Goal: Task Accomplishment & Management: Manage account settings

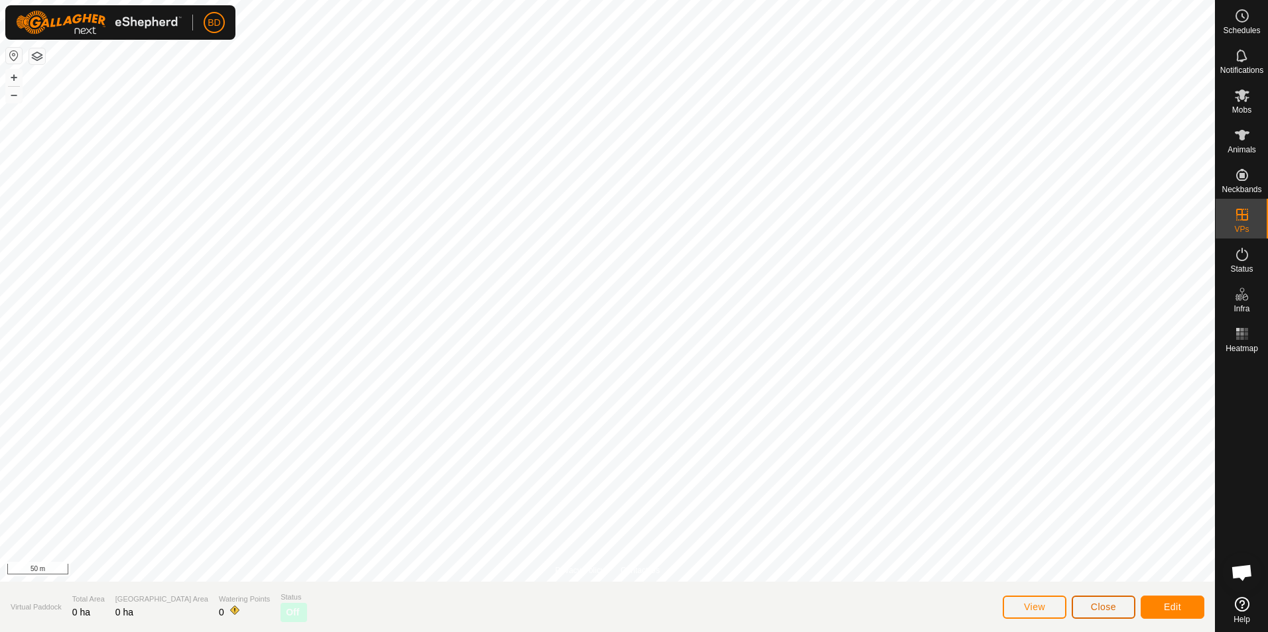
click at [1112, 609] on span "Close" at bounding box center [1103, 607] width 25 height 11
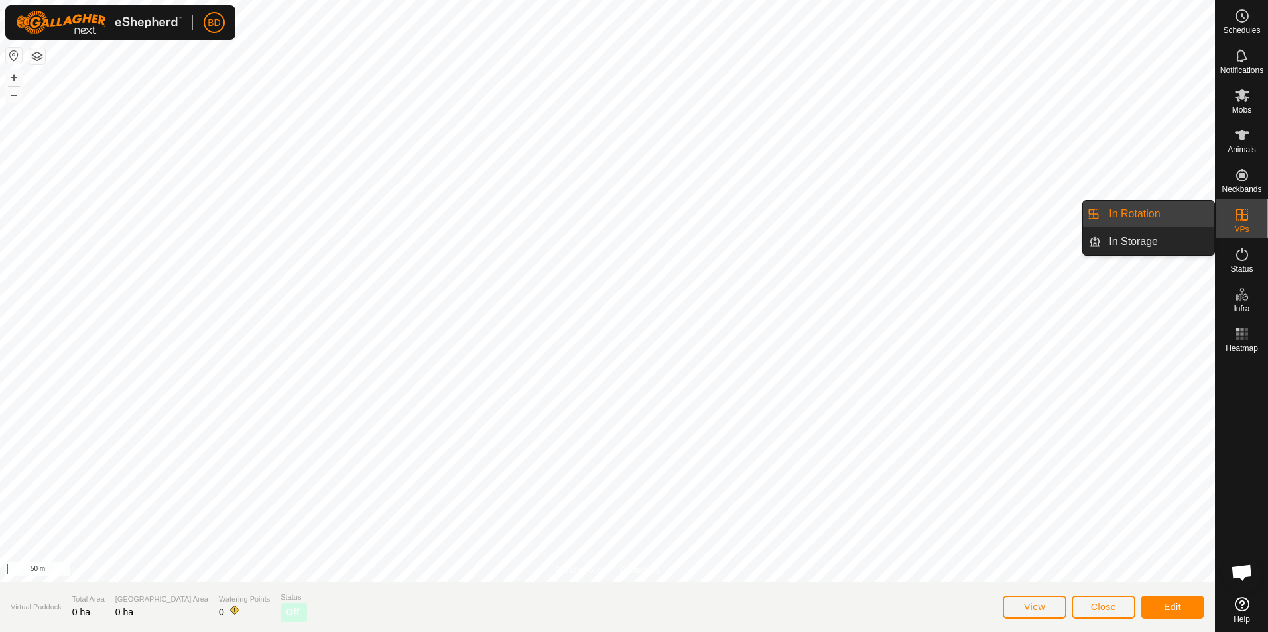
drag, startPoint x: 1213, startPoint y: 220, endPoint x: 1165, endPoint y: 218, distance: 47.1
click at [1165, 218] on link "In Rotation" at bounding box center [1156, 214] width 113 height 27
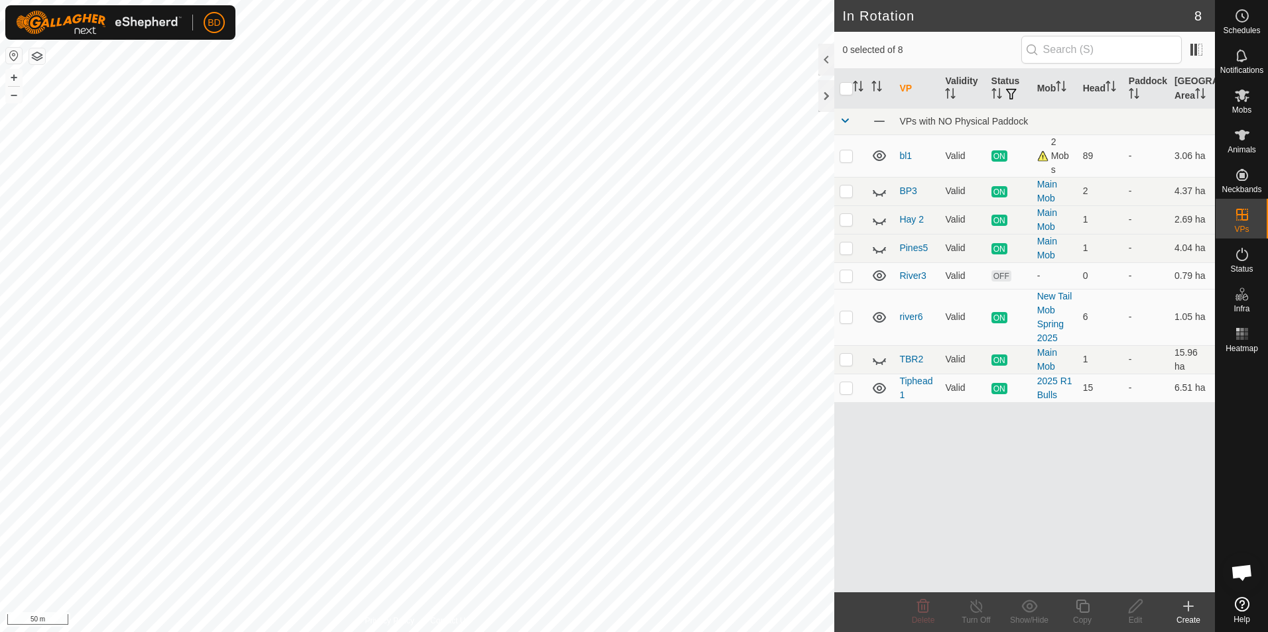
checkbox input "true"
click at [1080, 608] on icon at bounding box center [1081, 606] width 13 height 13
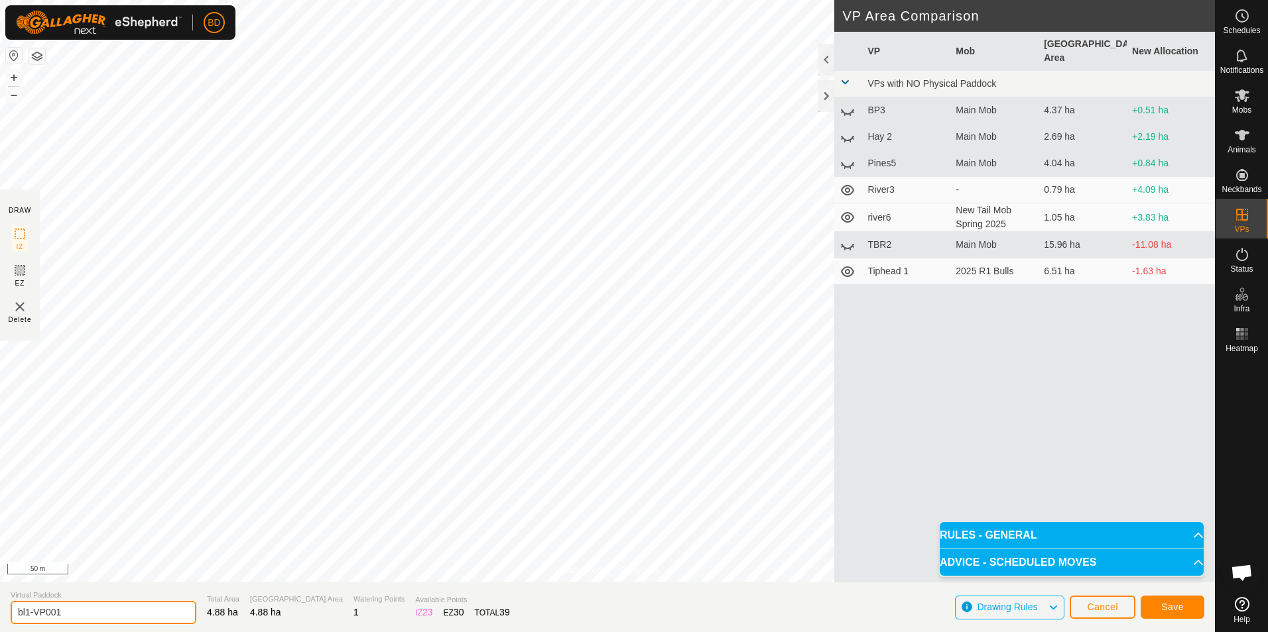
drag, startPoint x: 104, startPoint y: 611, endPoint x: 30, endPoint y: 612, distance: 74.3
click at [29, 612] on input "bl1-VP001" at bounding box center [104, 612] width 186 height 23
type input "bl12"
click at [1167, 605] on span "Save" at bounding box center [1172, 607] width 23 height 11
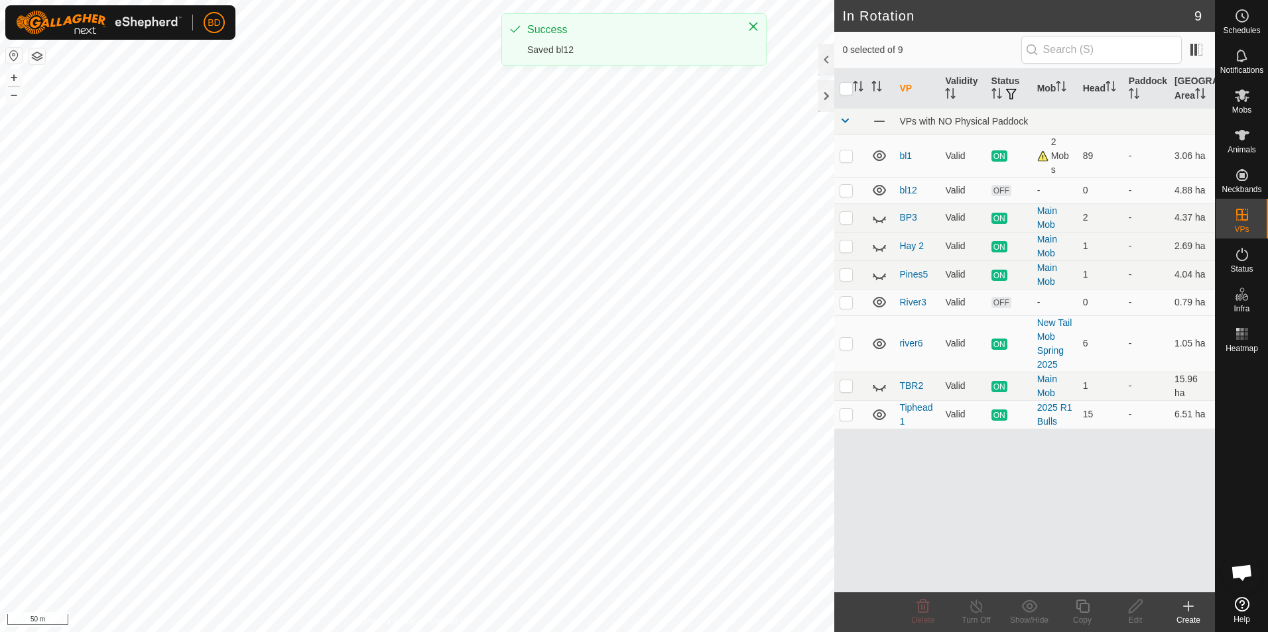
checkbox input "true"
click at [980, 612] on line at bounding box center [976, 607] width 11 height 11
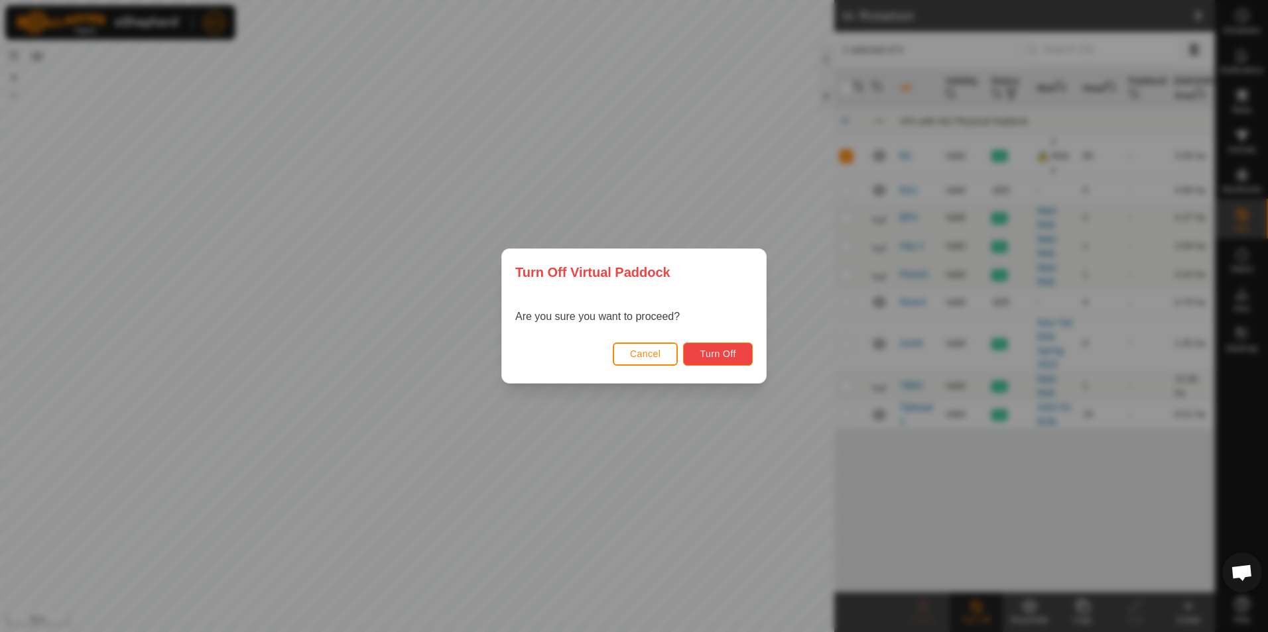
click at [737, 357] on button "Turn Off" at bounding box center [718, 354] width 70 height 23
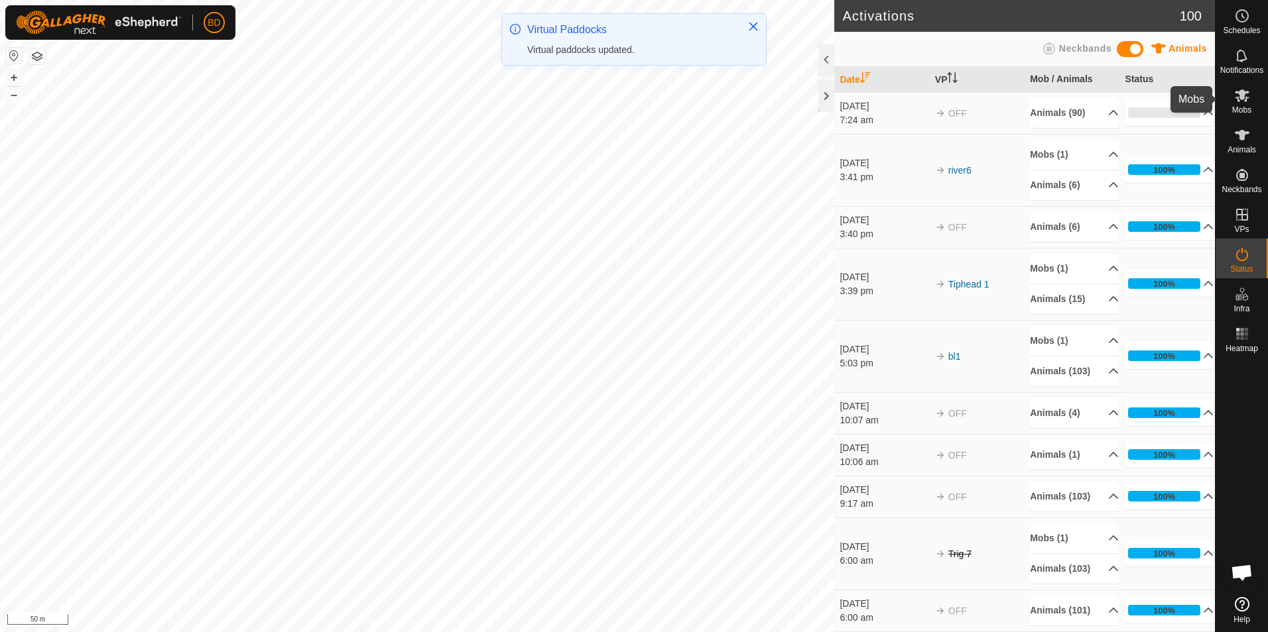
click at [1244, 99] on icon at bounding box center [1242, 96] width 16 height 16
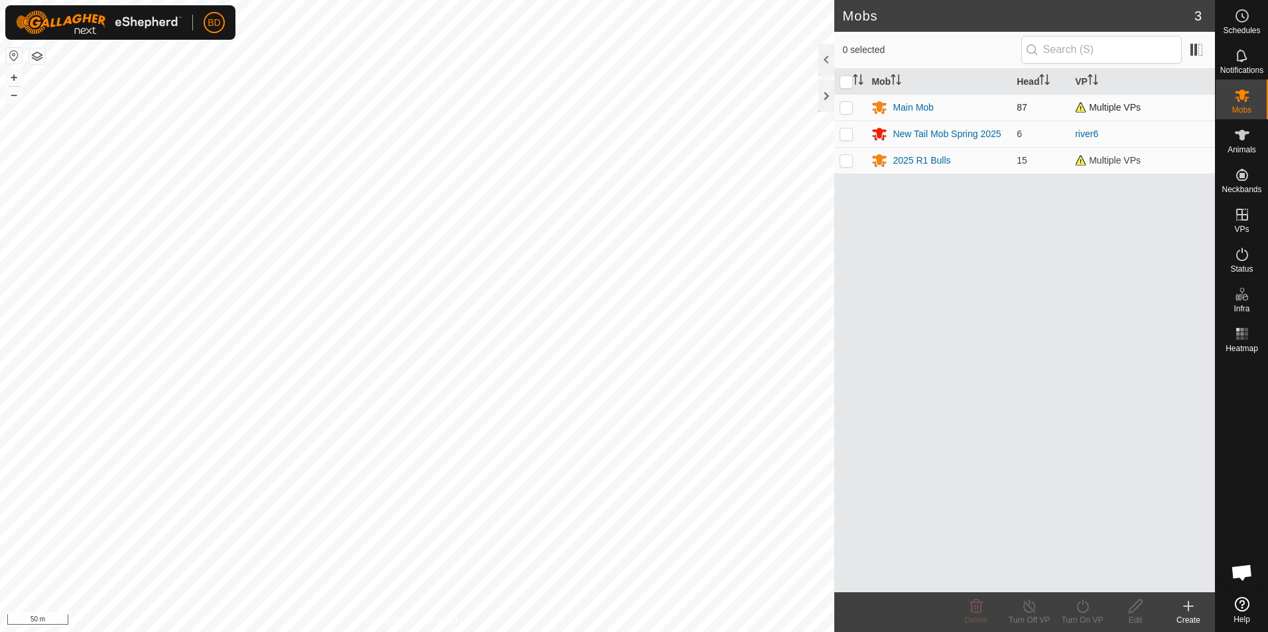
click at [850, 110] on p-checkbox at bounding box center [845, 107] width 13 height 11
click at [845, 109] on p-checkbox at bounding box center [845, 107] width 13 height 11
checkbox input "false"
click at [918, 108] on div "Main Mob" at bounding box center [912, 108] width 40 height 14
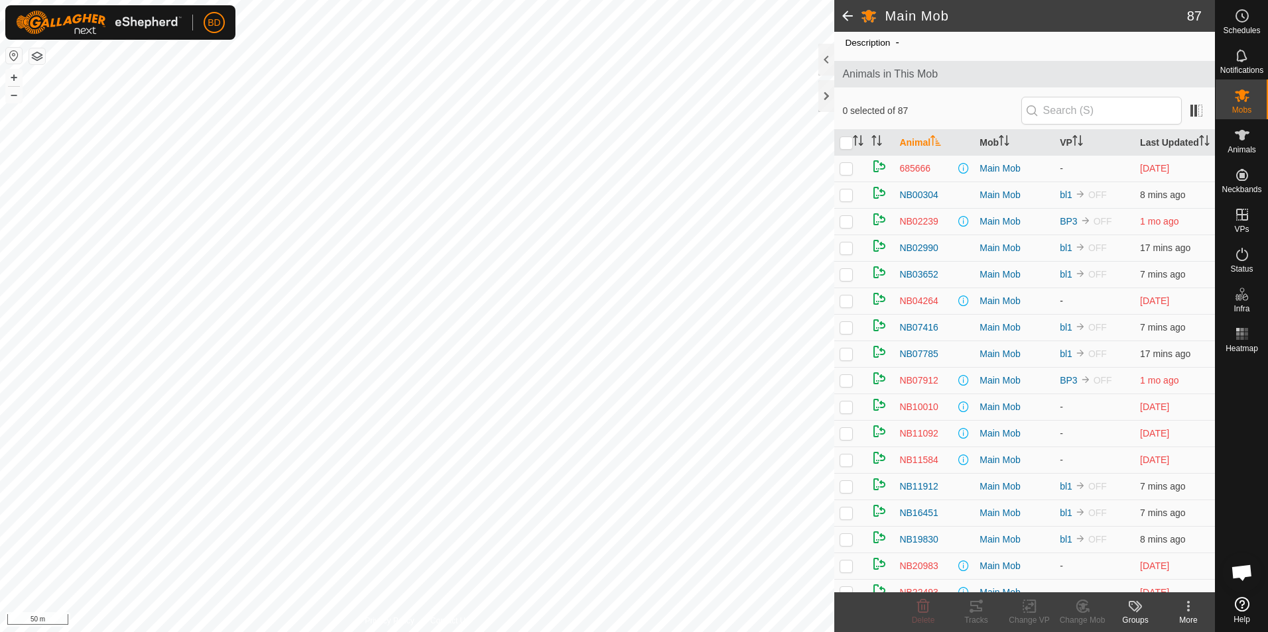
scroll to position [66, 0]
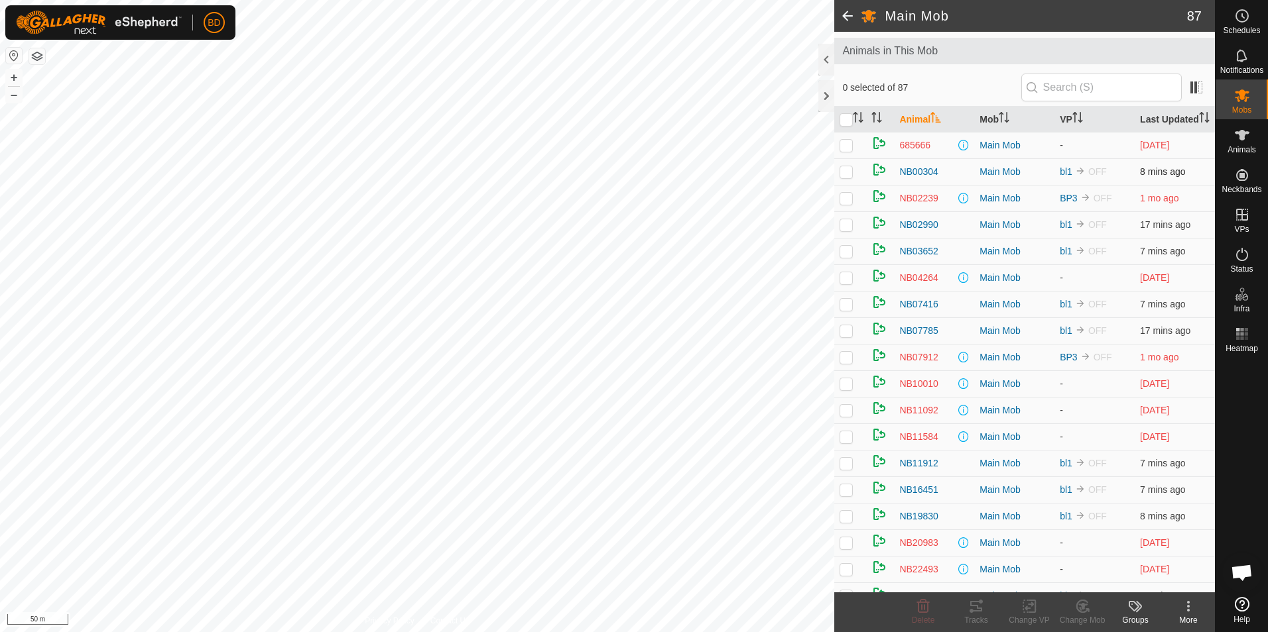
click at [847, 177] on p-checkbox at bounding box center [845, 171] width 13 height 11
checkbox input "true"
click at [845, 204] on p-checkbox at bounding box center [845, 198] width 13 height 11
checkbox input "true"
drag, startPoint x: 847, startPoint y: 239, endPoint x: 844, endPoint y: 245, distance: 6.8
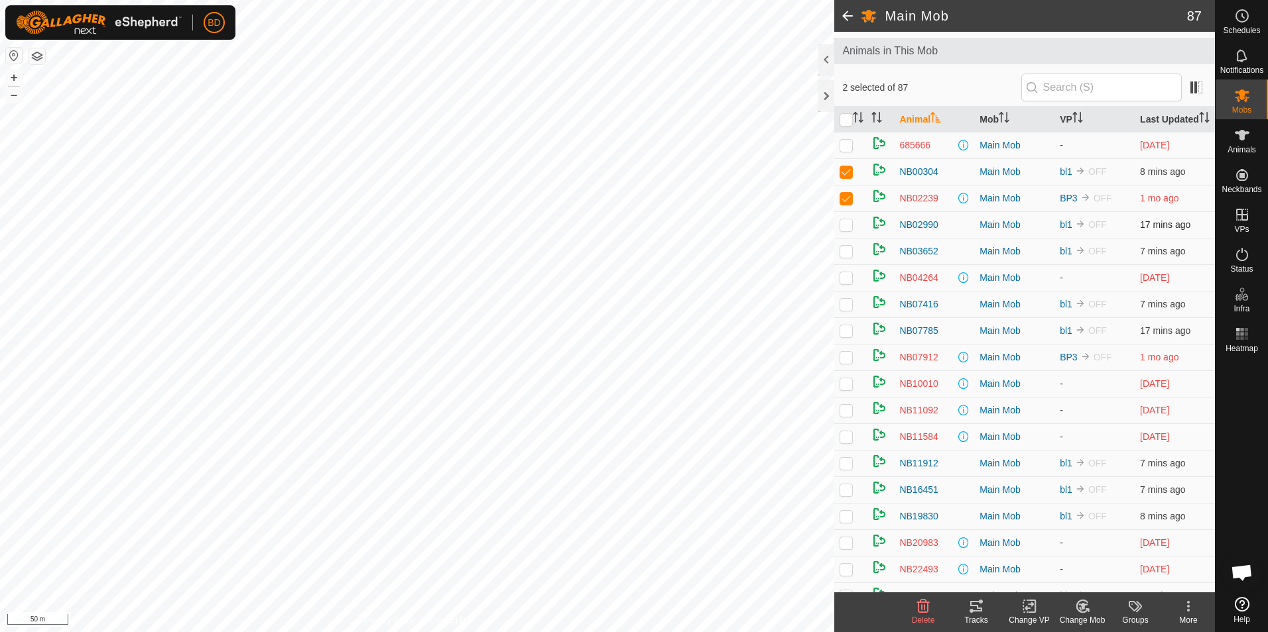
click at [846, 230] on p-checkbox at bounding box center [845, 224] width 13 height 11
checkbox input "true"
click at [847, 257] on p-checkbox at bounding box center [845, 251] width 13 height 11
checkbox input "true"
click at [849, 310] on p-checkbox at bounding box center [845, 304] width 13 height 11
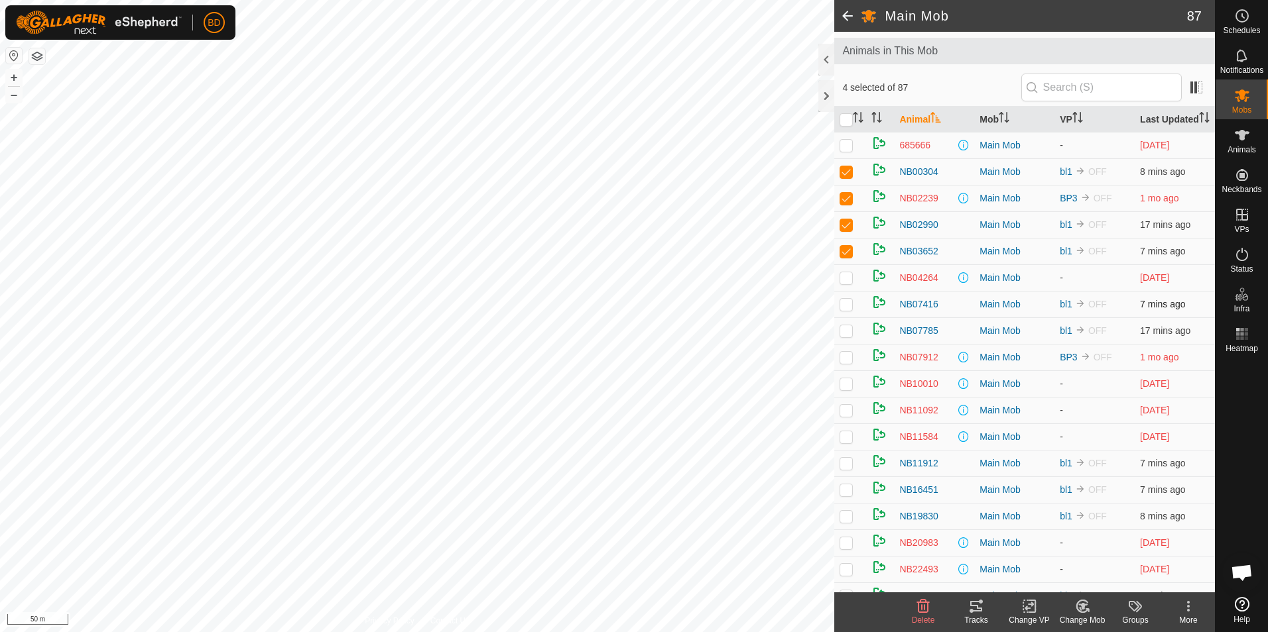
checkbox input "true"
click at [848, 336] on p-checkbox at bounding box center [845, 331] width 13 height 11
checkbox input "true"
click at [844, 363] on p-checkbox at bounding box center [845, 357] width 13 height 11
checkbox input "true"
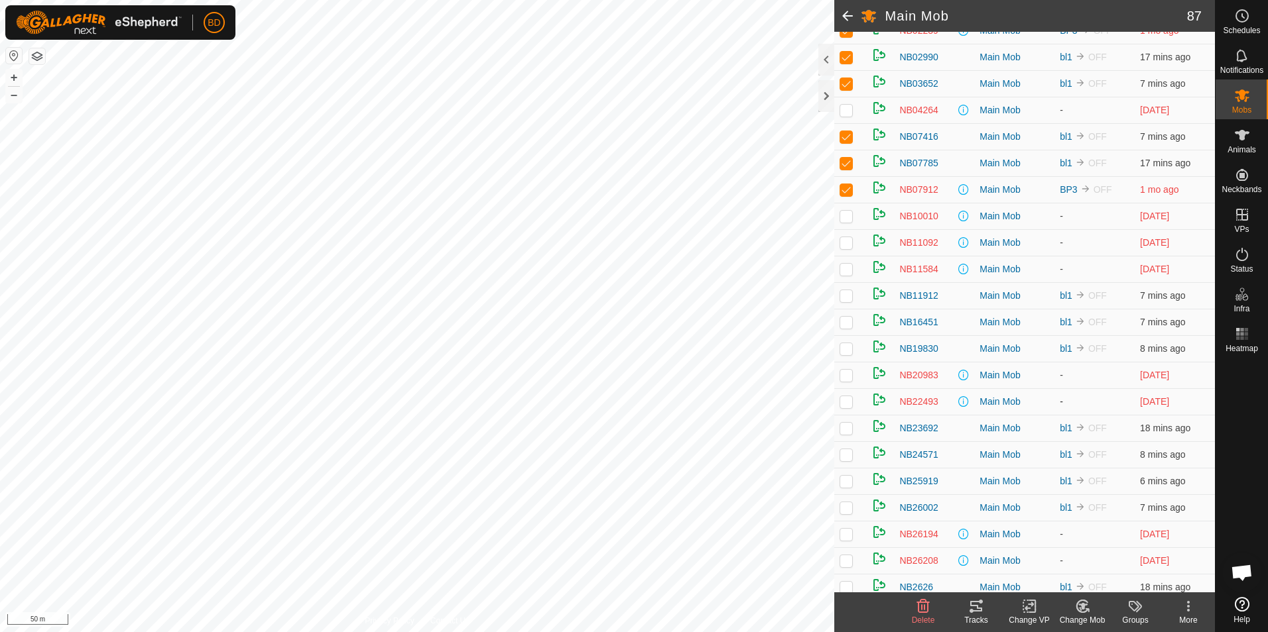
scroll to position [265, 0]
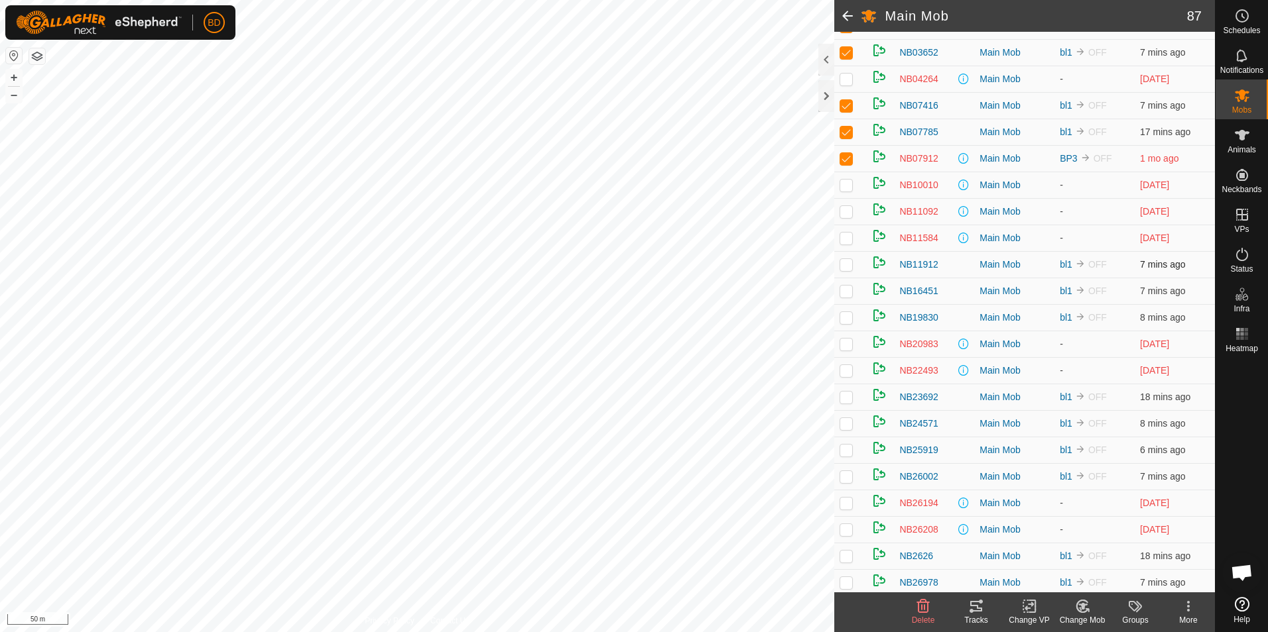
click at [847, 270] on p-checkbox at bounding box center [845, 264] width 13 height 11
checkbox input "true"
click at [843, 296] on p-checkbox at bounding box center [845, 291] width 13 height 11
checkbox input "true"
click at [847, 323] on p-checkbox at bounding box center [845, 317] width 13 height 11
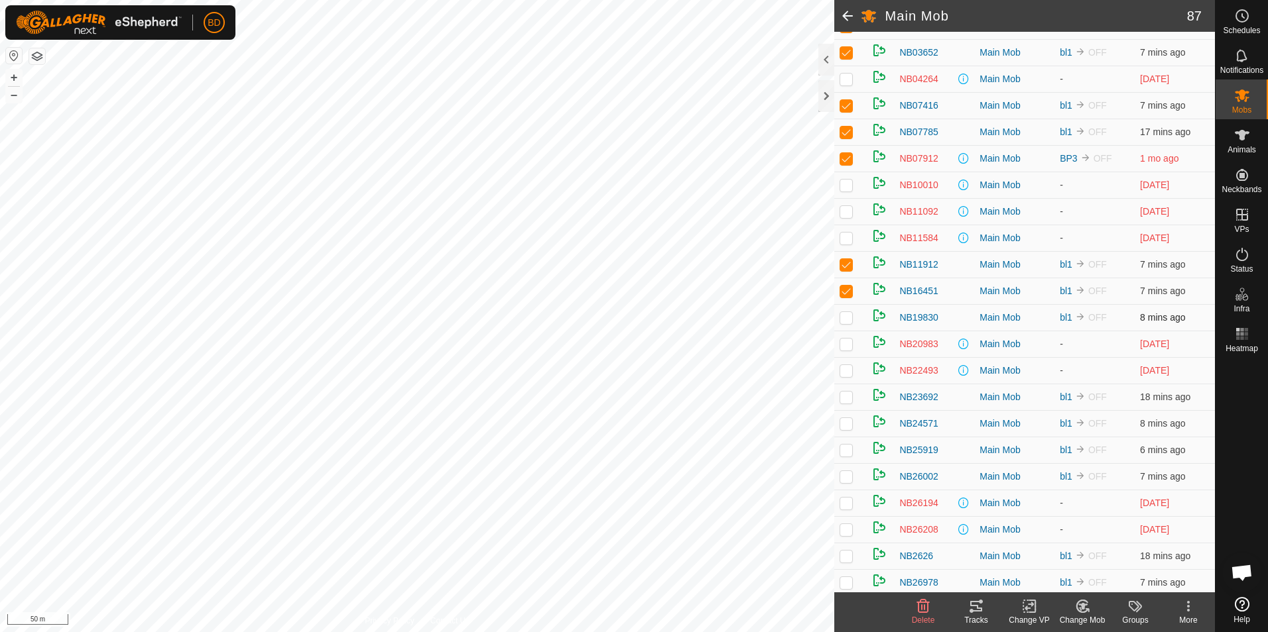
checkbox input "true"
click at [850, 402] on p-checkbox at bounding box center [845, 397] width 13 height 11
checkbox input "true"
click at [846, 437] on td at bounding box center [850, 423] width 32 height 27
checkbox input "true"
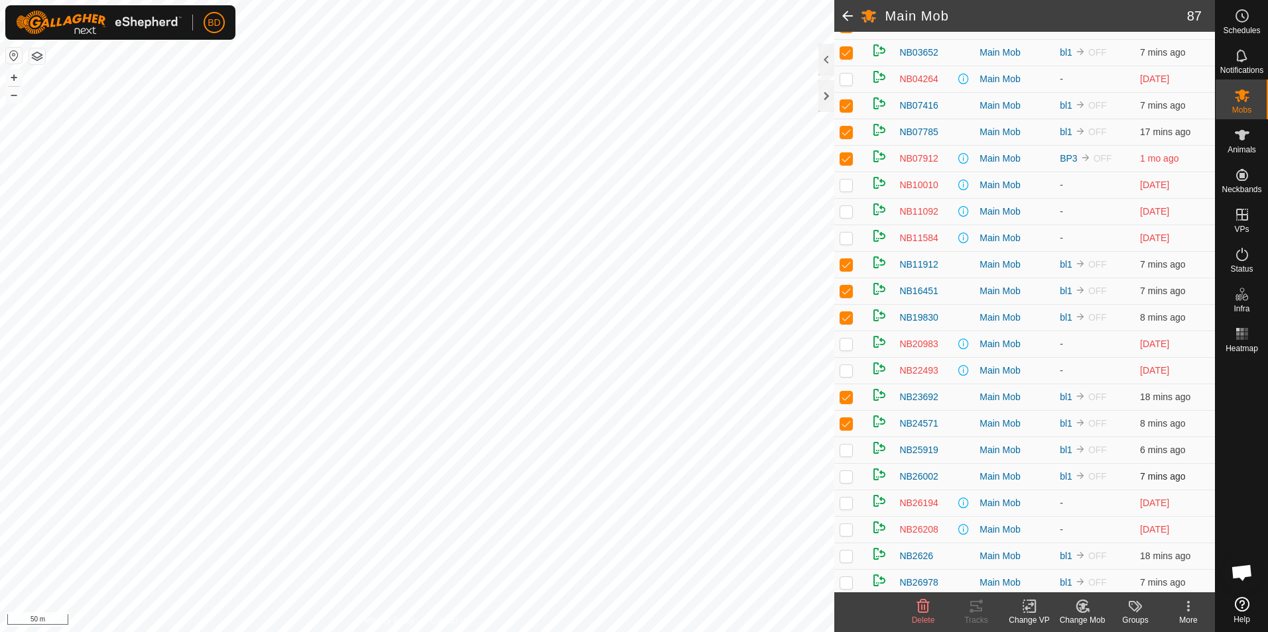
click at [849, 463] on td at bounding box center [850, 450] width 32 height 27
checkbox input "true"
click at [846, 482] on p-checkbox at bounding box center [845, 476] width 13 height 11
checkbox input "true"
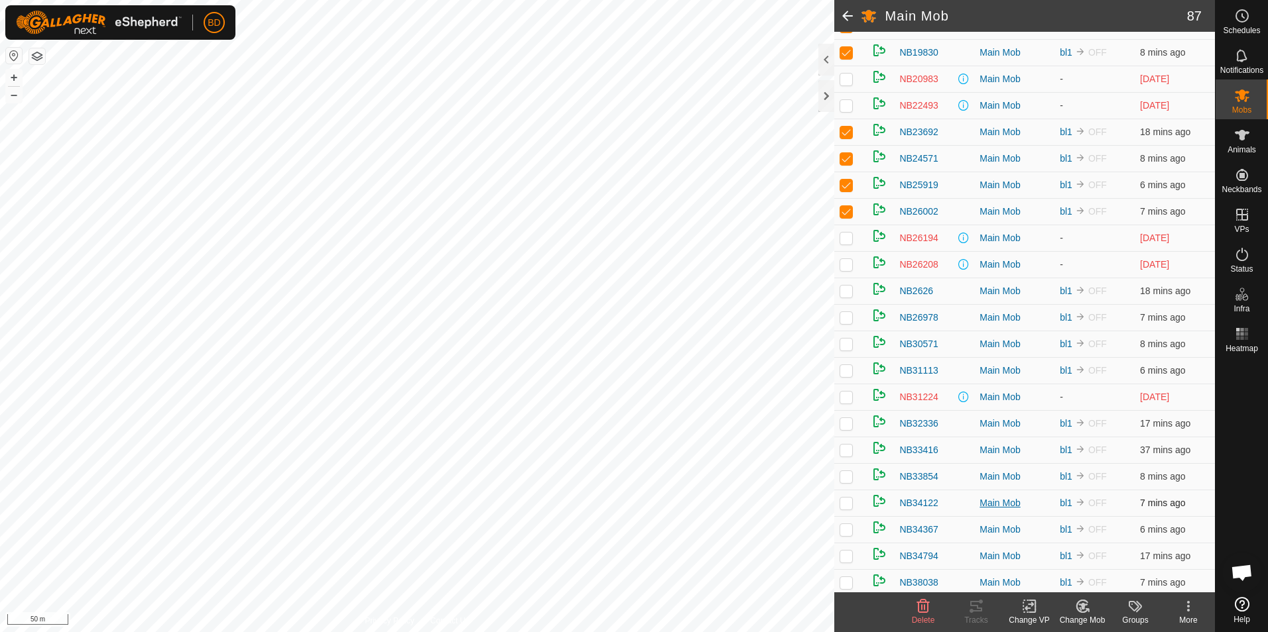
scroll to position [597, 0]
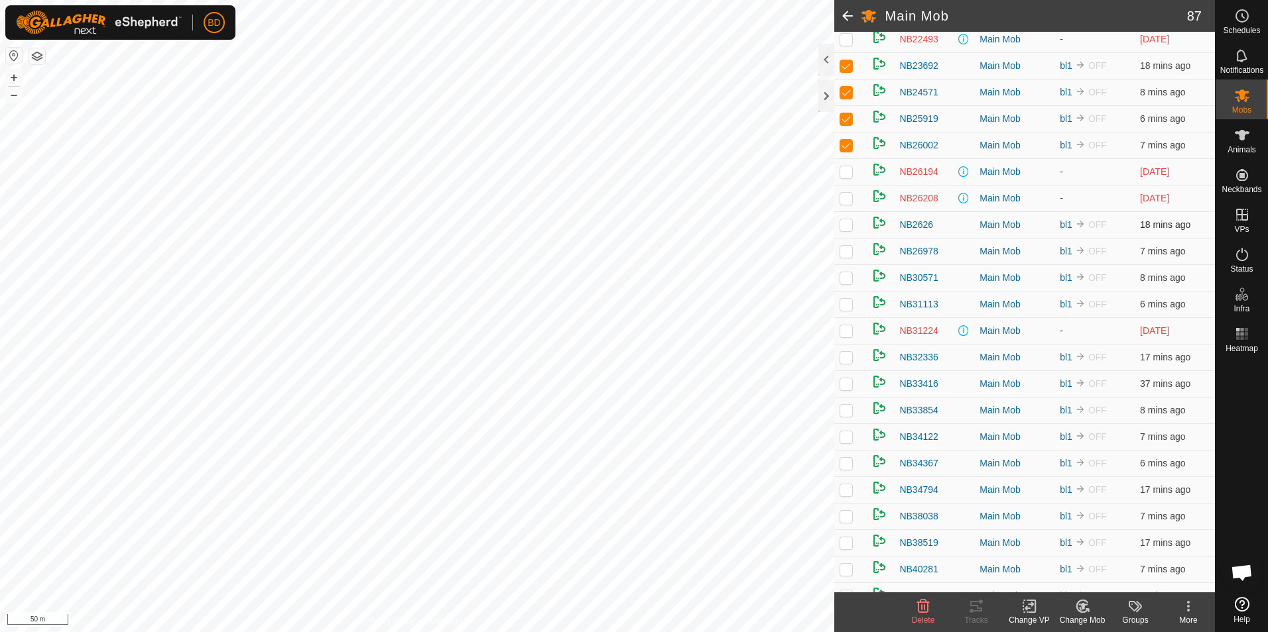
click at [848, 230] on p-checkbox at bounding box center [845, 224] width 13 height 11
checkbox input "true"
click at [845, 265] on td at bounding box center [850, 251] width 32 height 27
checkbox input "true"
click at [845, 283] on p-checkbox at bounding box center [845, 277] width 13 height 11
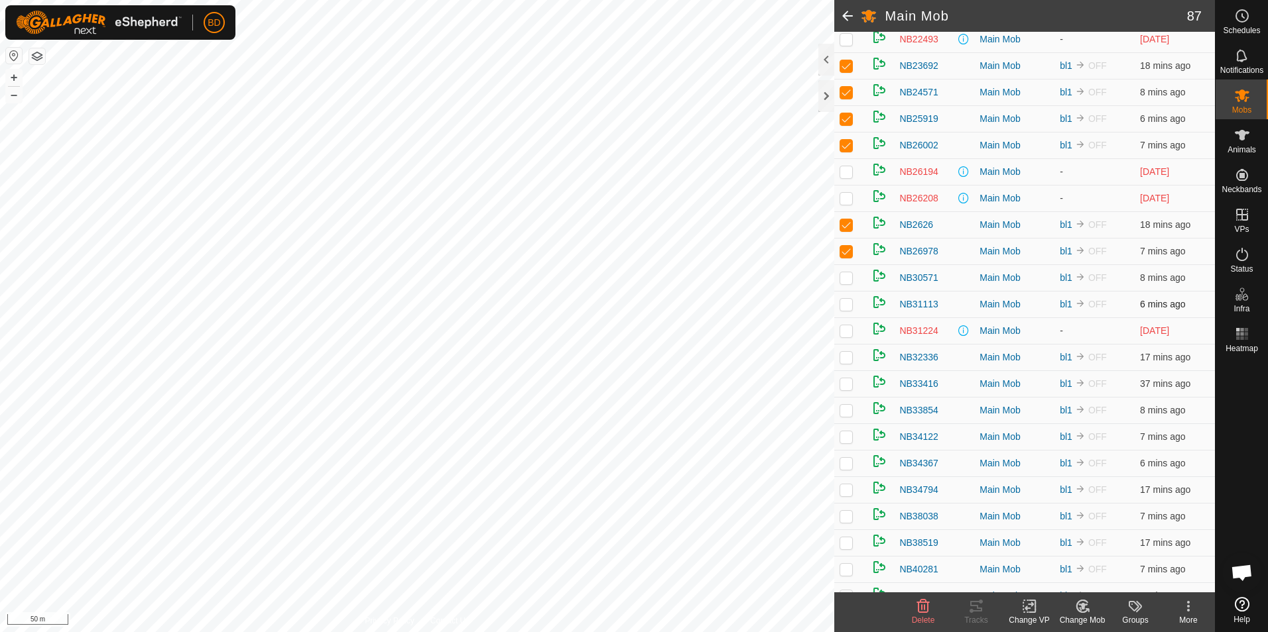
checkbox input "true"
click at [846, 310] on p-checkbox at bounding box center [845, 304] width 13 height 11
checkbox input "true"
click at [848, 363] on p-checkbox at bounding box center [845, 357] width 13 height 11
checkbox input "true"
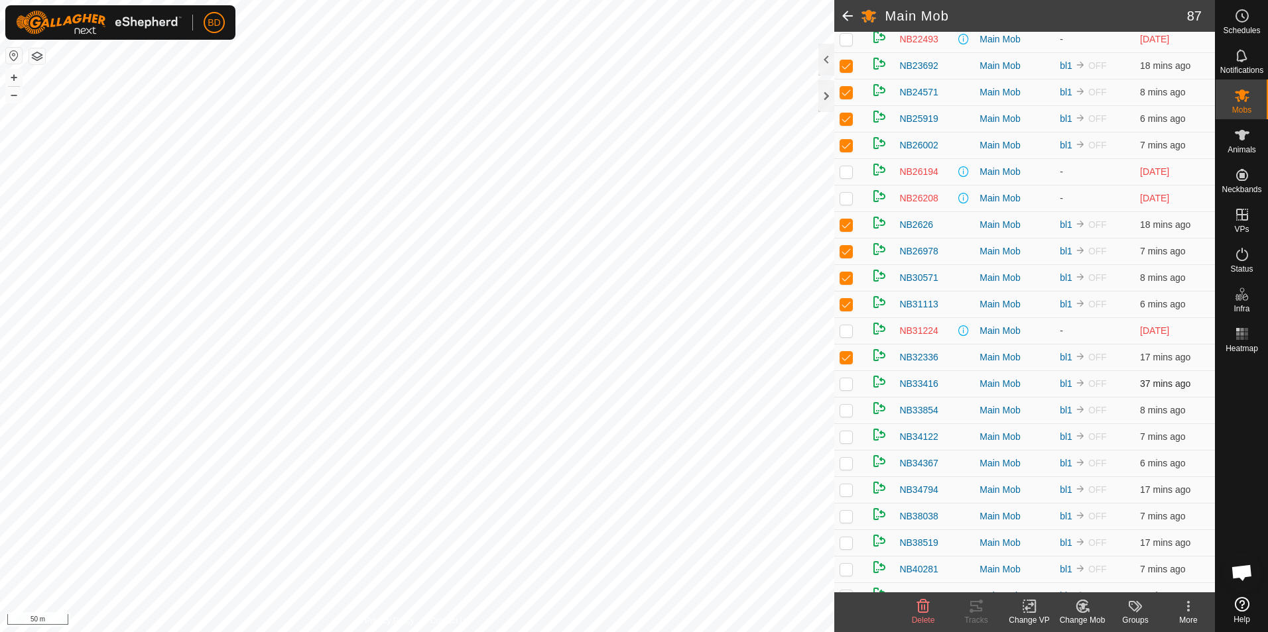
click at [848, 389] on p-checkbox at bounding box center [845, 384] width 13 height 11
checkbox input "true"
click at [845, 424] on td at bounding box center [850, 410] width 32 height 27
checkbox input "true"
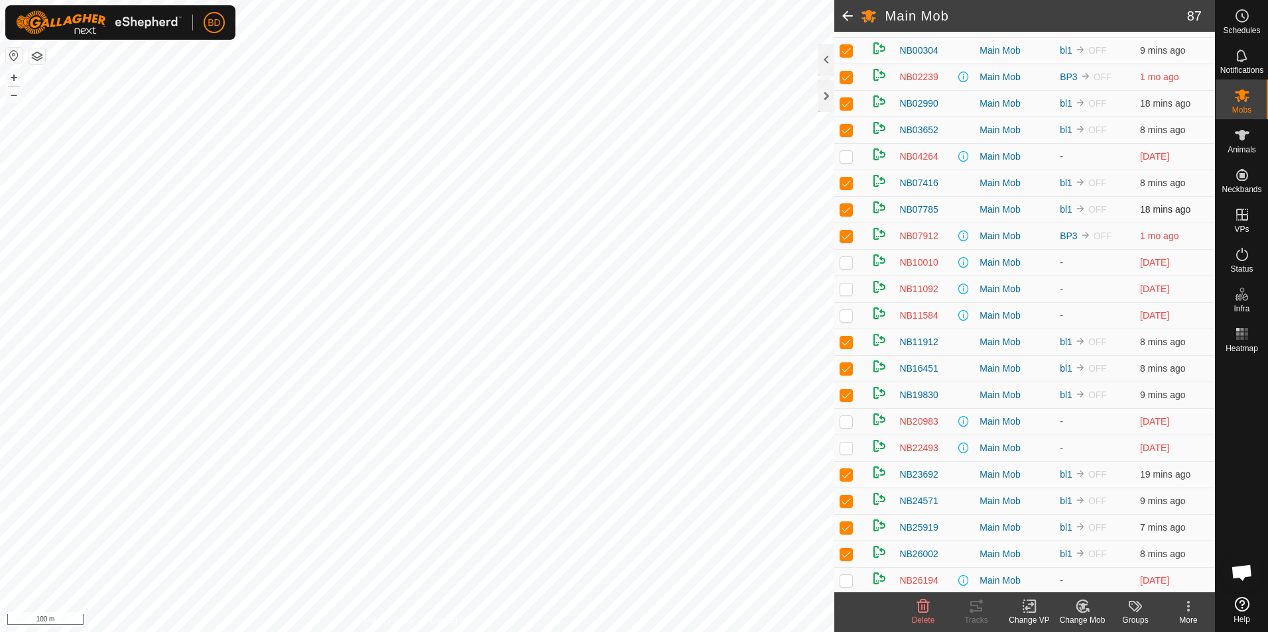
scroll to position [0, 0]
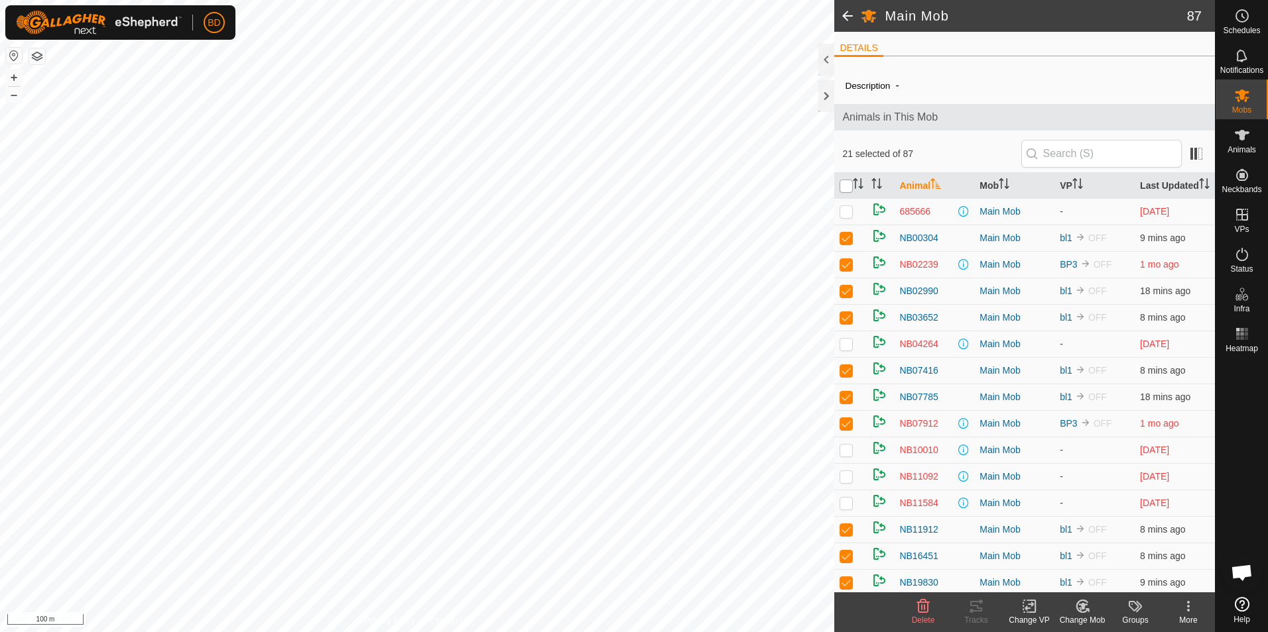
click at [845, 193] on input "checkbox" at bounding box center [845, 186] width 13 height 13
checkbox input "true"
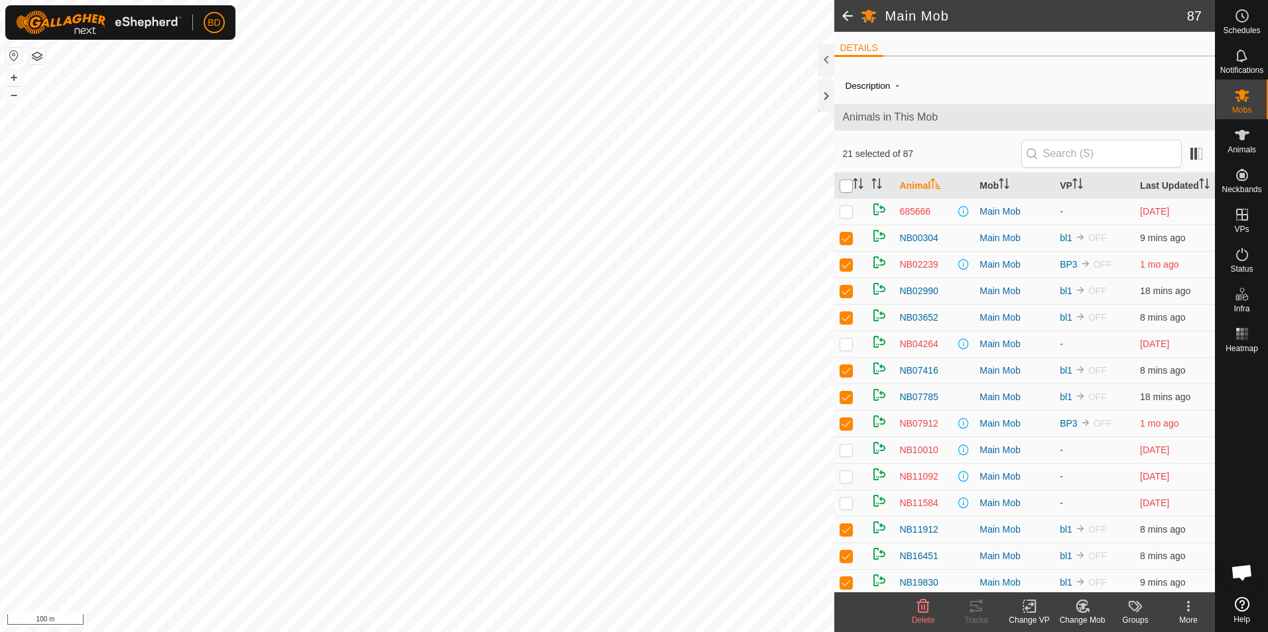
checkbox input "true"
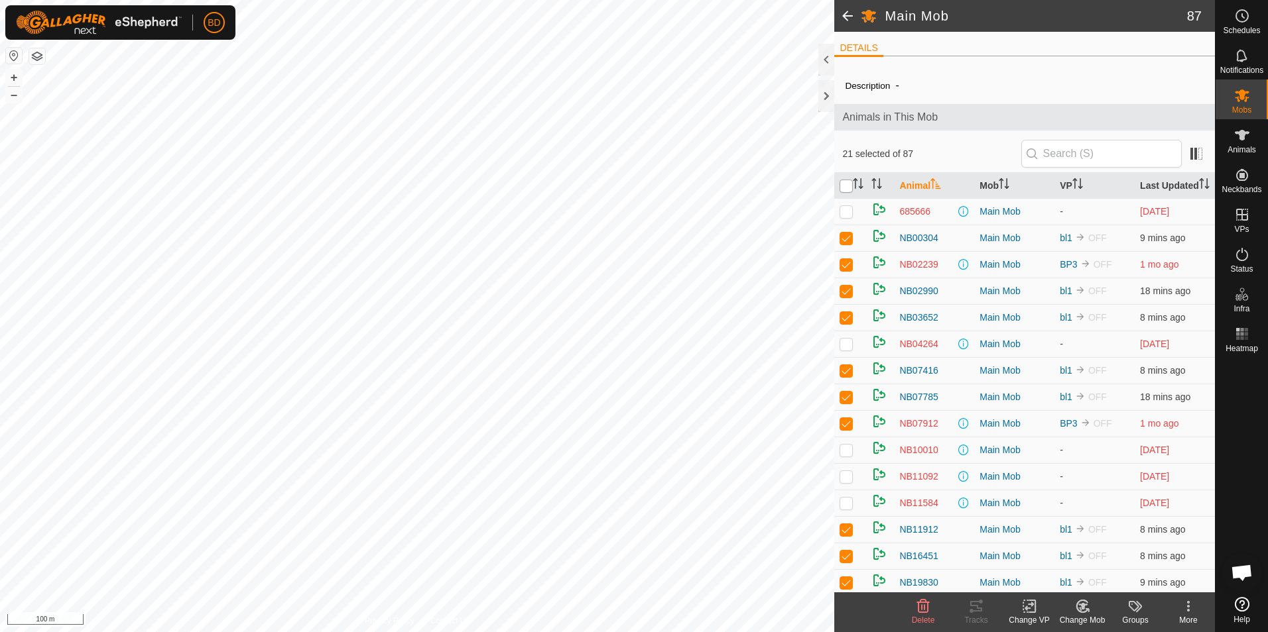
checkbox input "true"
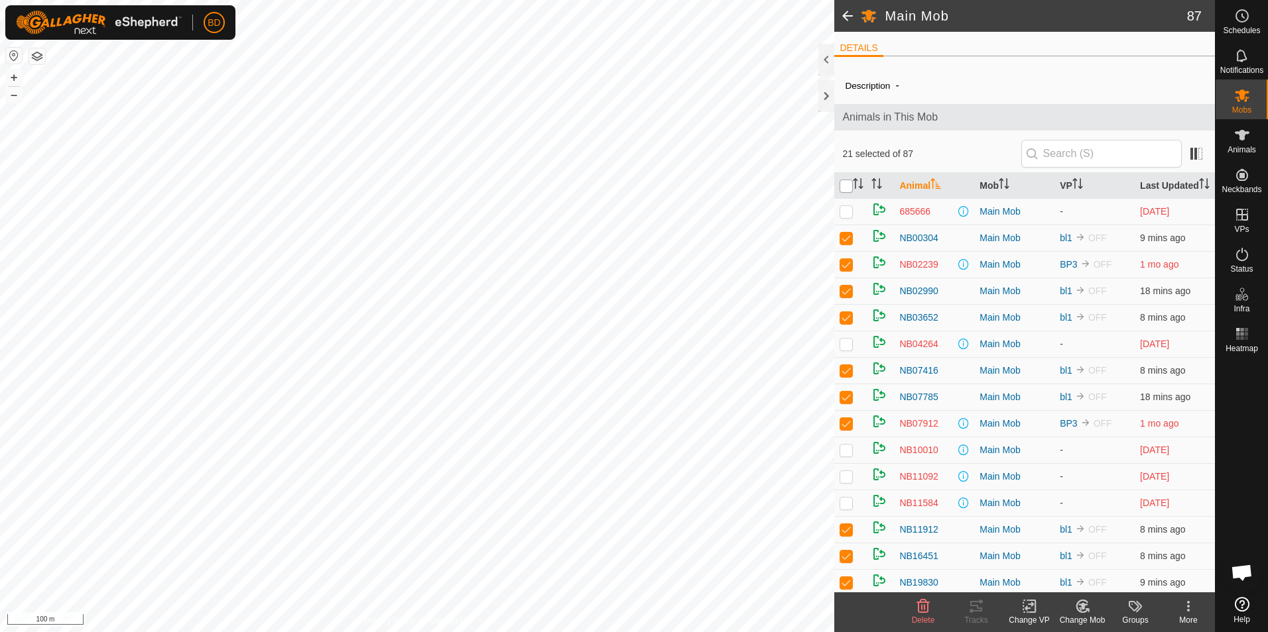
checkbox input "true"
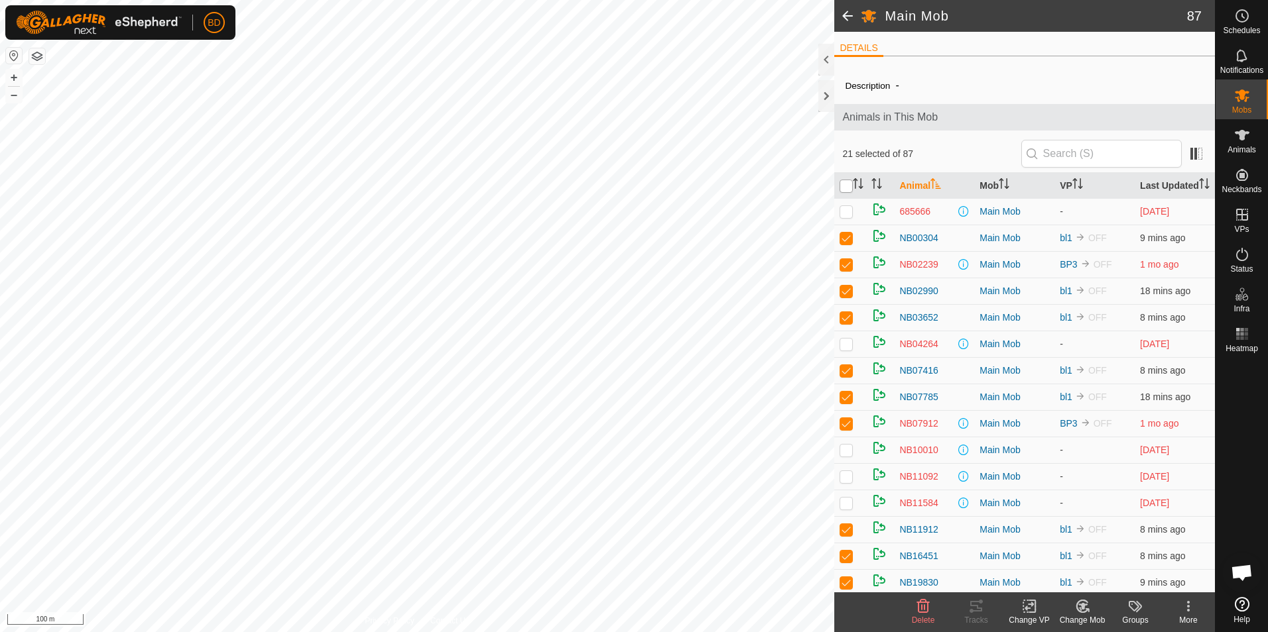
checkbox input "true"
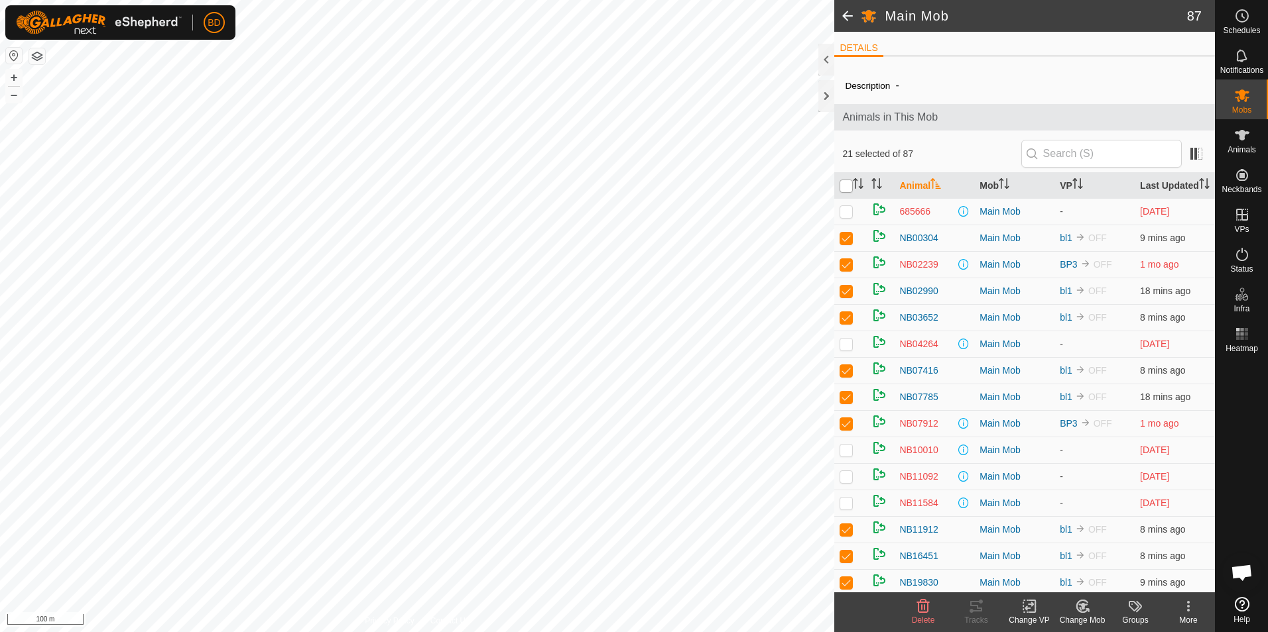
checkbox input "true"
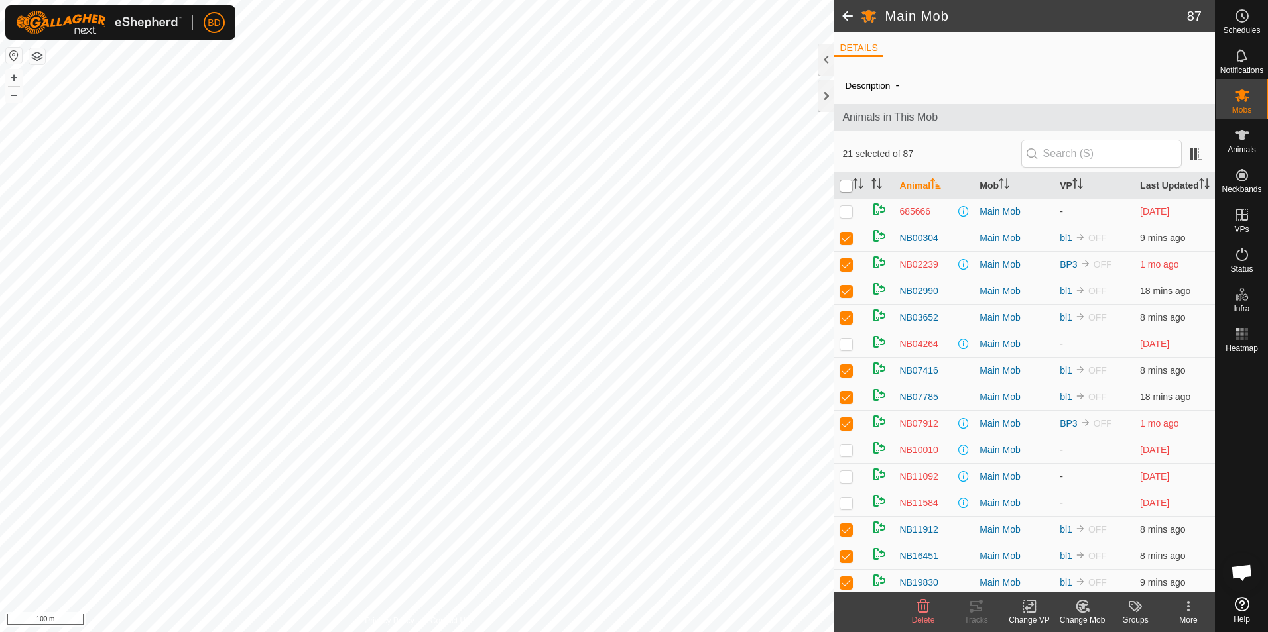
checkbox input "true"
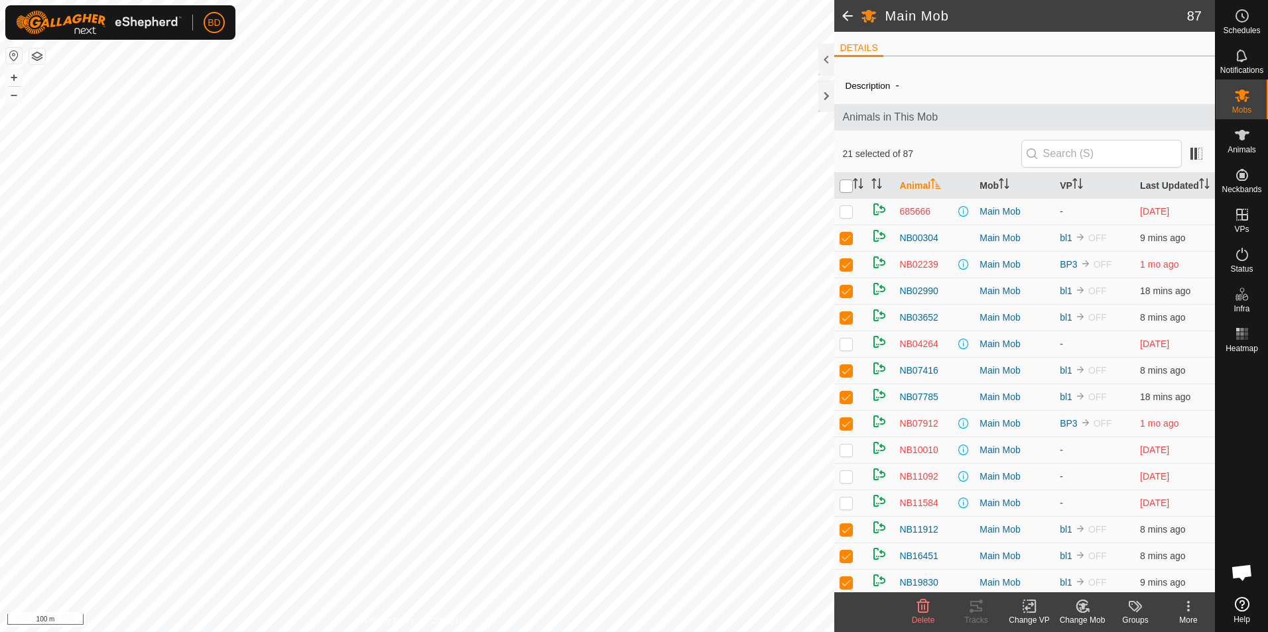
checkbox input "true"
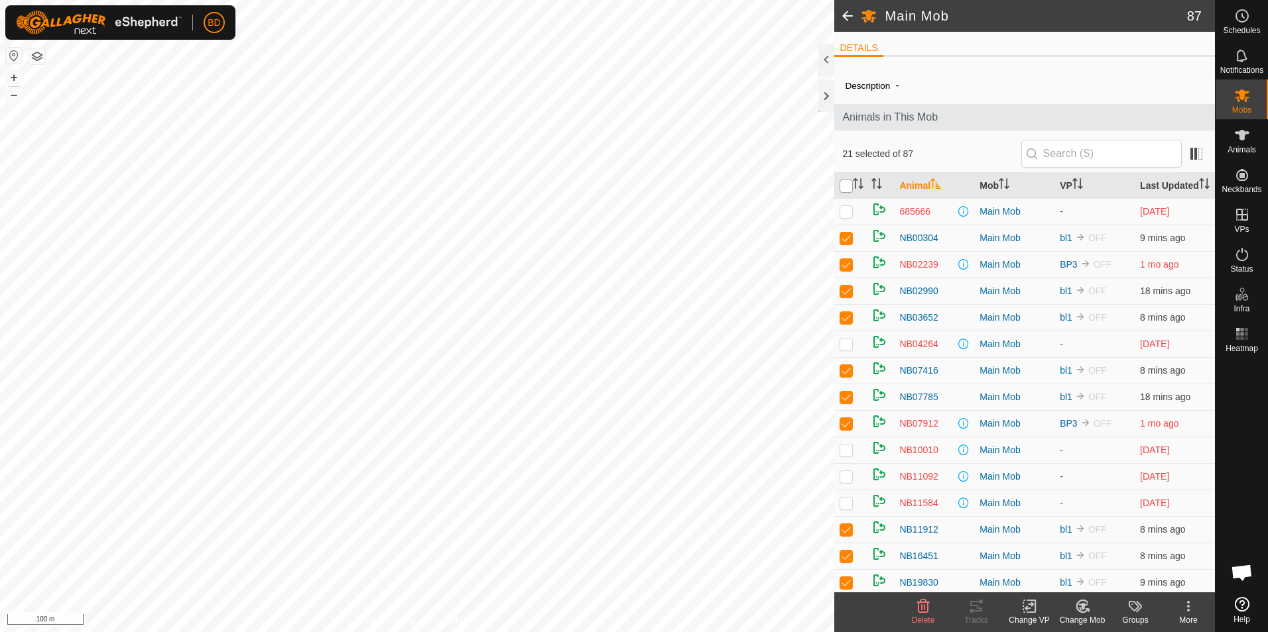
checkbox input "true"
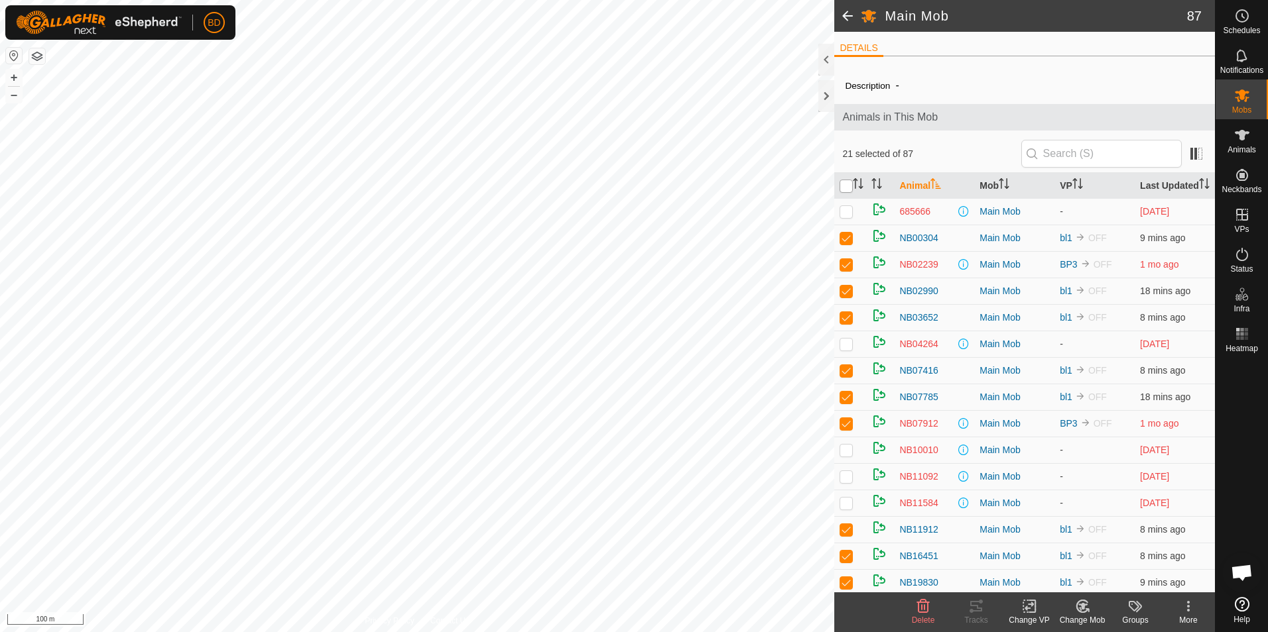
checkbox input "true"
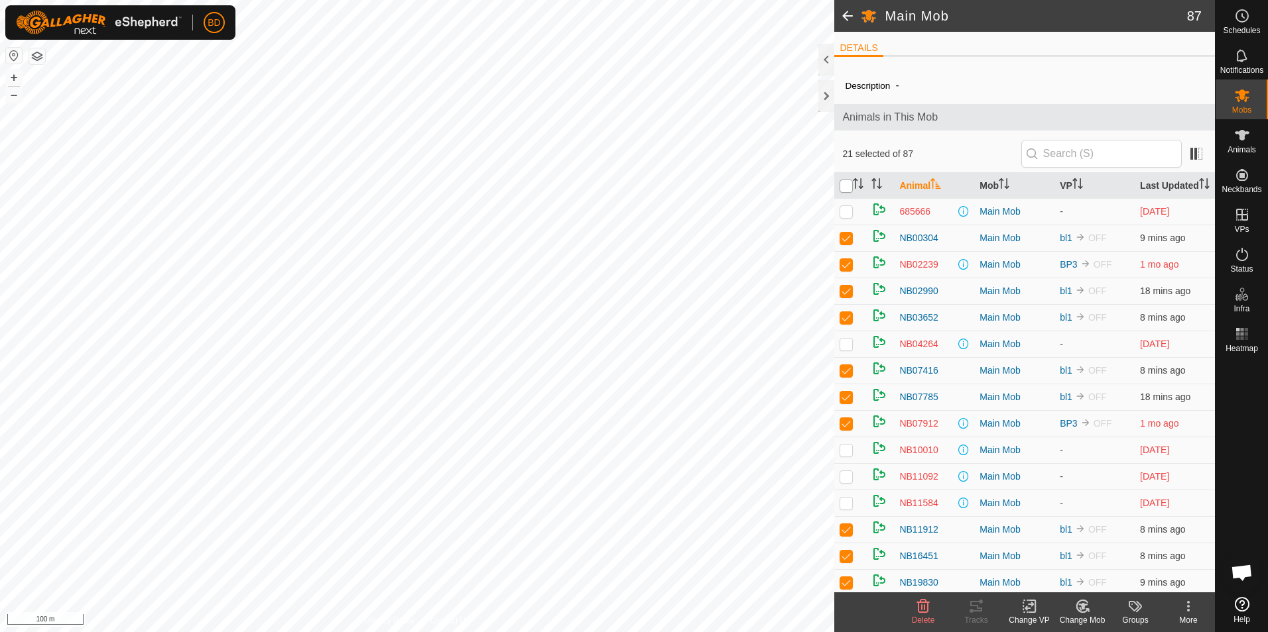
checkbox input "true"
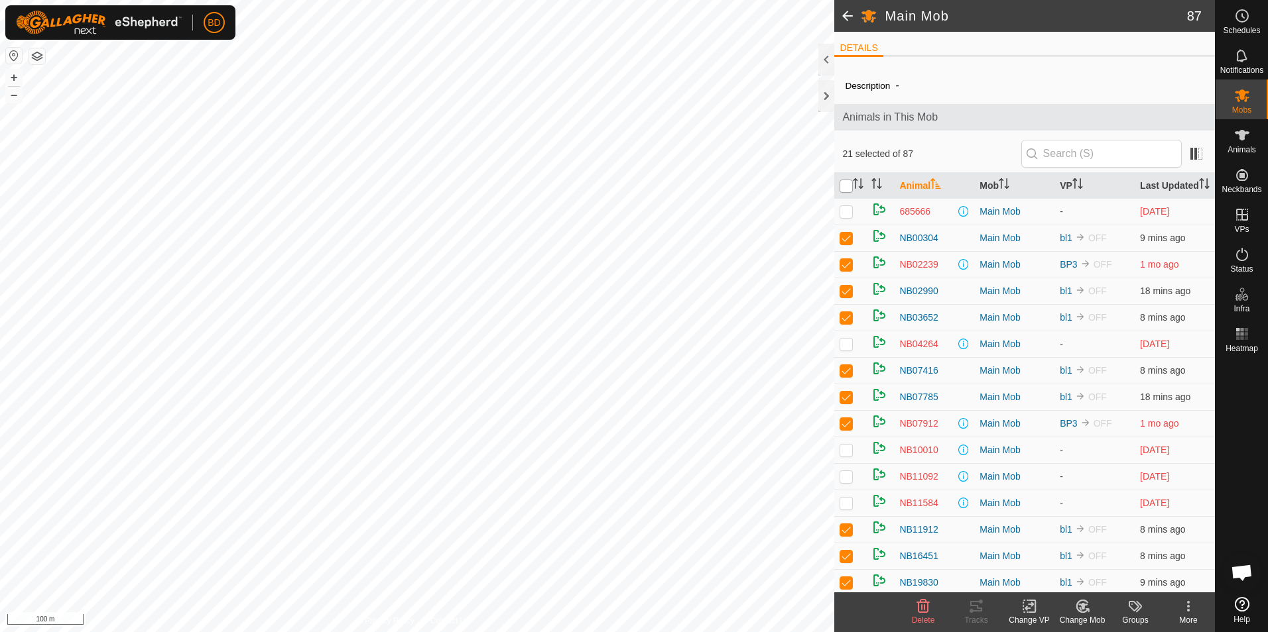
checkbox input "true"
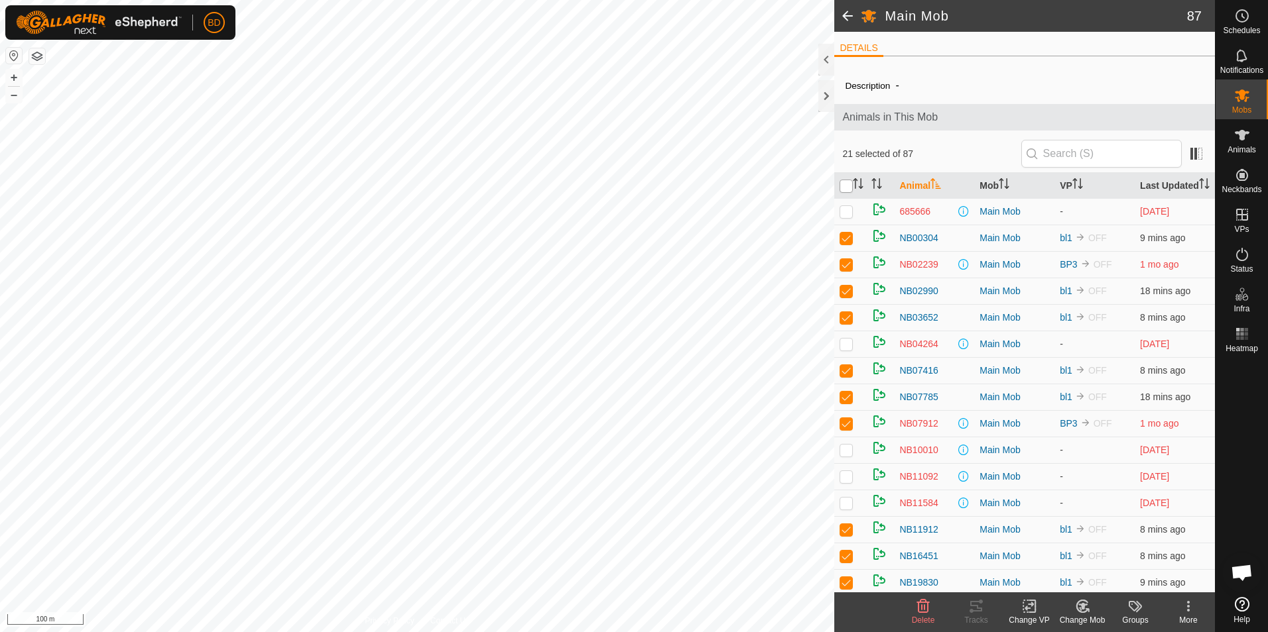
checkbox input "true"
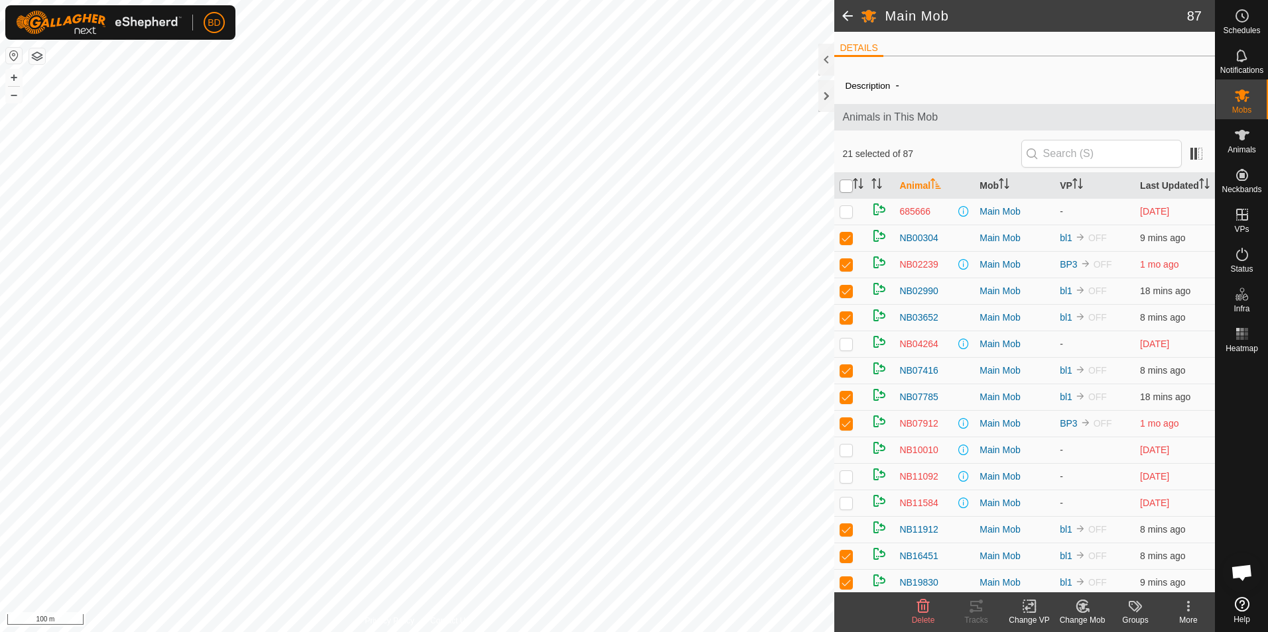
checkbox input "true"
click at [845, 193] on input "checkbox" at bounding box center [845, 186] width 13 height 13
checkbox input "false"
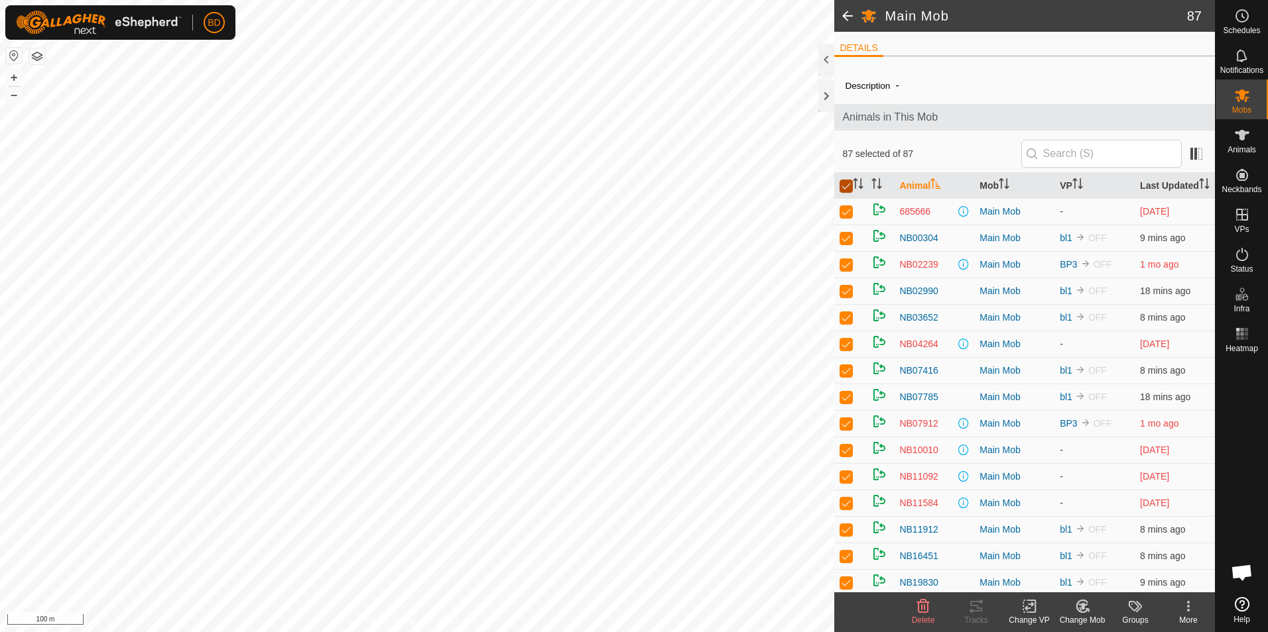
checkbox input "false"
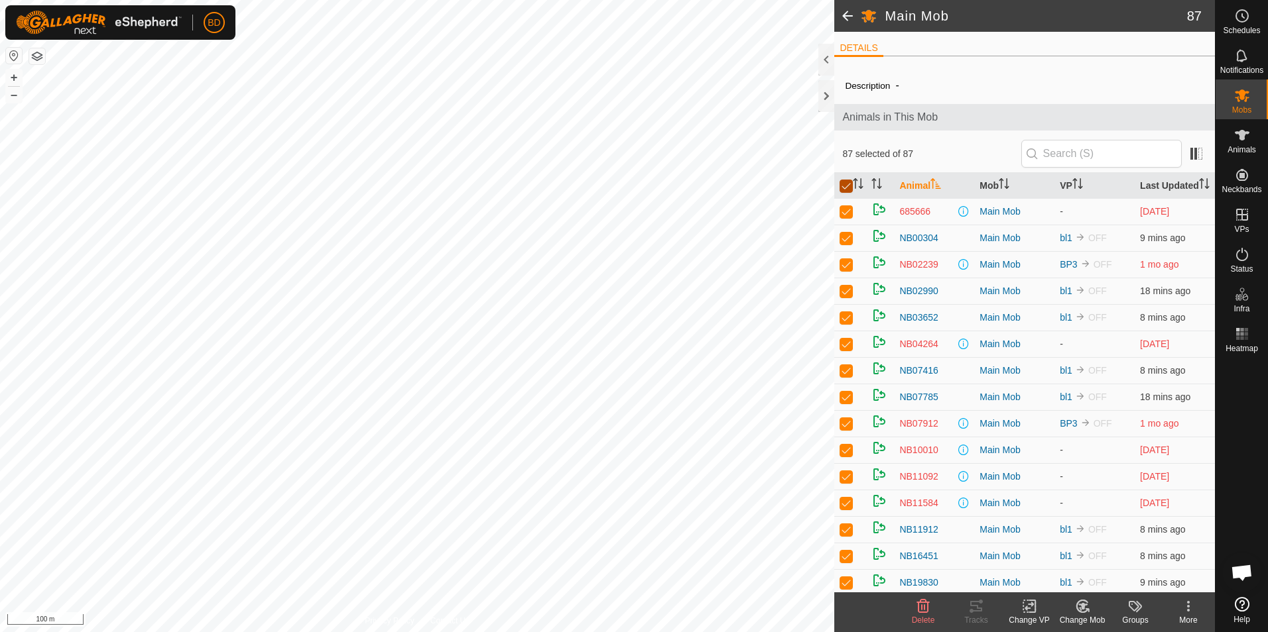
checkbox input "false"
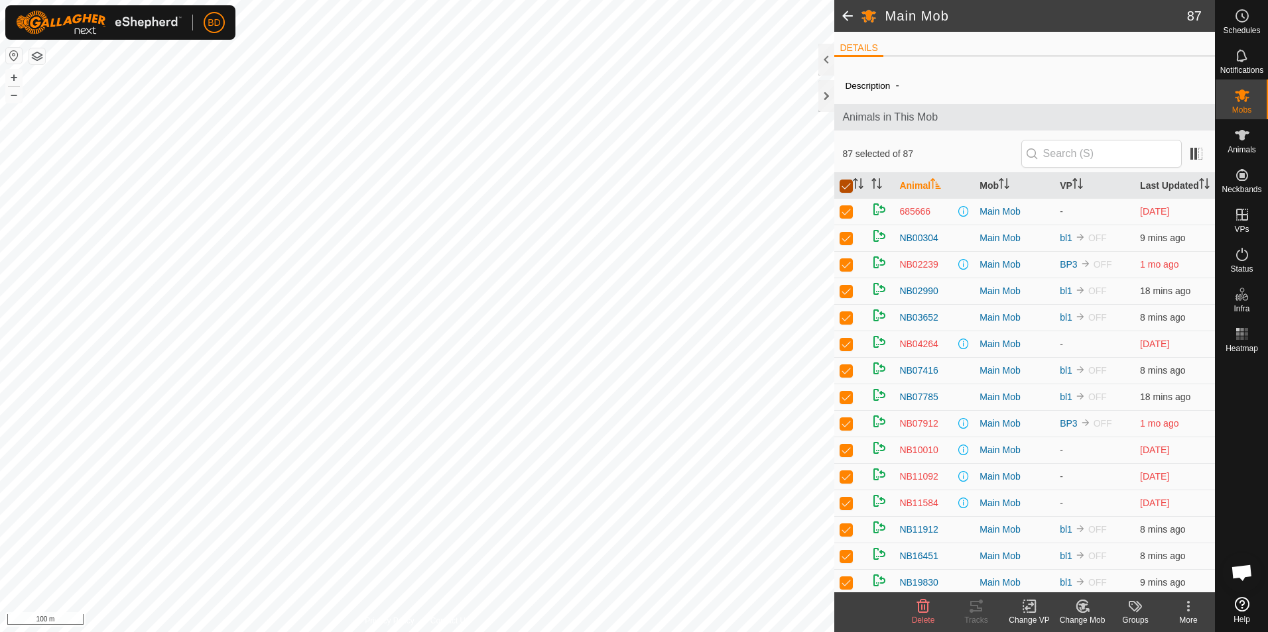
checkbox input "false"
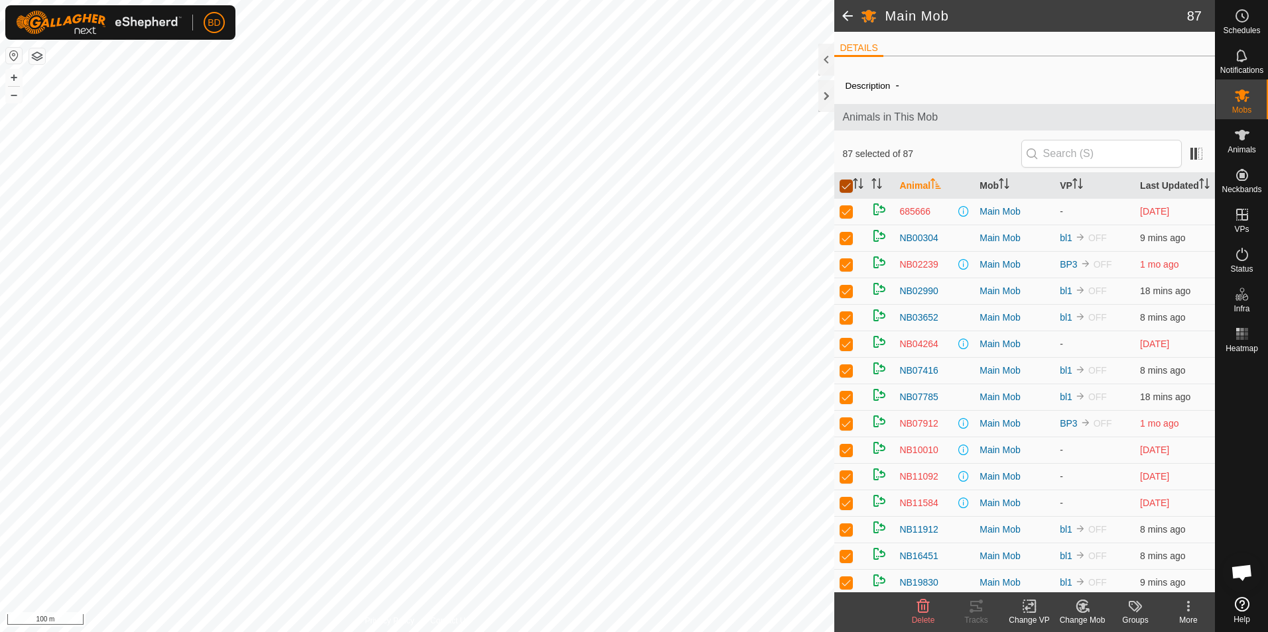
checkbox input "false"
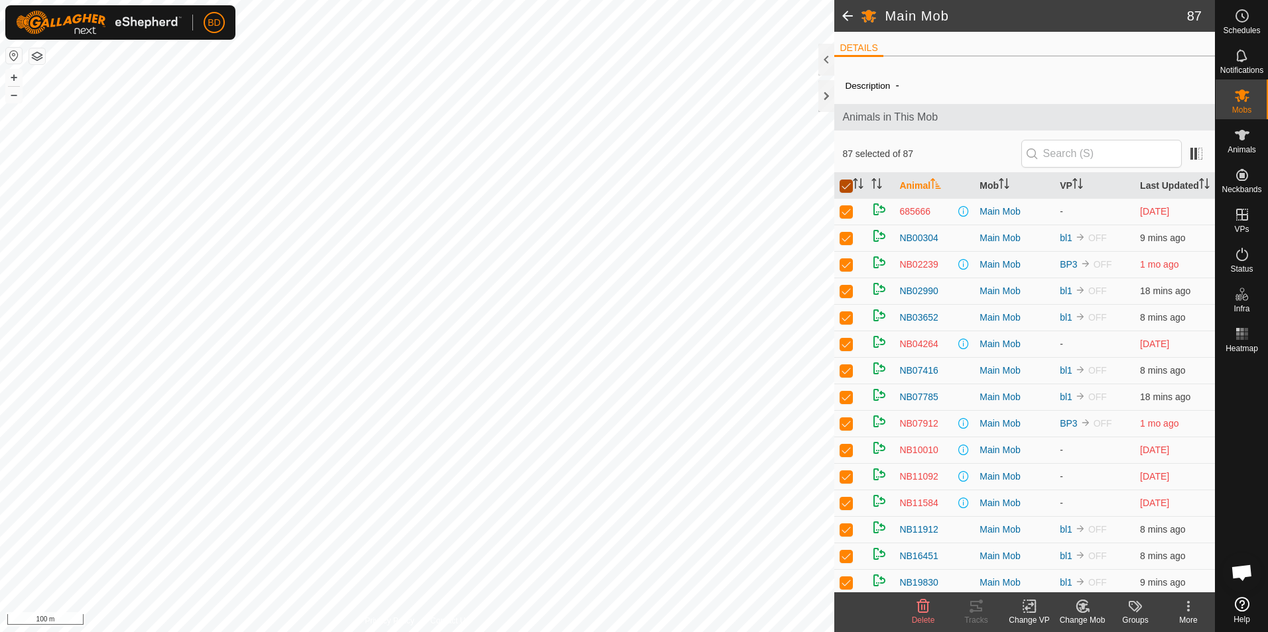
checkbox input "false"
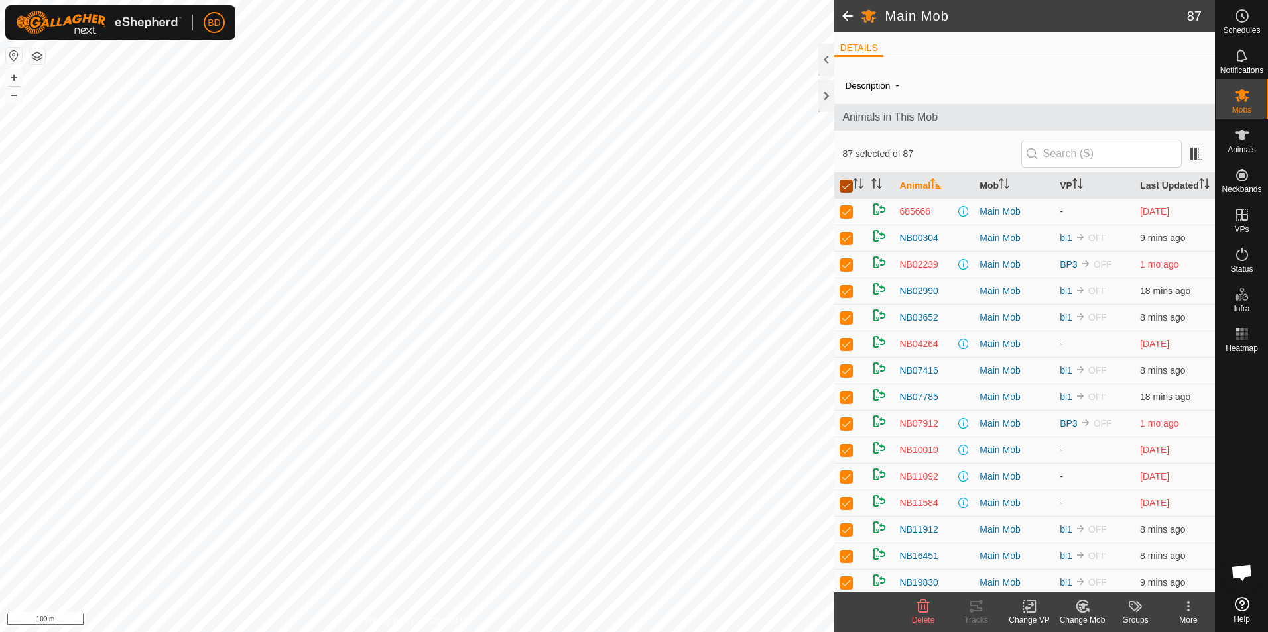
checkbox input "false"
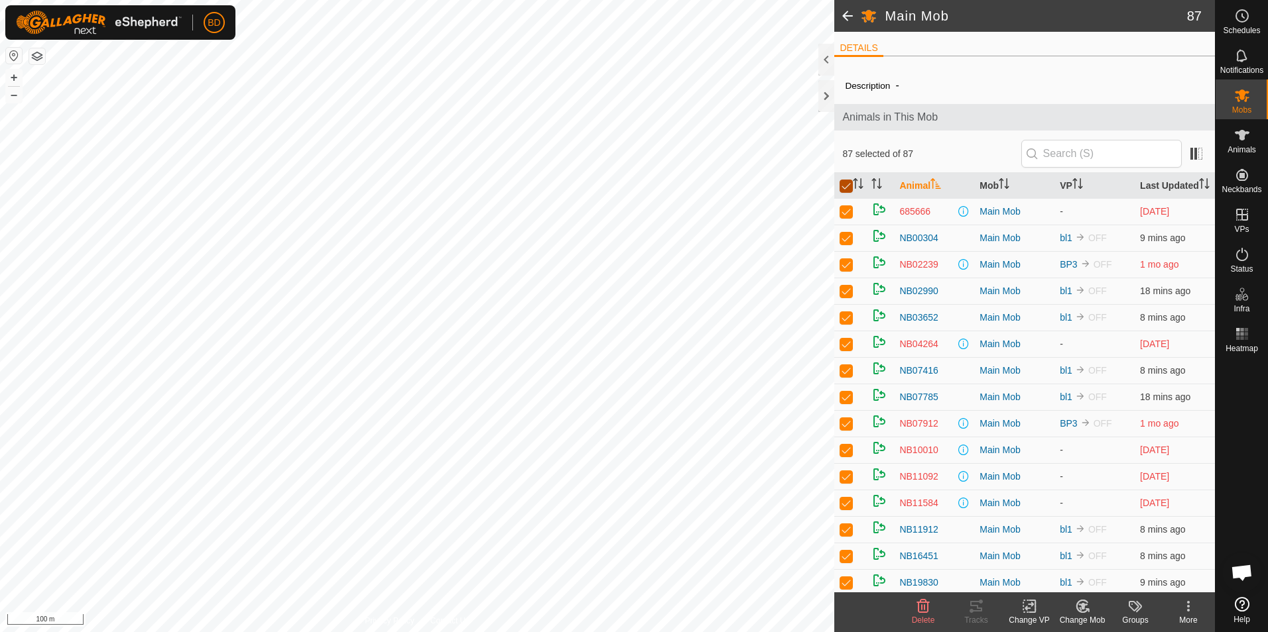
checkbox input "false"
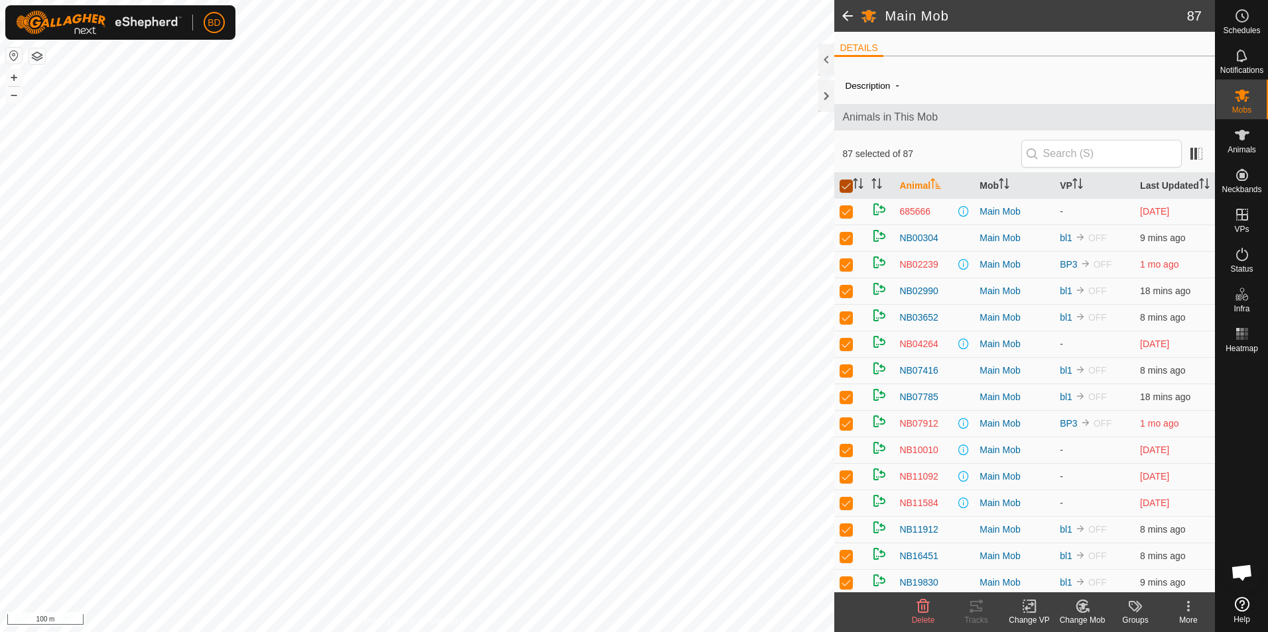
checkbox input "false"
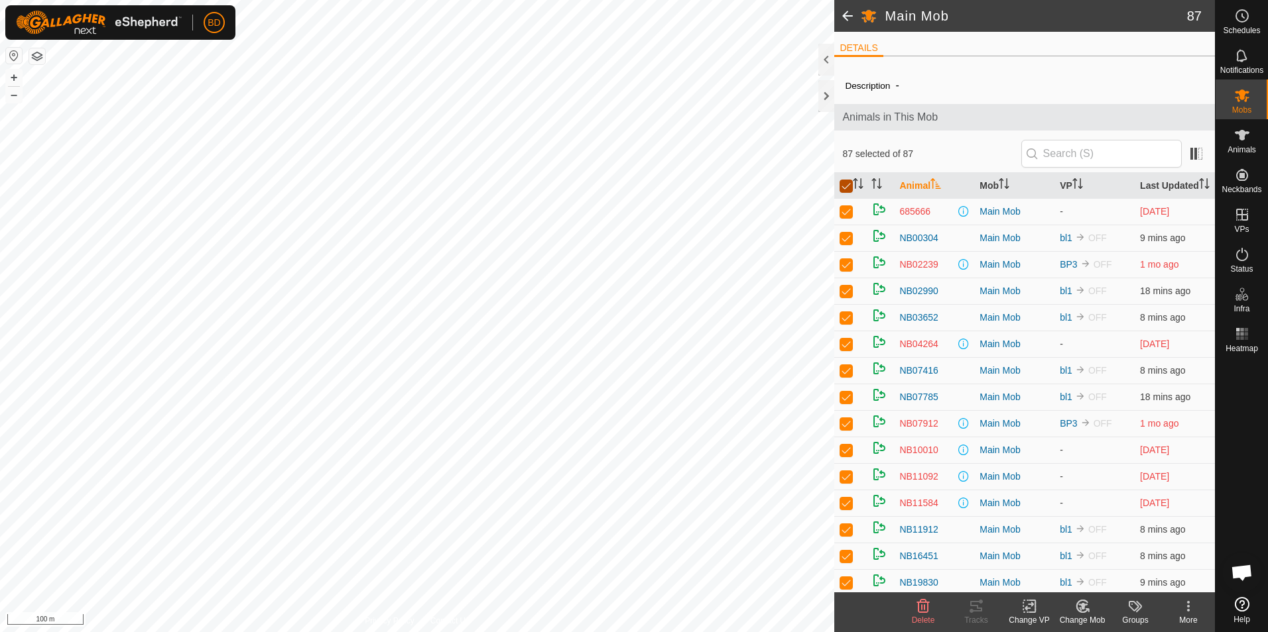
checkbox input "false"
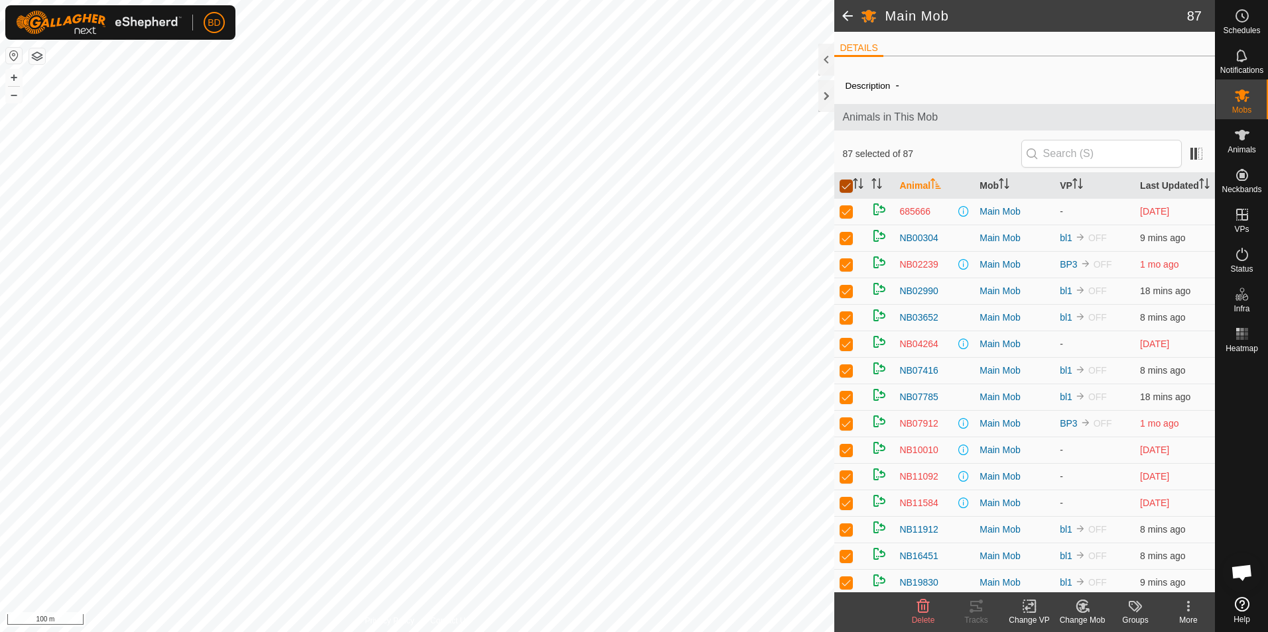
checkbox input "false"
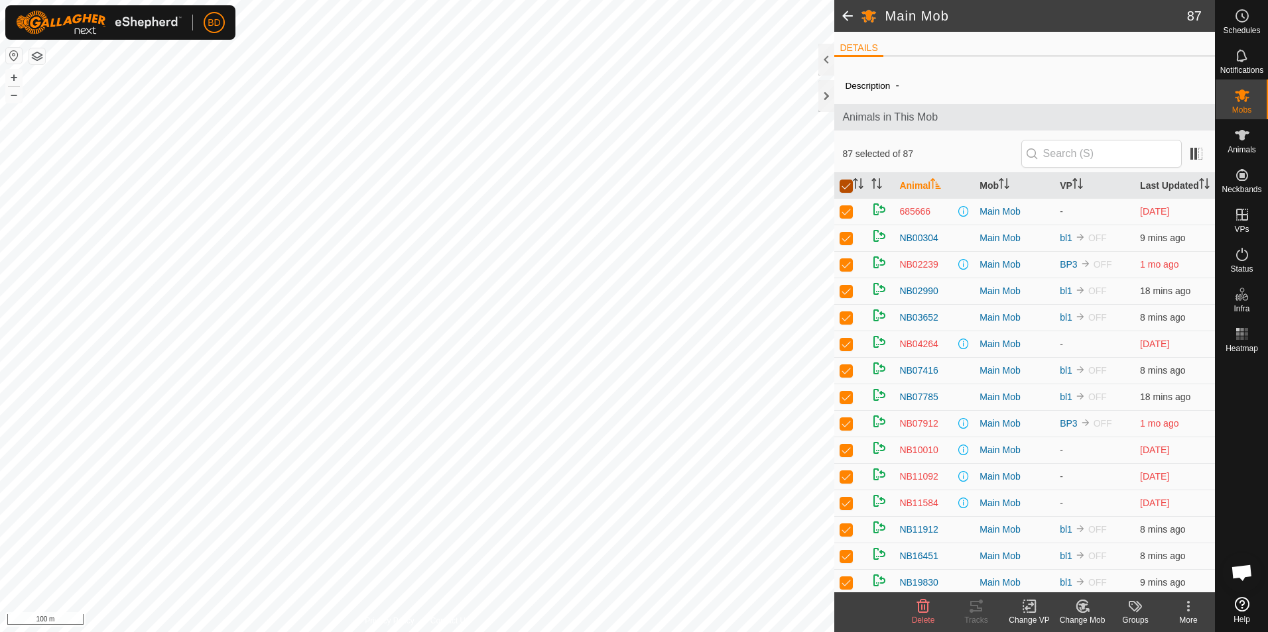
checkbox input "false"
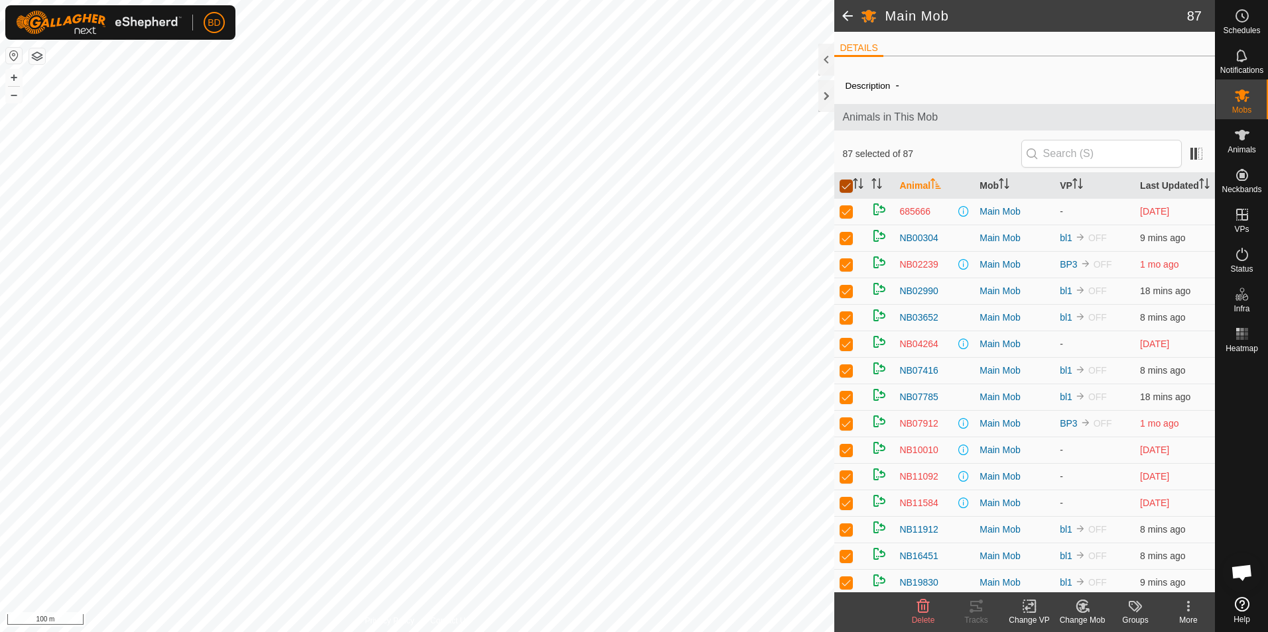
checkbox input "false"
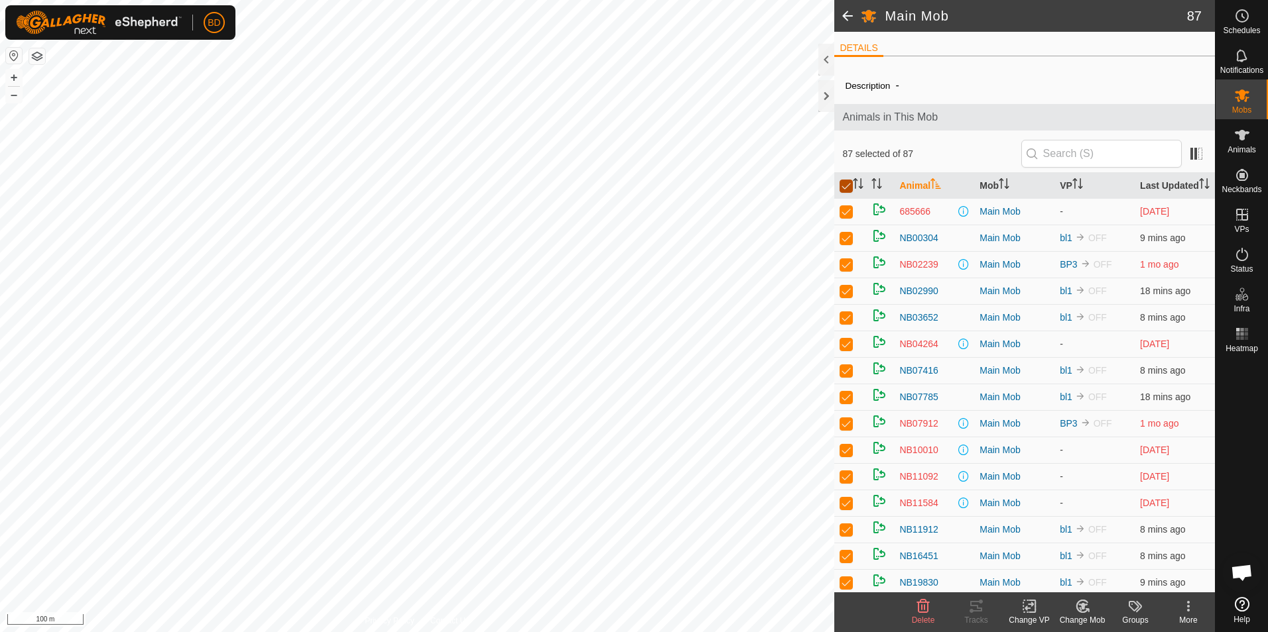
checkbox input "false"
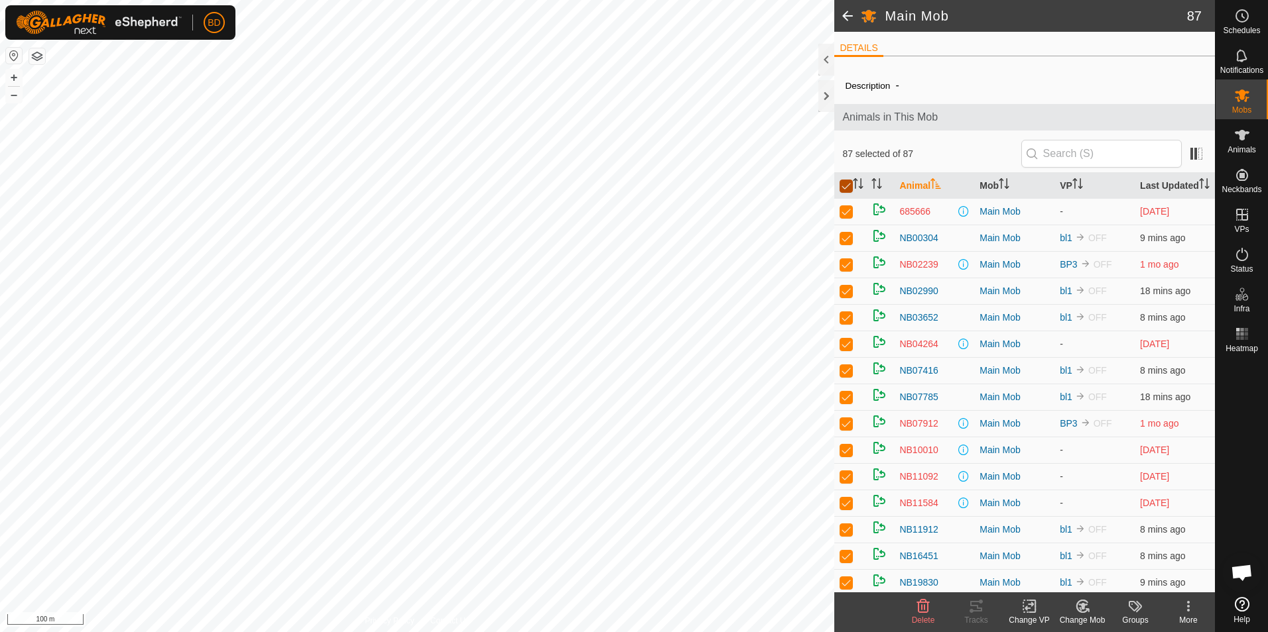
checkbox input "false"
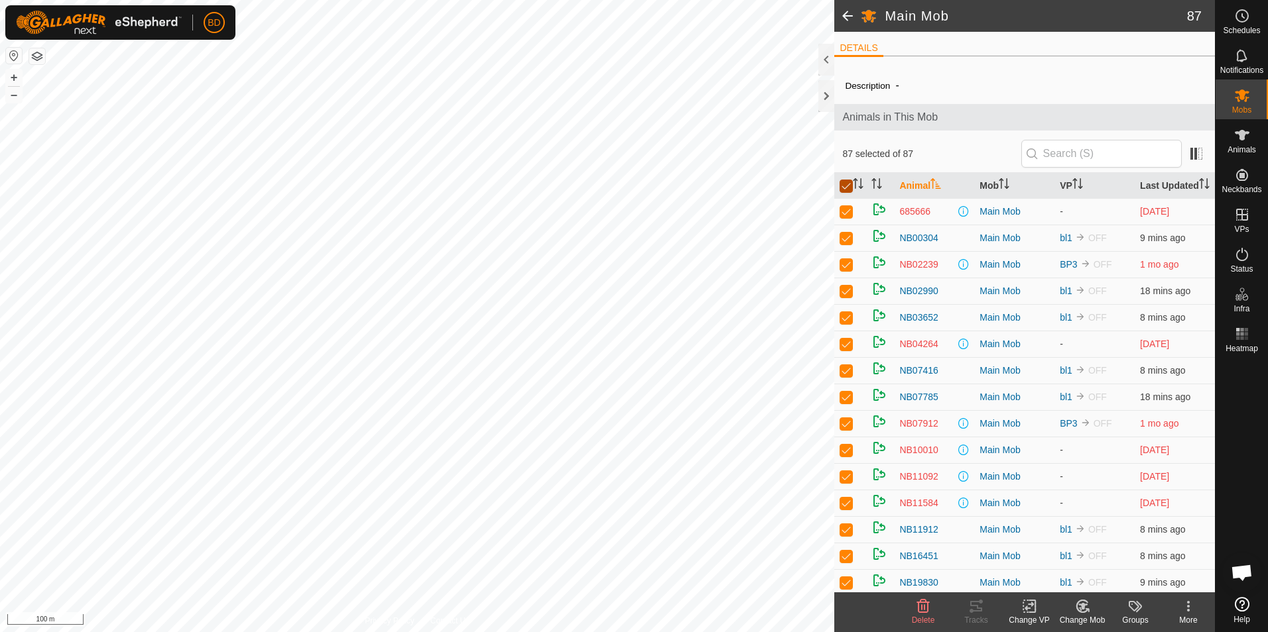
checkbox input "false"
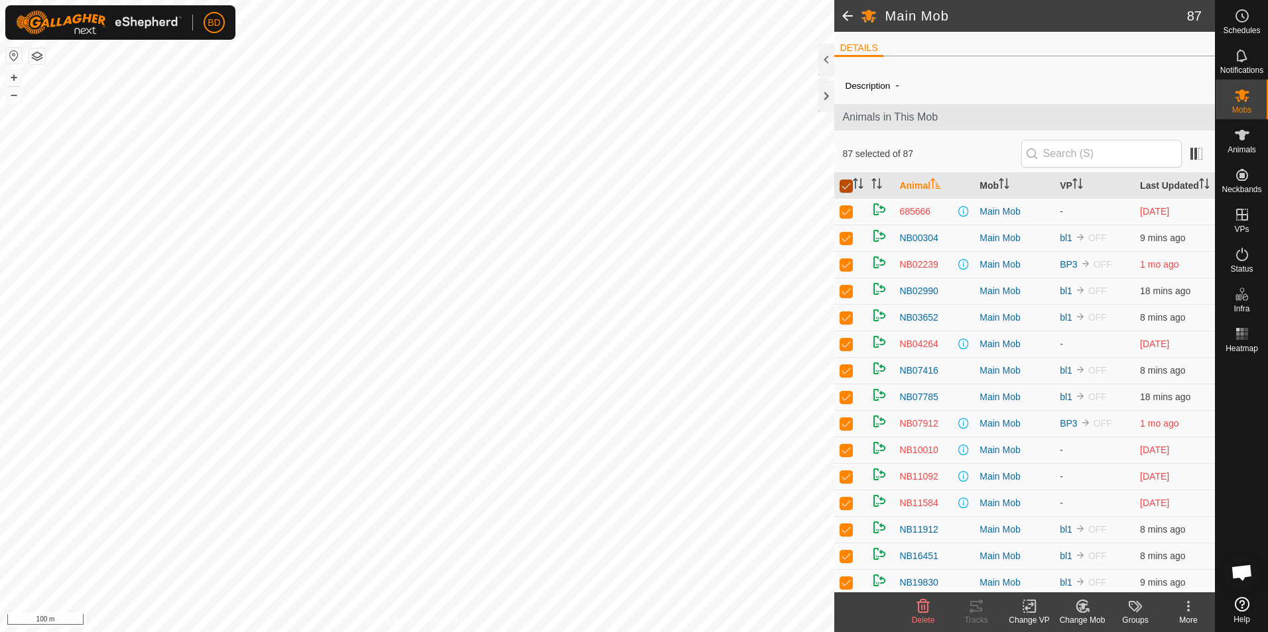
checkbox input "false"
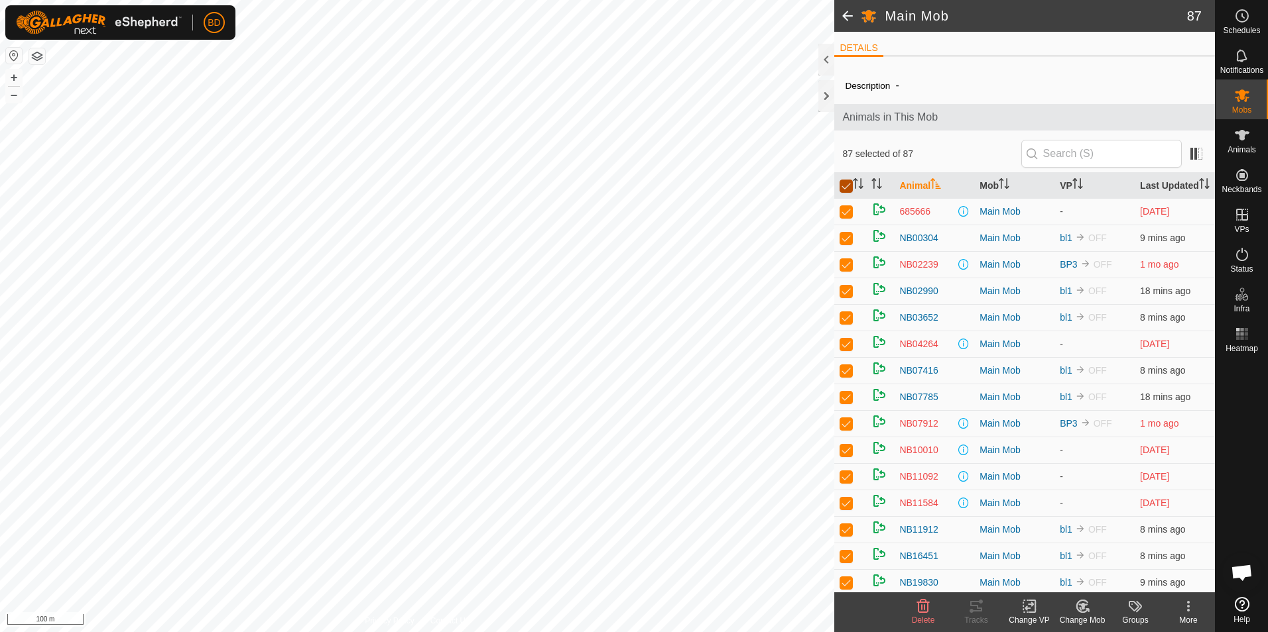
checkbox input "false"
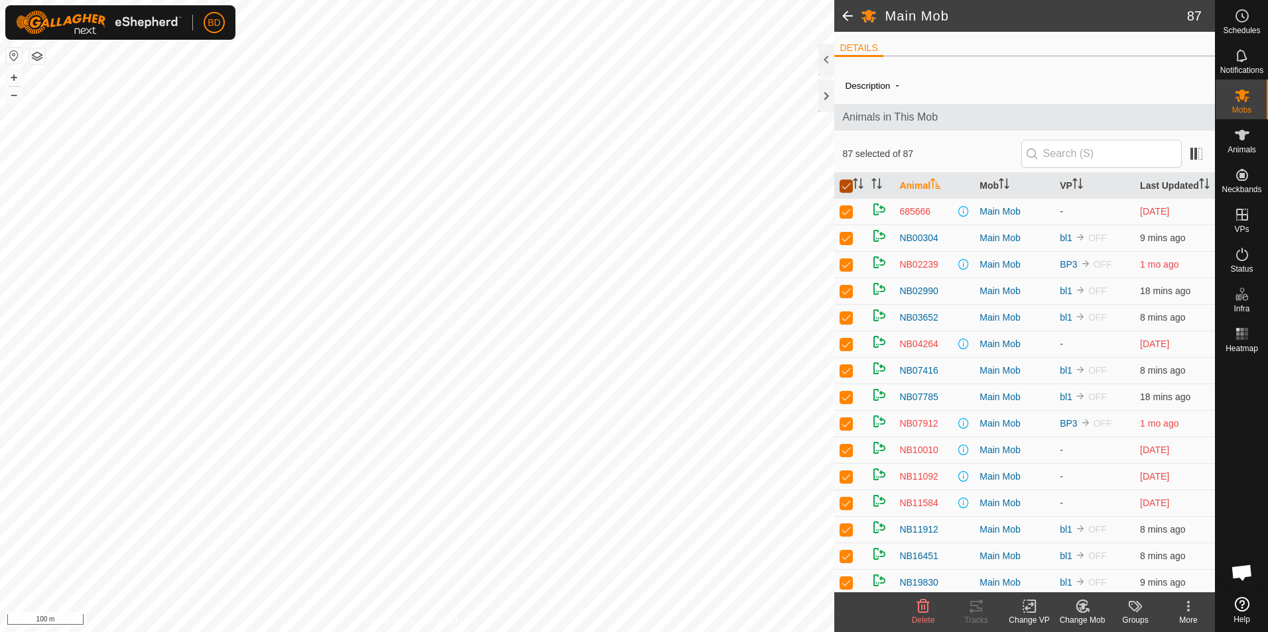
checkbox input "false"
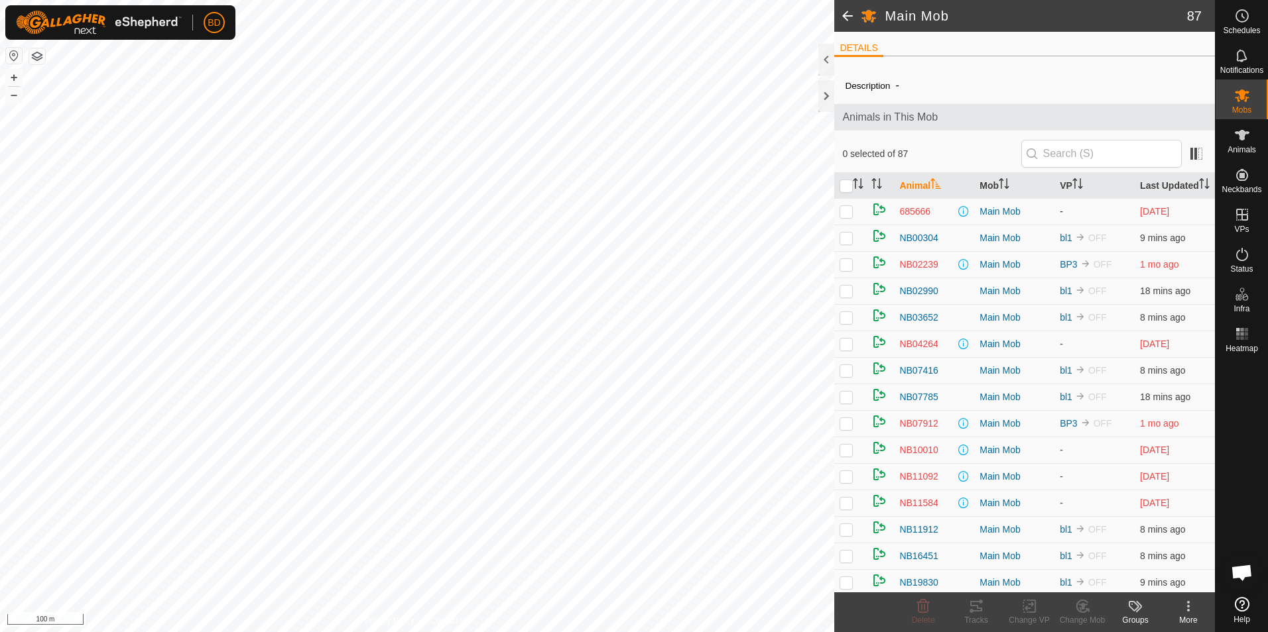
click at [846, 217] on p-checkbox at bounding box center [845, 211] width 13 height 11
checkbox input "true"
click at [846, 270] on p-checkbox at bounding box center [845, 264] width 13 height 11
checkbox input "true"
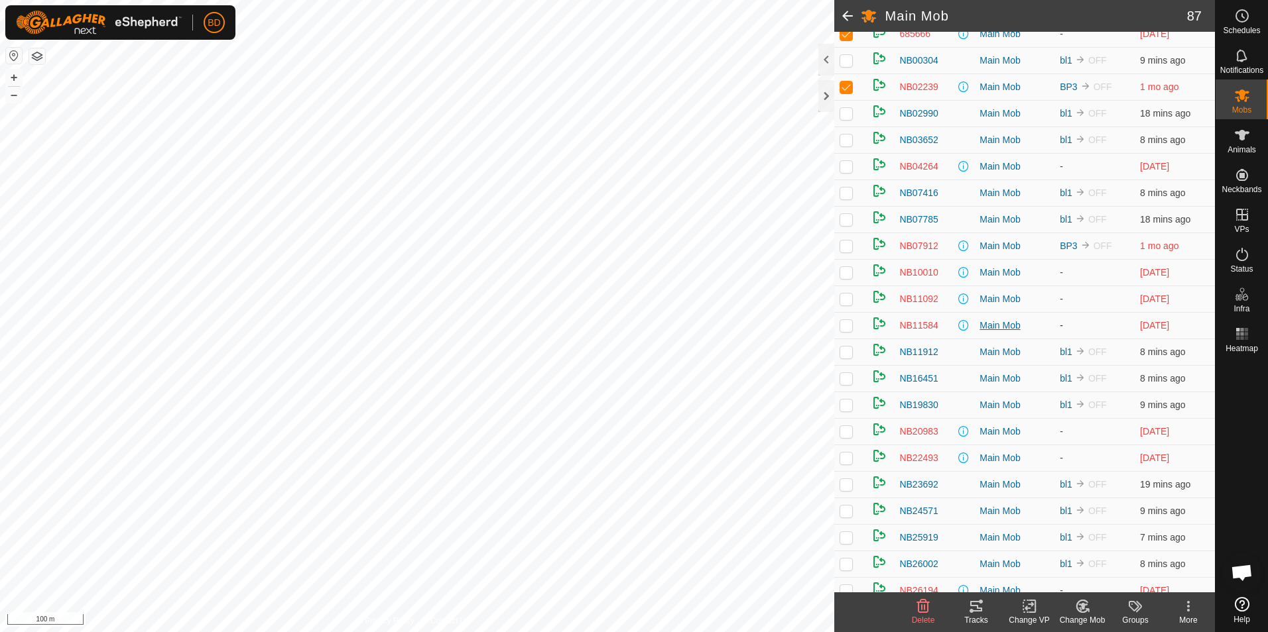
scroll to position [199, 0]
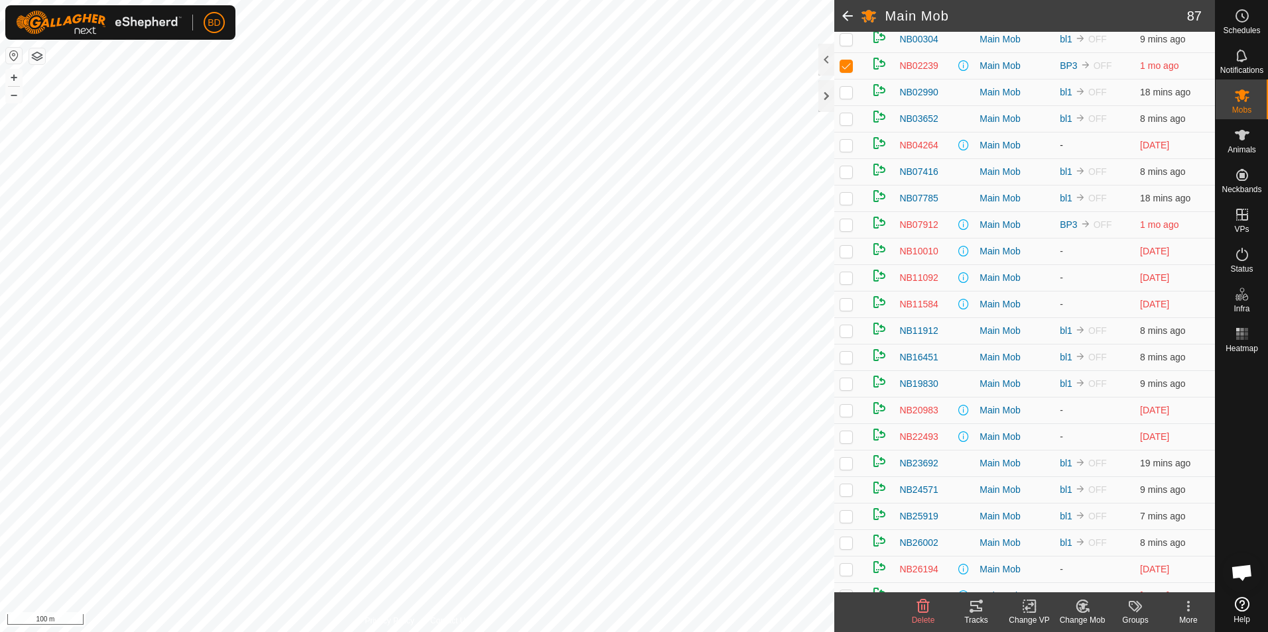
click at [847, 150] on p-checkbox at bounding box center [845, 145] width 13 height 11
checkbox input "true"
click at [844, 230] on p-checkbox at bounding box center [845, 224] width 13 height 11
checkbox input "true"
click at [847, 257] on p-checkbox at bounding box center [845, 251] width 13 height 11
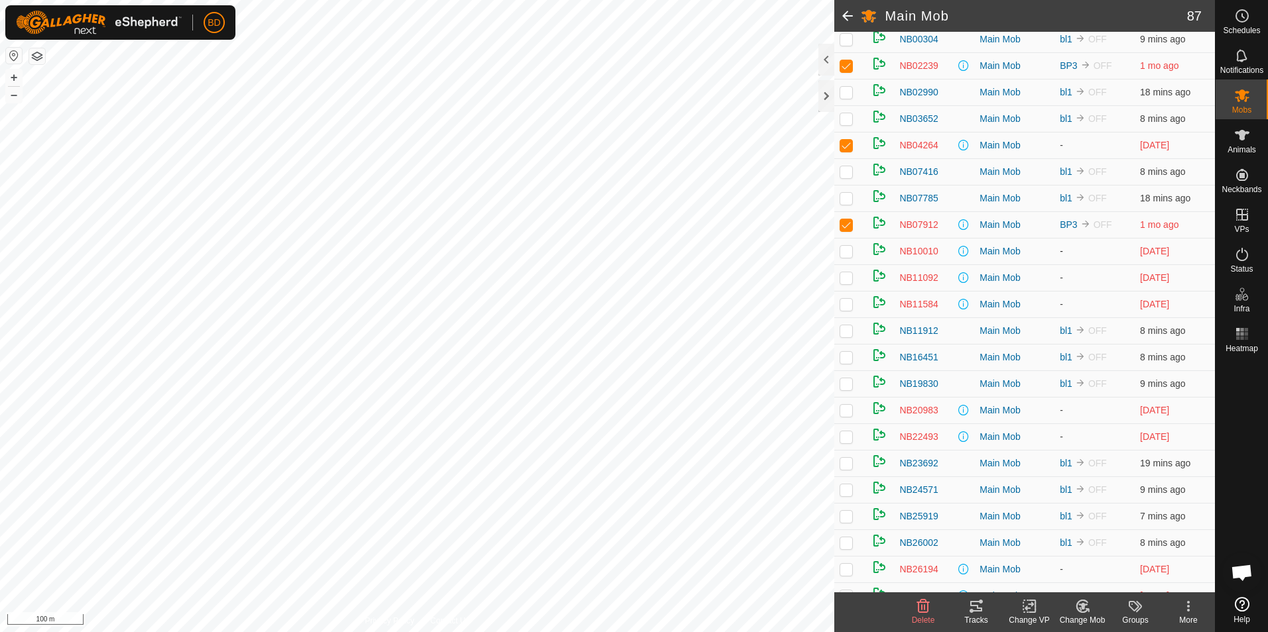
checkbox input "true"
click at [850, 283] on p-checkbox at bounding box center [845, 277] width 13 height 11
checkbox input "true"
click at [847, 310] on p-checkbox at bounding box center [845, 304] width 13 height 11
checkbox input "true"
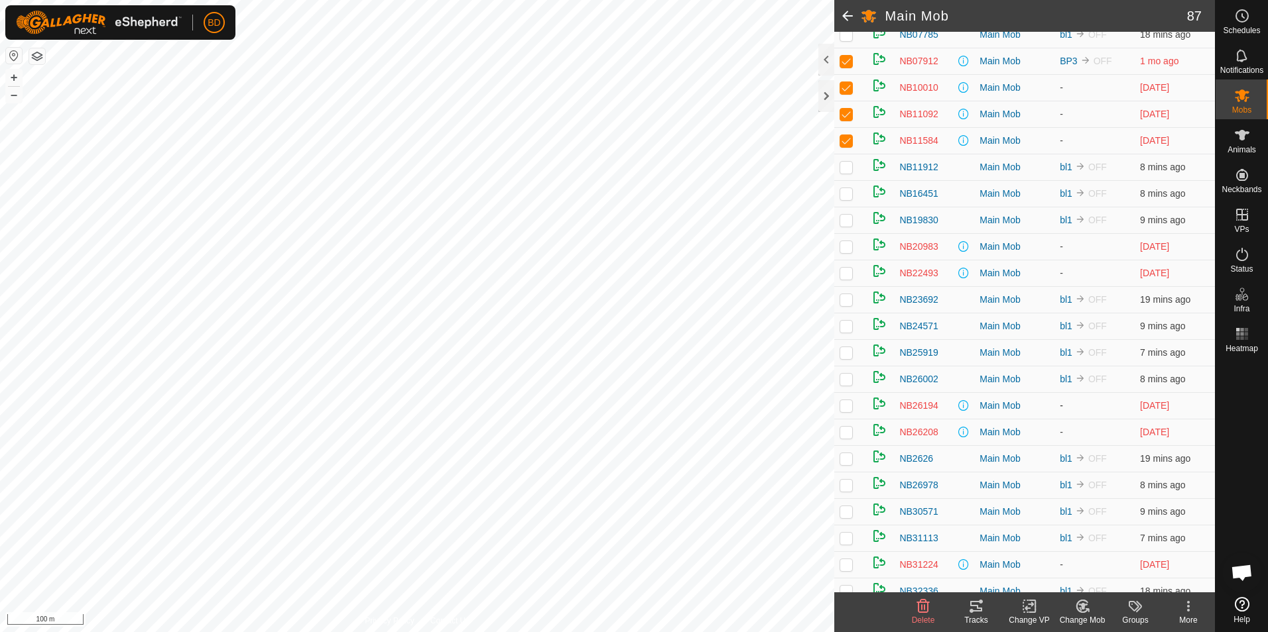
scroll to position [398, 0]
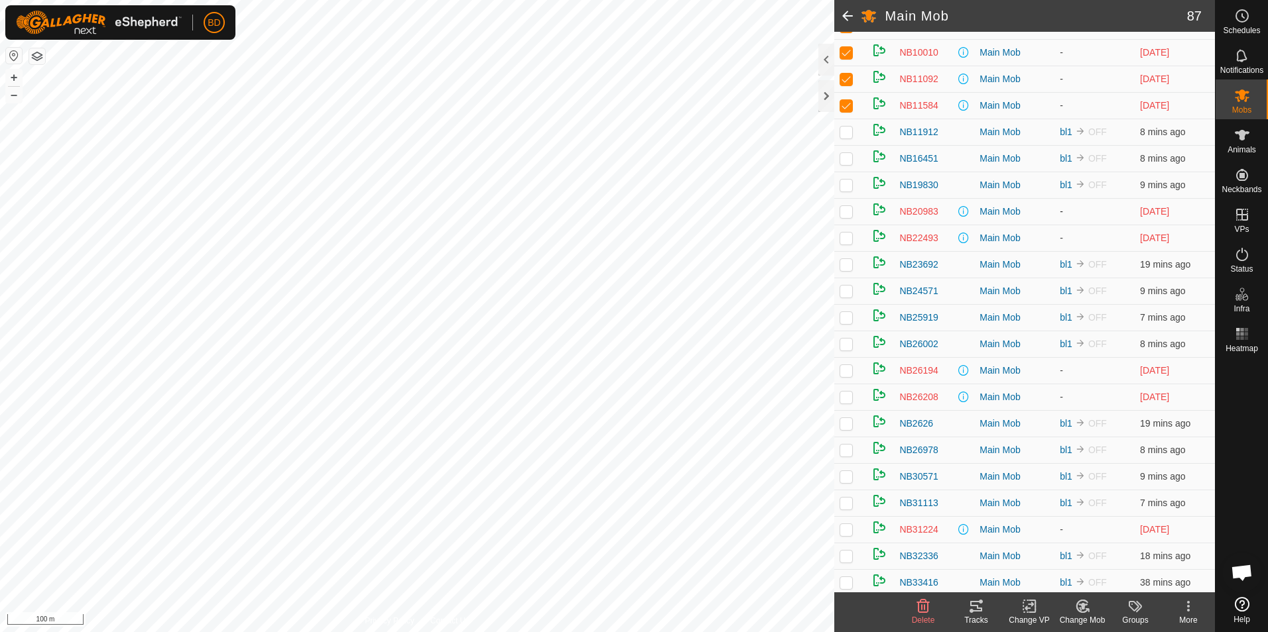
click at [845, 217] on p-checkbox at bounding box center [845, 211] width 13 height 11
checkbox input "true"
drag, startPoint x: 845, startPoint y: 251, endPoint x: 848, endPoint y: 259, distance: 9.0
click at [846, 243] on p-checkbox at bounding box center [845, 238] width 13 height 11
checkbox input "true"
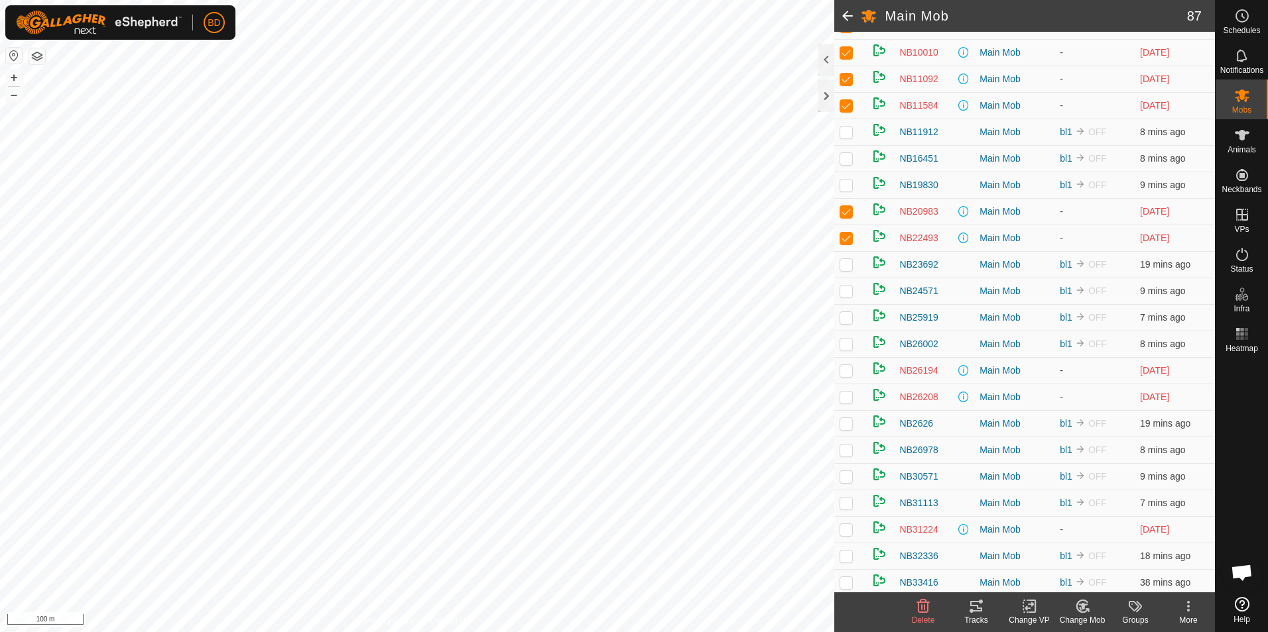
click at [845, 376] on p-checkbox at bounding box center [845, 370] width 13 height 11
checkbox input "true"
click at [846, 410] on td at bounding box center [850, 397] width 32 height 27
checkbox input "true"
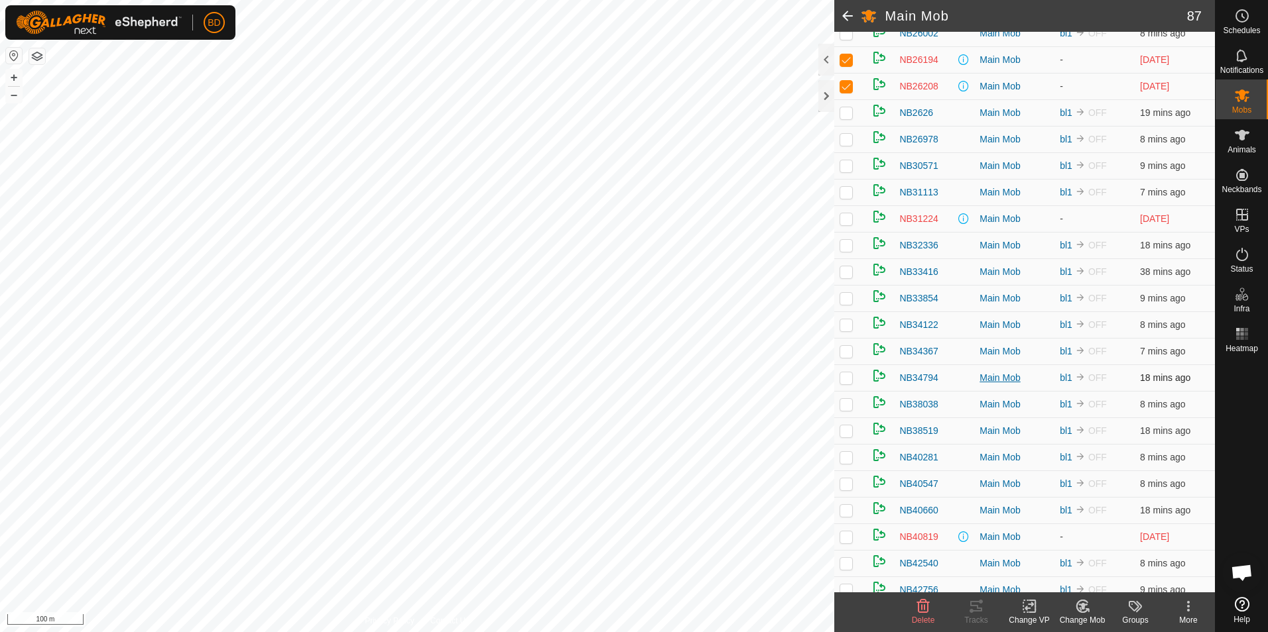
scroll to position [729, 0]
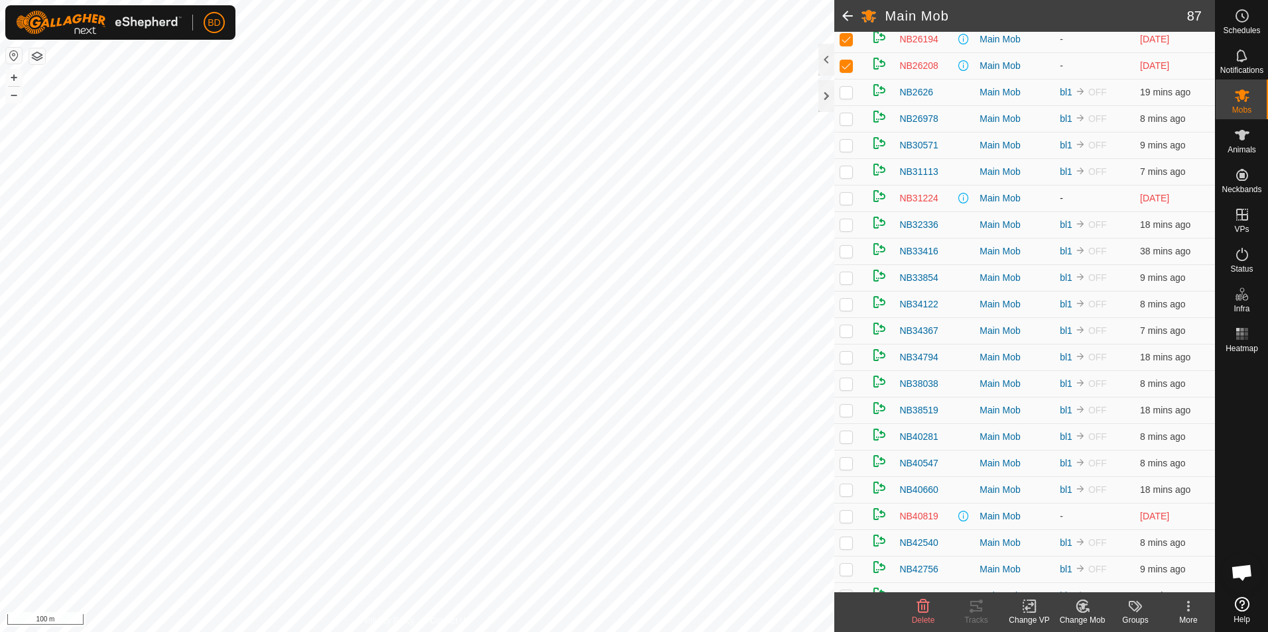
click at [841, 204] on p-checkbox at bounding box center [845, 198] width 13 height 11
checkbox input "true"
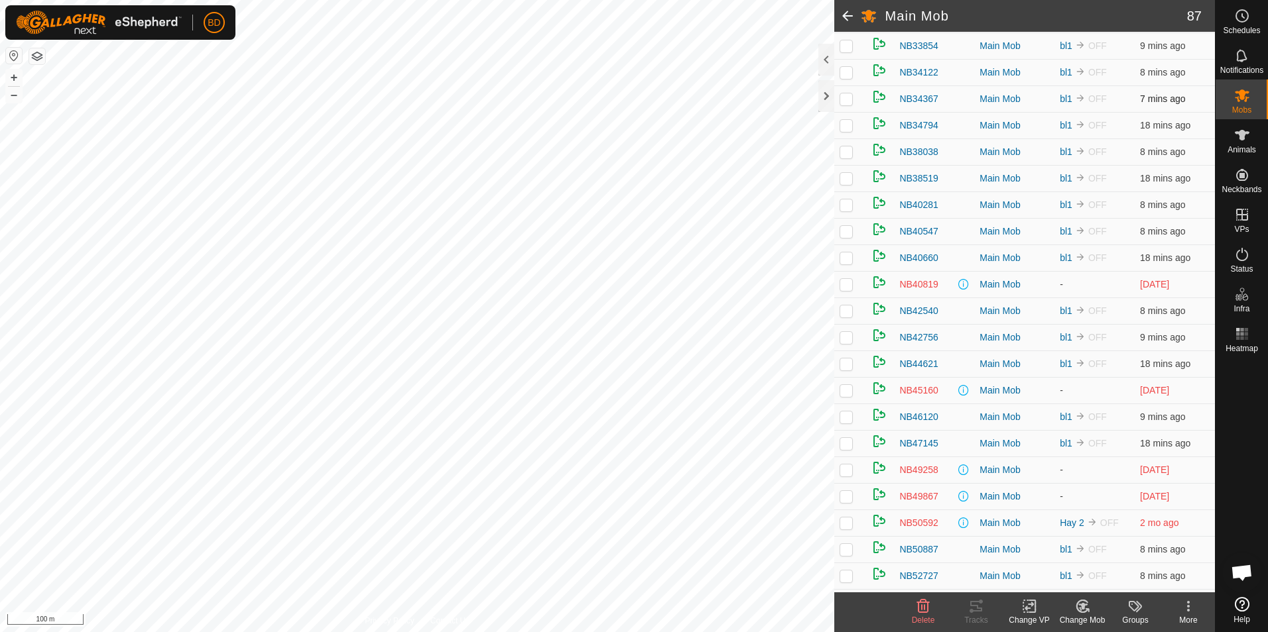
scroll to position [994, 0]
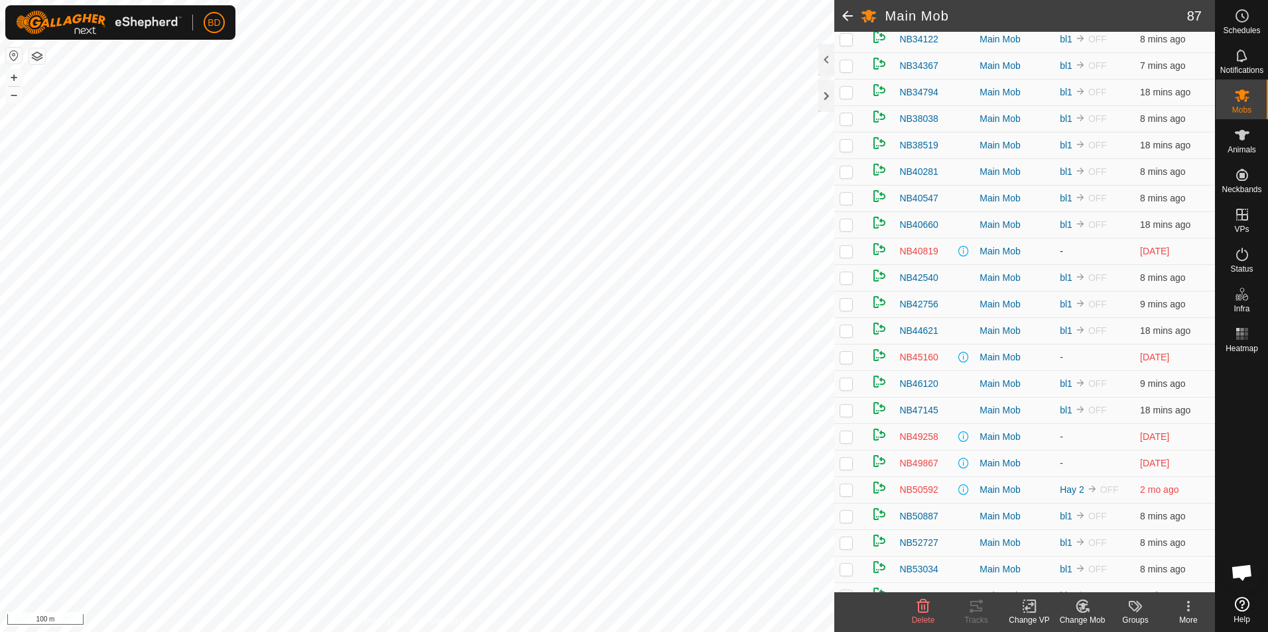
click at [847, 257] on p-checkbox at bounding box center [845, 251] width 13 height 11
checkbox input "true"
click at [846, 363] on p-checkbox at bounding box center [845, 357] width 13 height 11
checkbox input "true"
drag, startPoint x: 848, startPoint y: 454, endPoint x: 848, endPoint y: 476, distance: 21.9
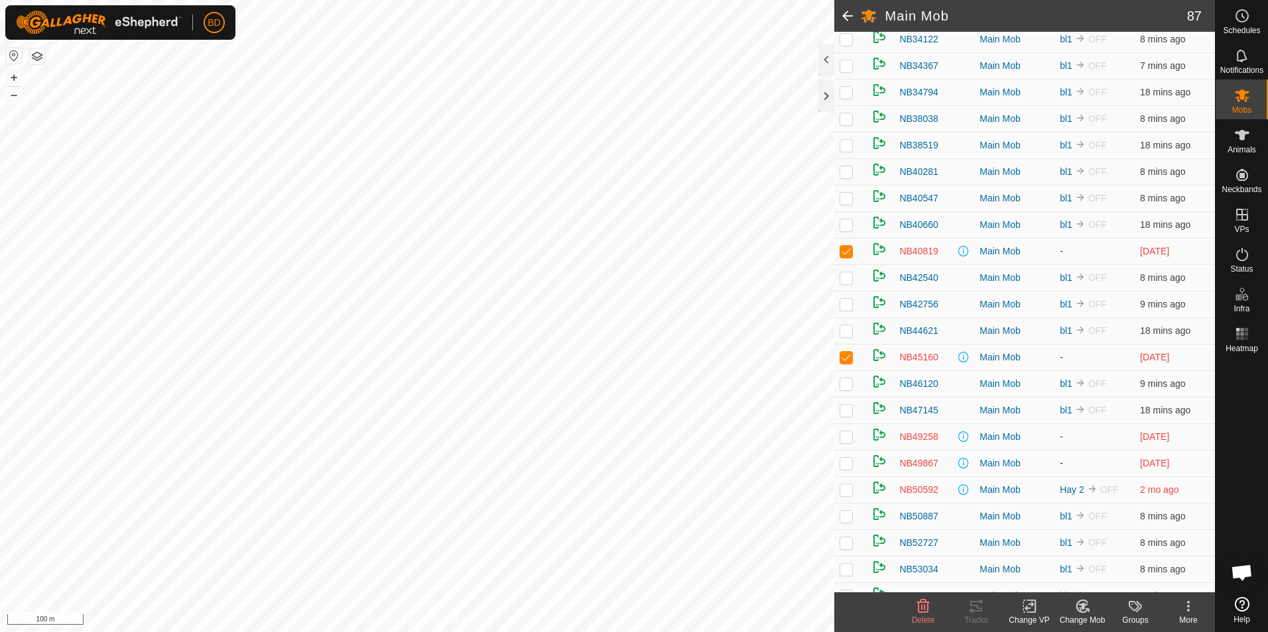
click at [848, 442] on p-checkbox at bounding box center [845, 437] width 13 height 11
checkbox input "true"
drag, startPoint x: 841, startPoint y: 485, endPoint x: 844, endPoint y: 493, distance: 8.4
click at [843, 477] on td at bounding box center [850, 463] width 32 height 27
checkbox input "true"
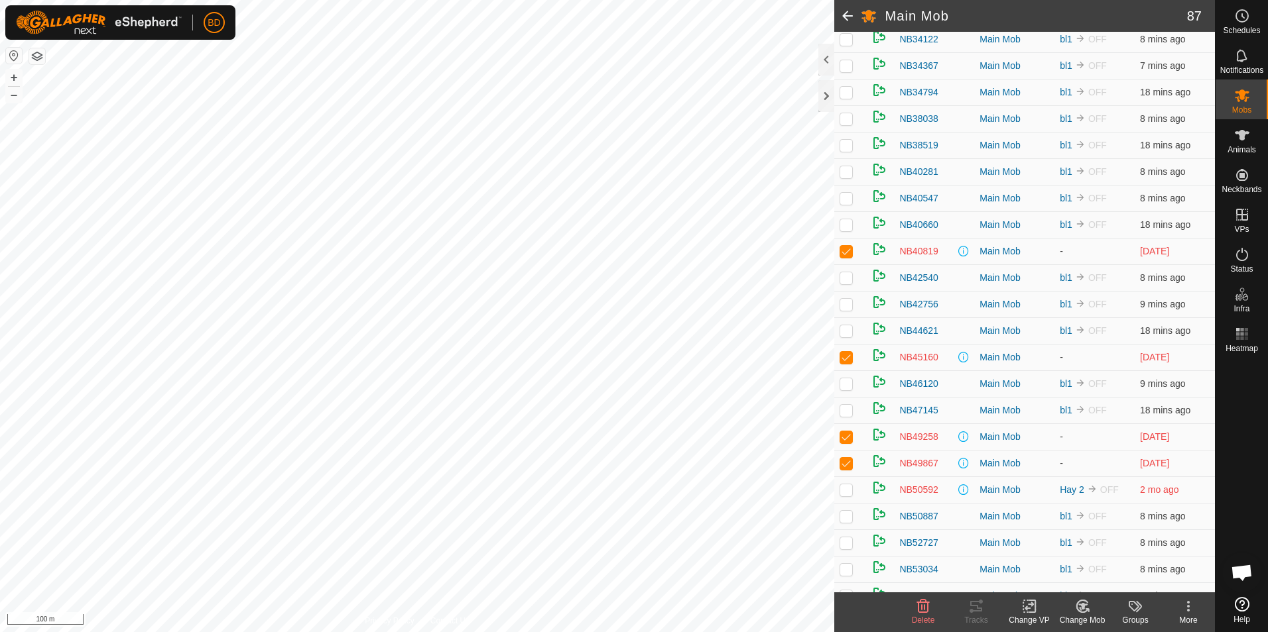
click at [845, 495] on p-checkbox at bounding box center [845, 490] width 13 height 11
checkbox input "true"
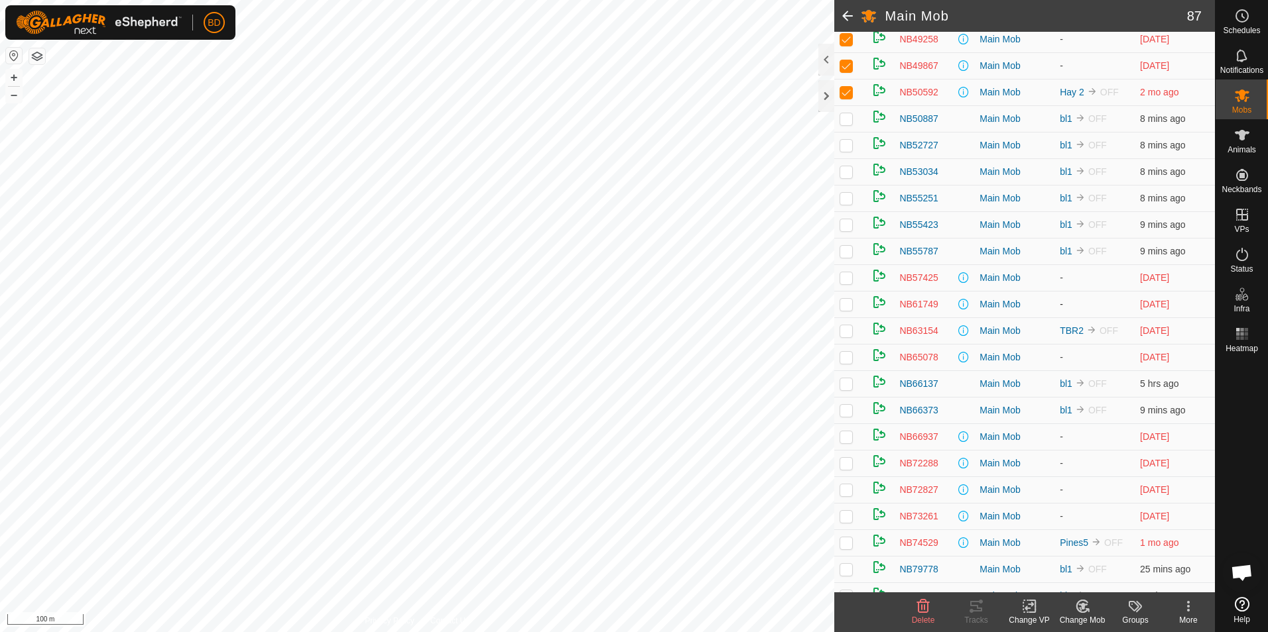
scroll to position [1458, 0]
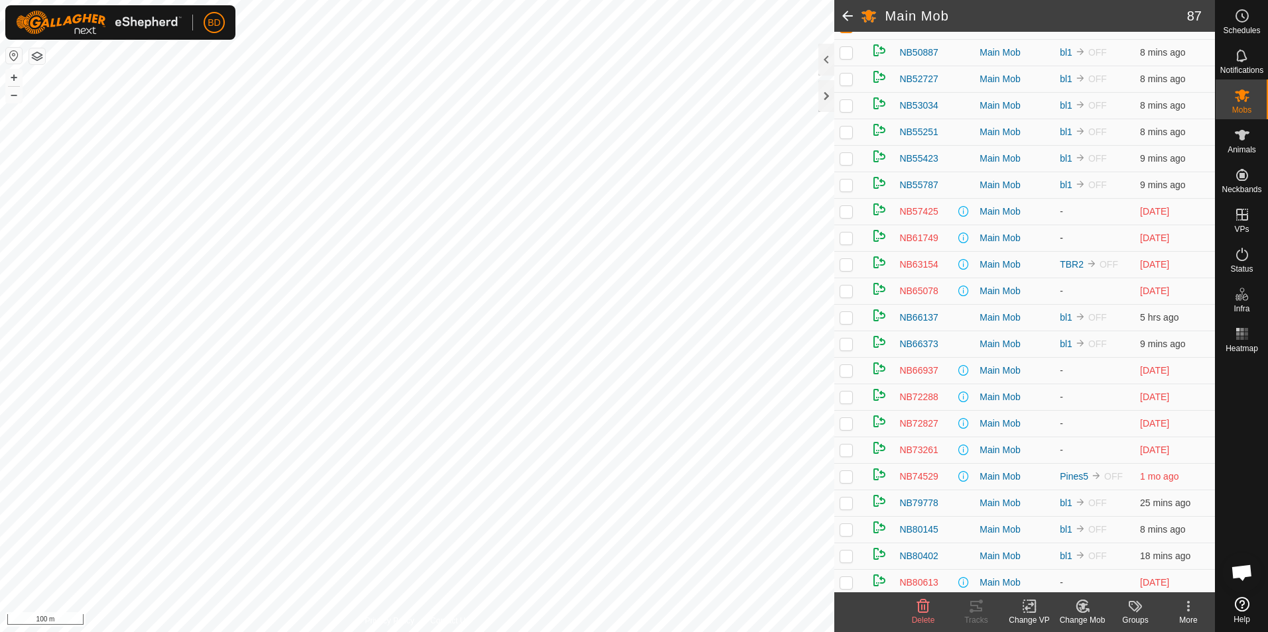
drag, startPoint x: 843, startPoint y: 227, endPoint x: 844, endPoint y: 251, distance: 23.2
click at [844, 217] on p-checkbox at bounding box center [845, 211] width 13 height 11
checkbox input "true"
click at [844, 243] on p-checkbox at bounding box center [845, 238] width 13 height 11
checkbox input "true"
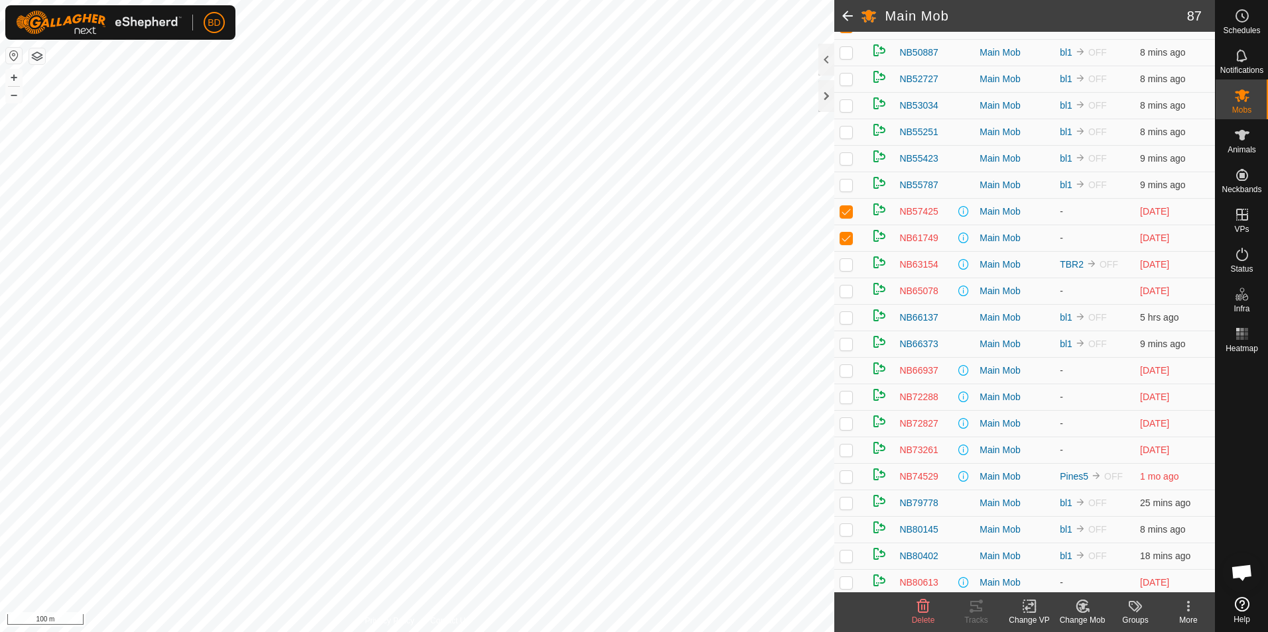
click at [845, 278] on td at bounding box center [850, 264] width 32 height 27
checkbox input "true"
click at [845, 304] on td at bounding box center [850, 291] width 32 height 27
click at [847, 376] on p-checkbox at bounding box center [845, 370] width 13 height 11
click at [847, 402] on p-checkbox at bounding box center [845, 397] width 13 height 11
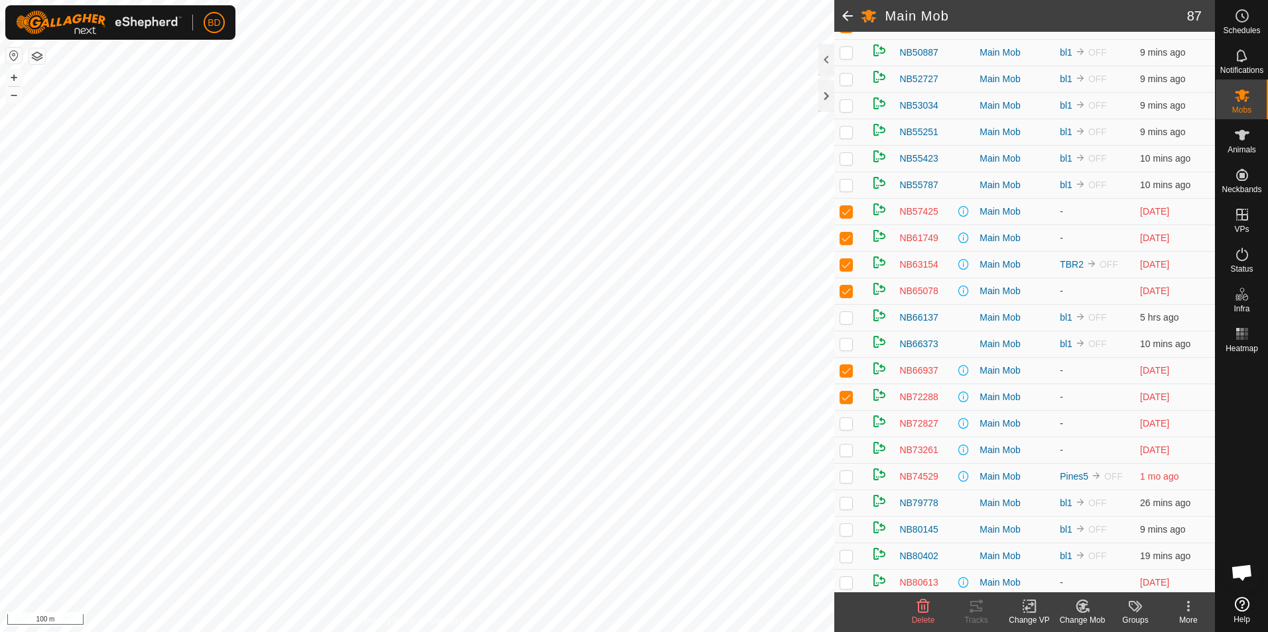
click at [848, 429] on p-checkbox at bounding box center [845, 423] width 13 height 11
drag, startPoint x: 847, startPoint y: 467, endPoint x: 843, endPoint y: 505, distance: 37.4
click at [847, 455] on p-checkbox at bounding box center [845, 450] width 13 height 11
click at [848, 482] on p-checkbox at bounding box center [845, 476] width 13 height 11
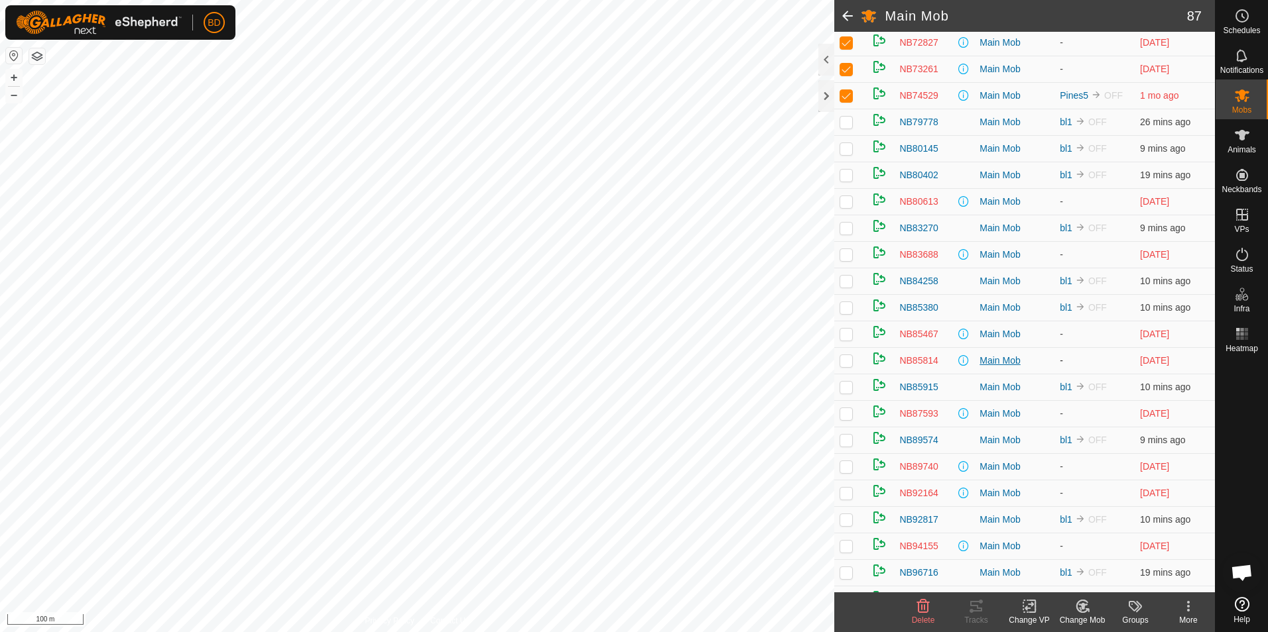
scroll to position [1856, 0]
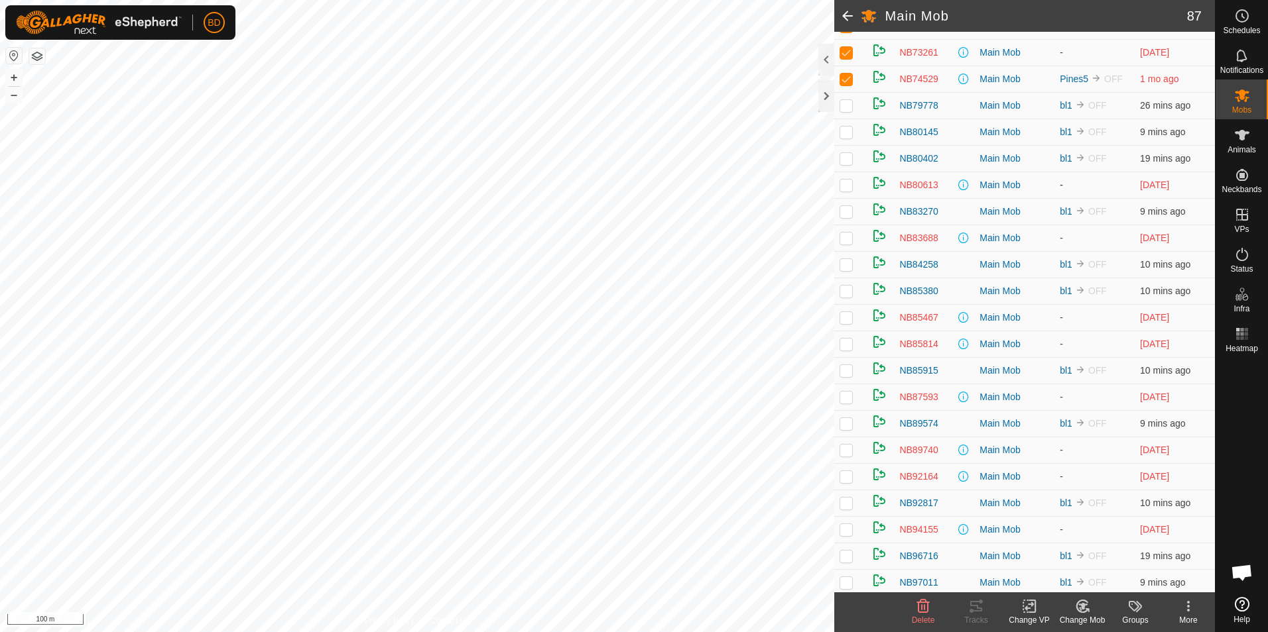
click at [847, 190] on p-checkbox at bounding box center [845, 185] width 13 height 11
click at [849, 243] on p-checkbox at bounding box center [845, 238] width 13 height 11
drag, startPoint x: 849, startPoint y: 331, endPoint x: 847, endPoint y: 343, distance: 12.8
click at [849, 323] on p-checkbox at bounding box center [845, 317] width 13 height 11
click at [848, 349] on p-checkbox at bounding box center [845, 344] width 13 height 11
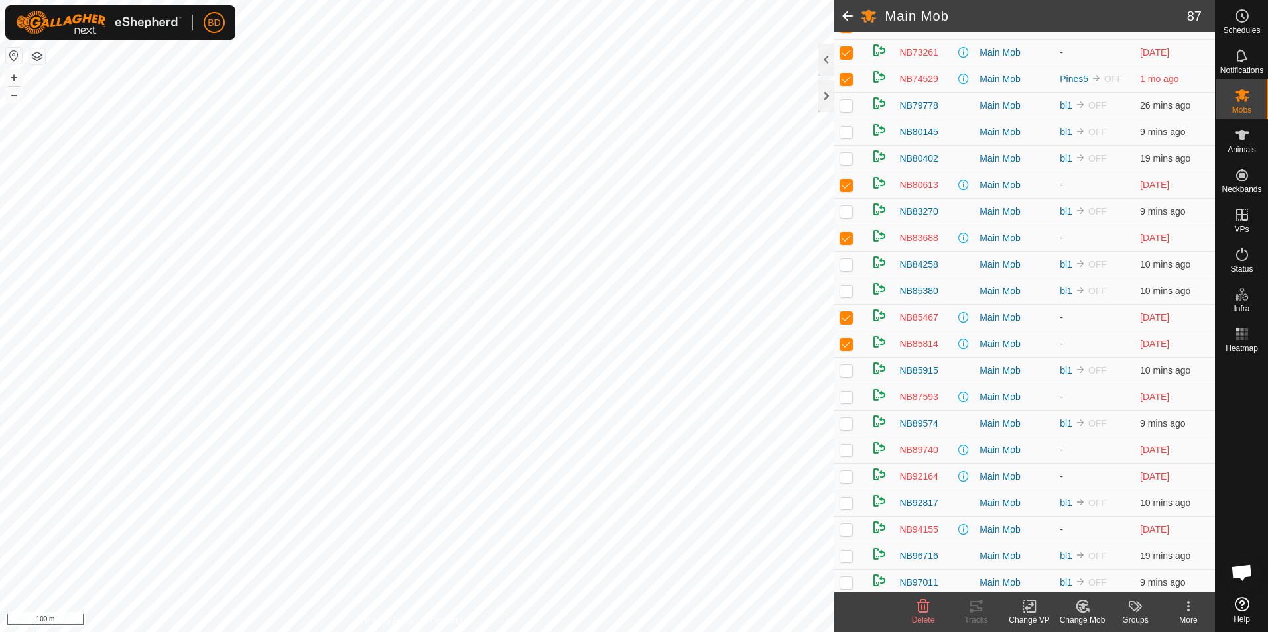
click at [848, 402] on p-checkbox at bounding box center [845, 397] width 13 height 11
drag, startPoint x: 850, startPoint y: 466, endPoint x: 848, endPoint y: 478, distance: 12.1
click at [849, 455] on p-checkbox at bounding box center [845, 450] width 13 height 11
click at [845, 482] on p-checkbox at bounding box center [845, 476] width 13 height 11
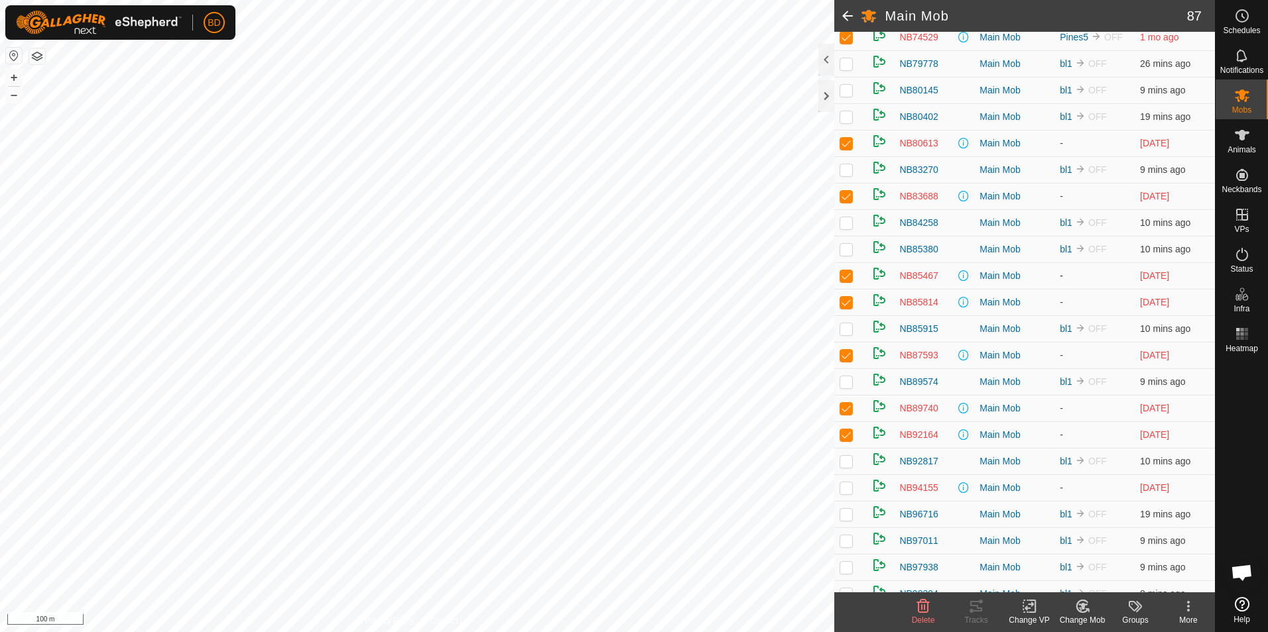
scroll to position [1927, 0]
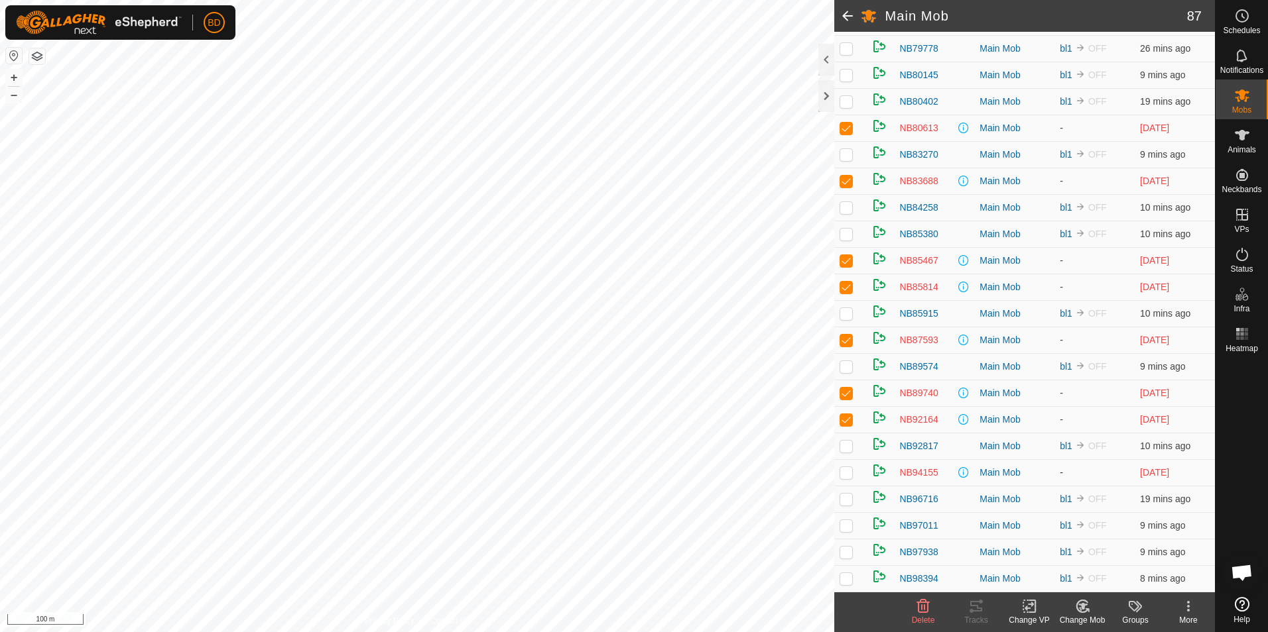
click at [847, 475] on p-checkbox at bounding box center [845, 472] width 13 height 11
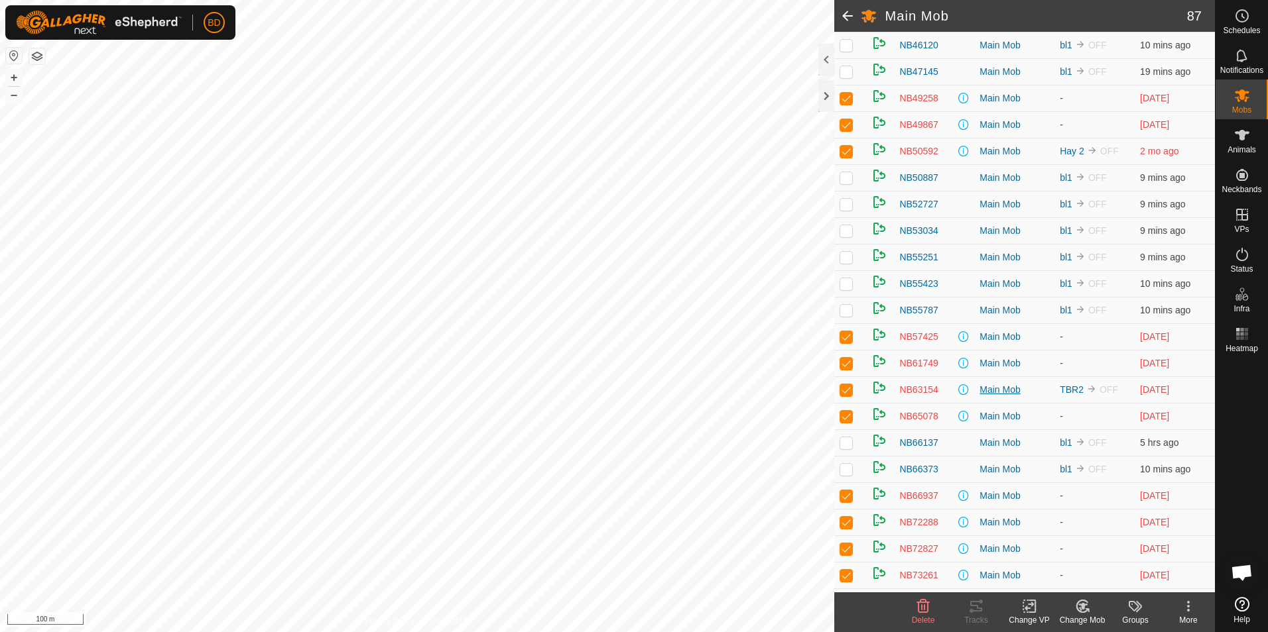
scroll to position [1331, 0]
click at [1085, 617] on div "Change Mob" at bounding box center [1081, 621] width 53 height 12
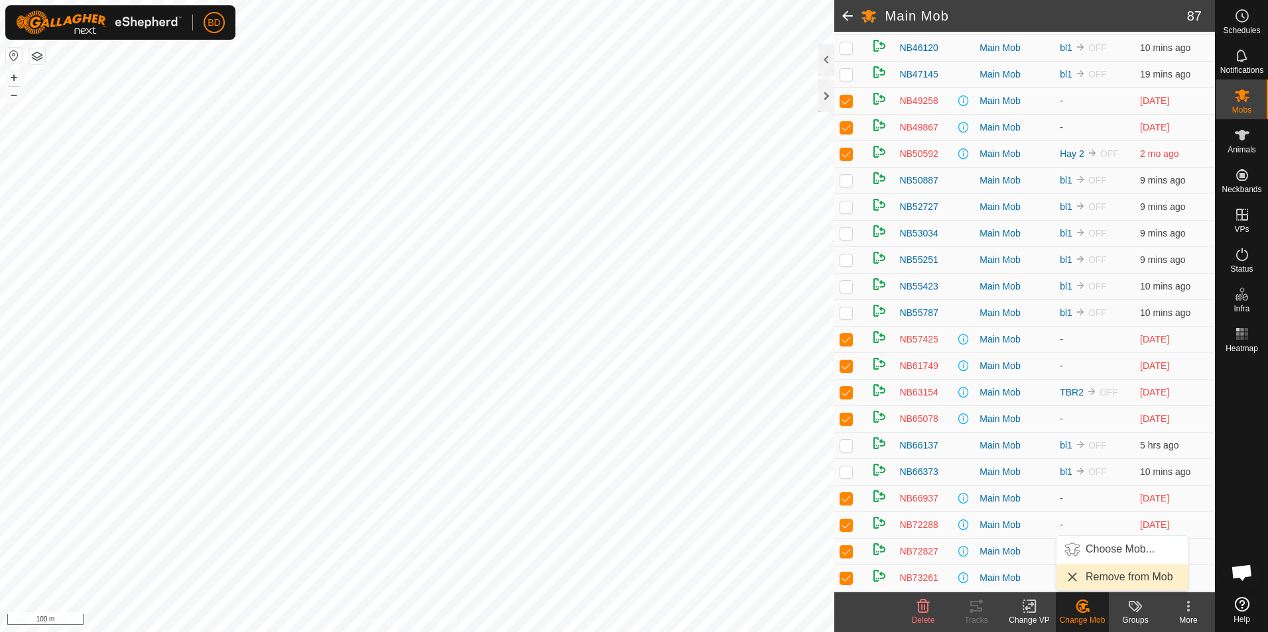
click at [1106, 574] on link "Remove from Mob" at bounding box center [1121, 577] width 131 height 27
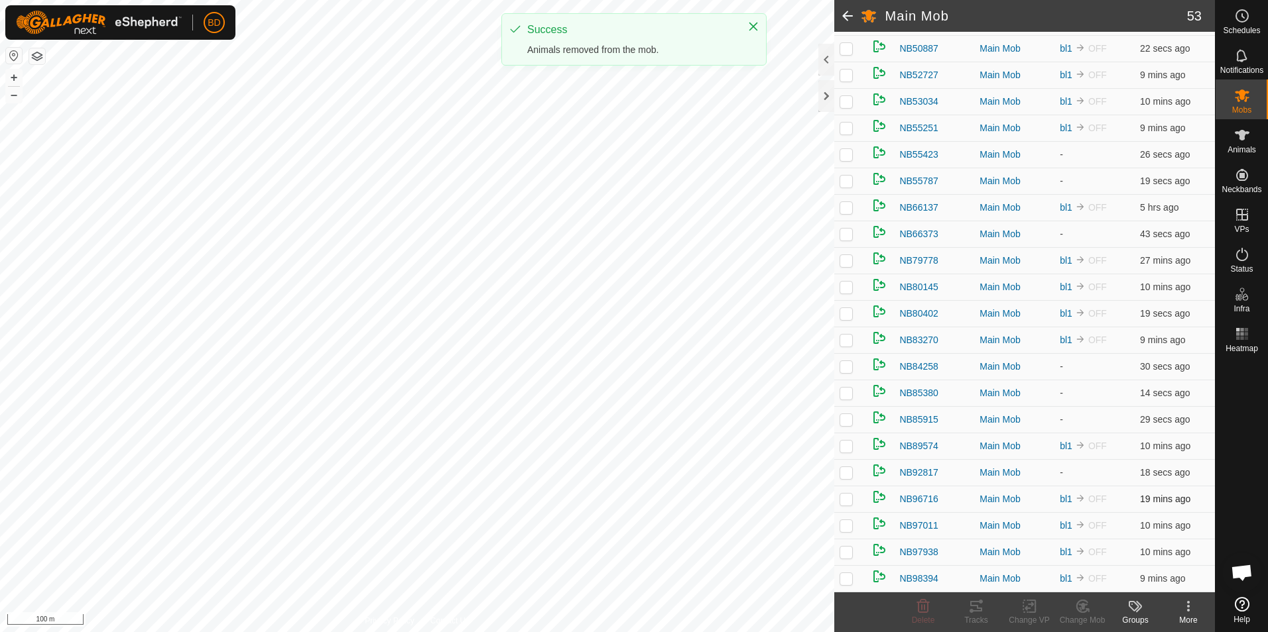
scroll to position [1026, 0]
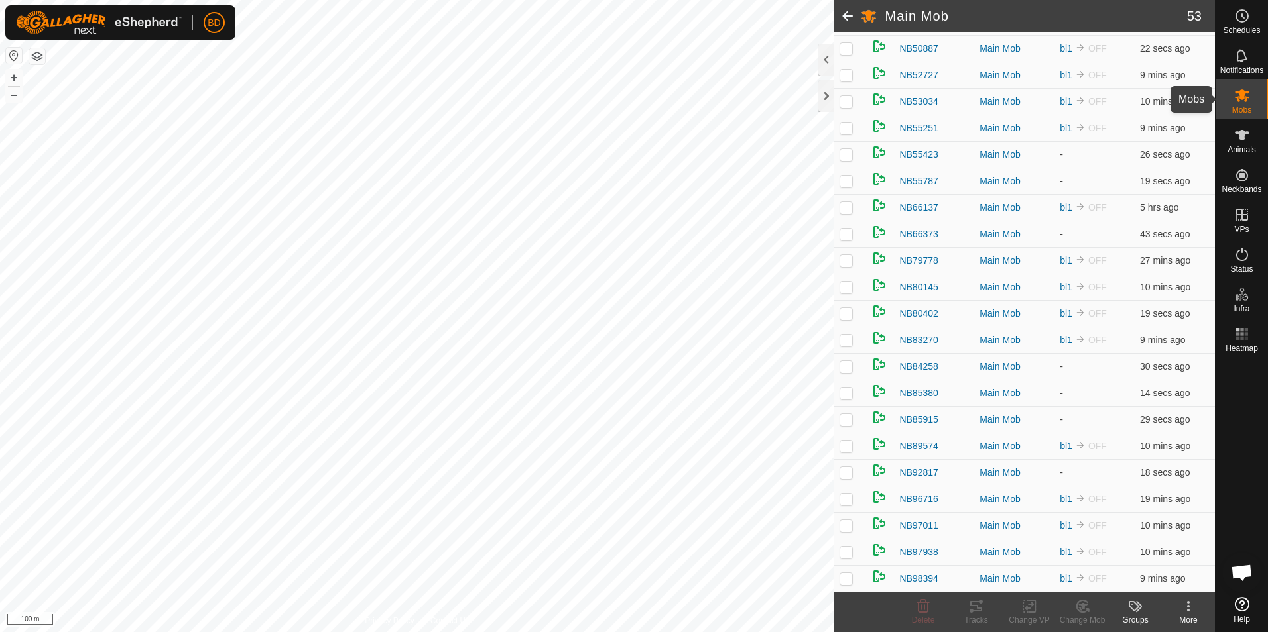
click at [1244, 96] on icon at bounding box center [1242, 96] width 16 height 16
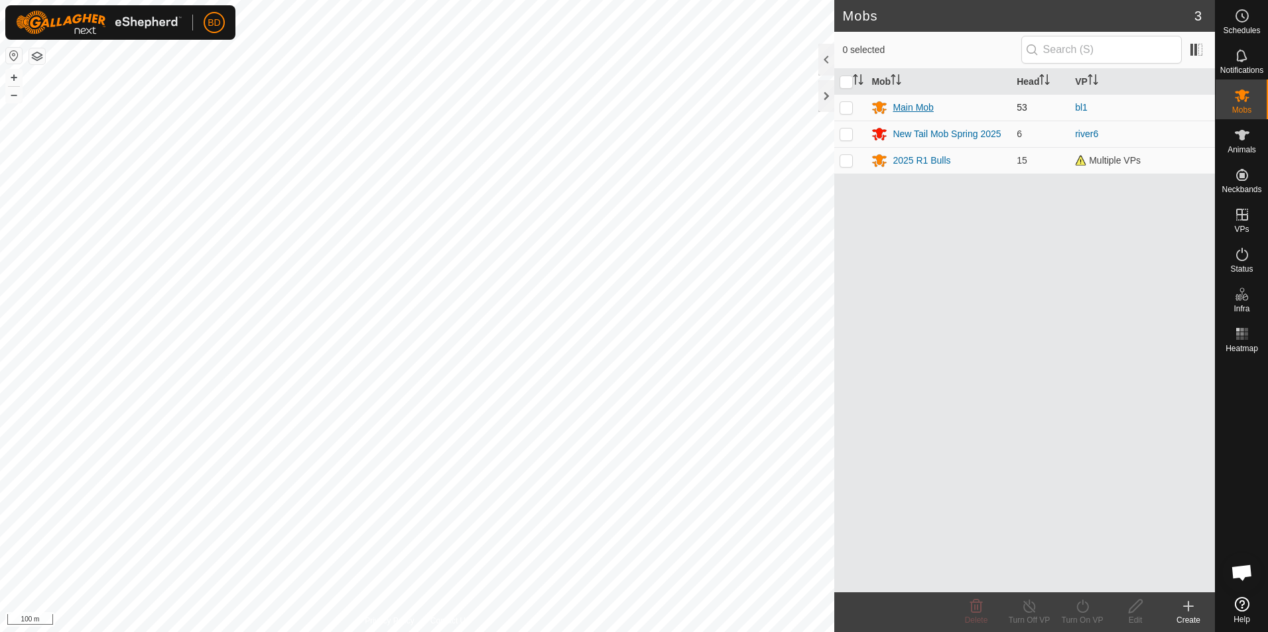
click at [915, 107] on div "Main Mob" at bounding box center [912, 108] width 40 height 14
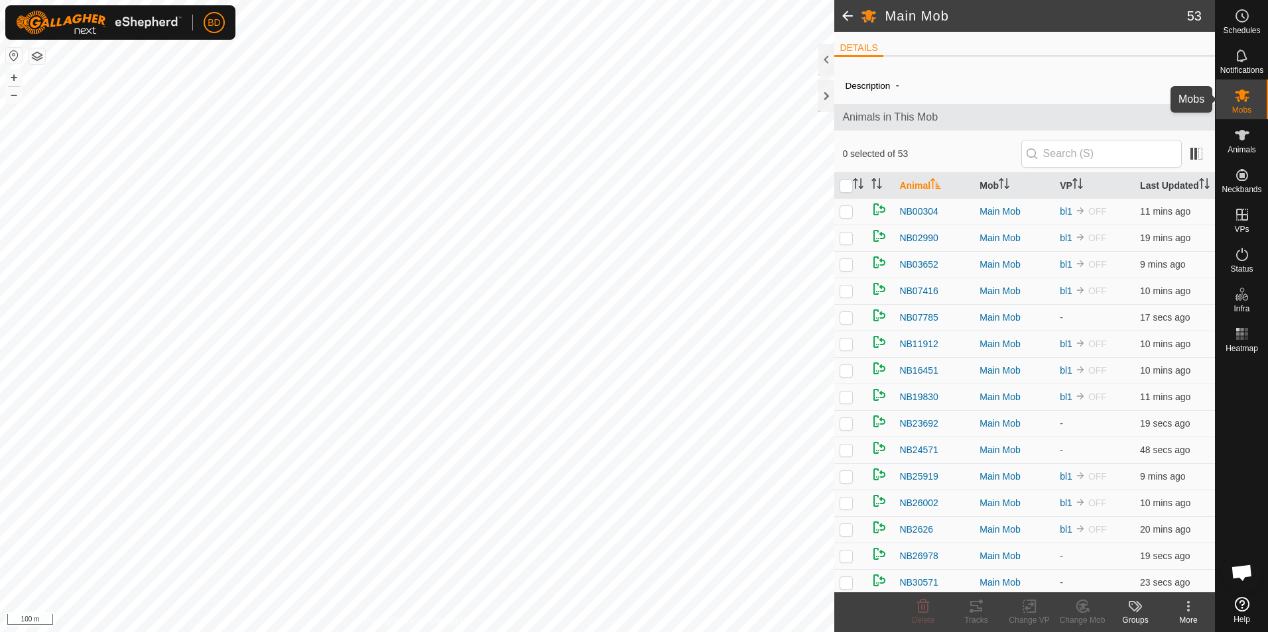
click at [1246, 106] on span "Mobs" at bounding box center [1241, 110] width 19 height 8
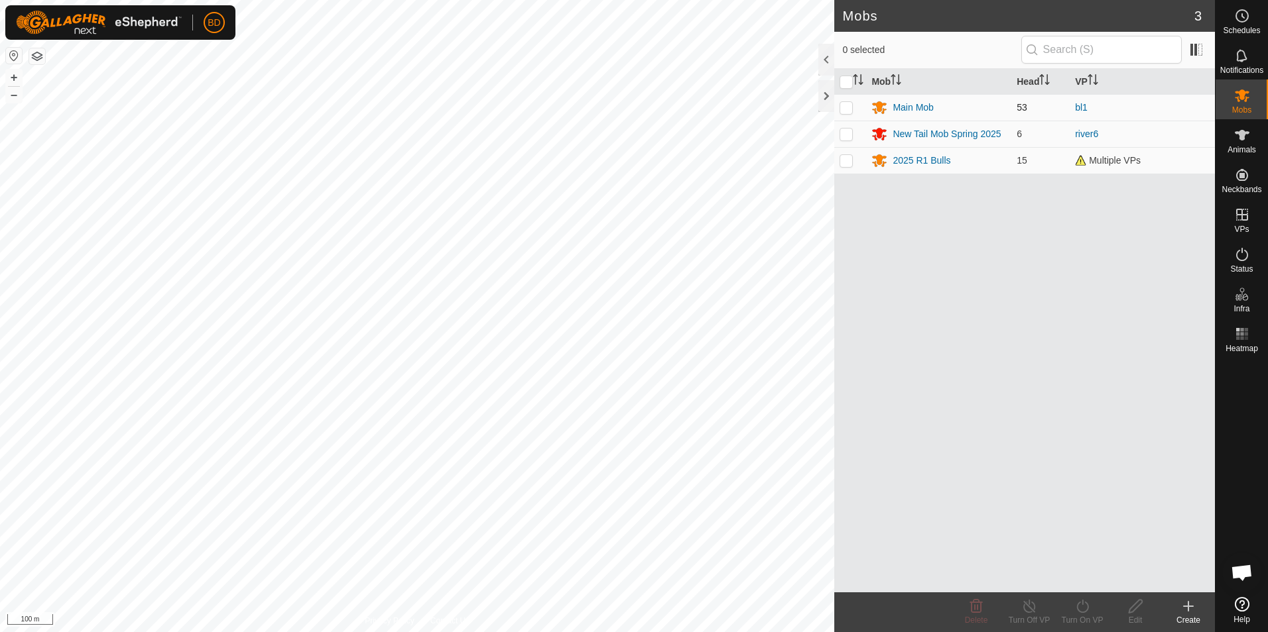
drag, startPoint x: 847, startPoint y: 109, endPoint x: 847, endPoint y: 117, distance: 8.0
click at [847, 110] on p-checkbox at bounding box center [845, 107] width 13 height 11
click at [1083, 614] on icon at bounding box center [1082, 607] width 17 height 16
click at [1092, 578] on link "Now" at bounding box center [1121, 577] width 131 height 27
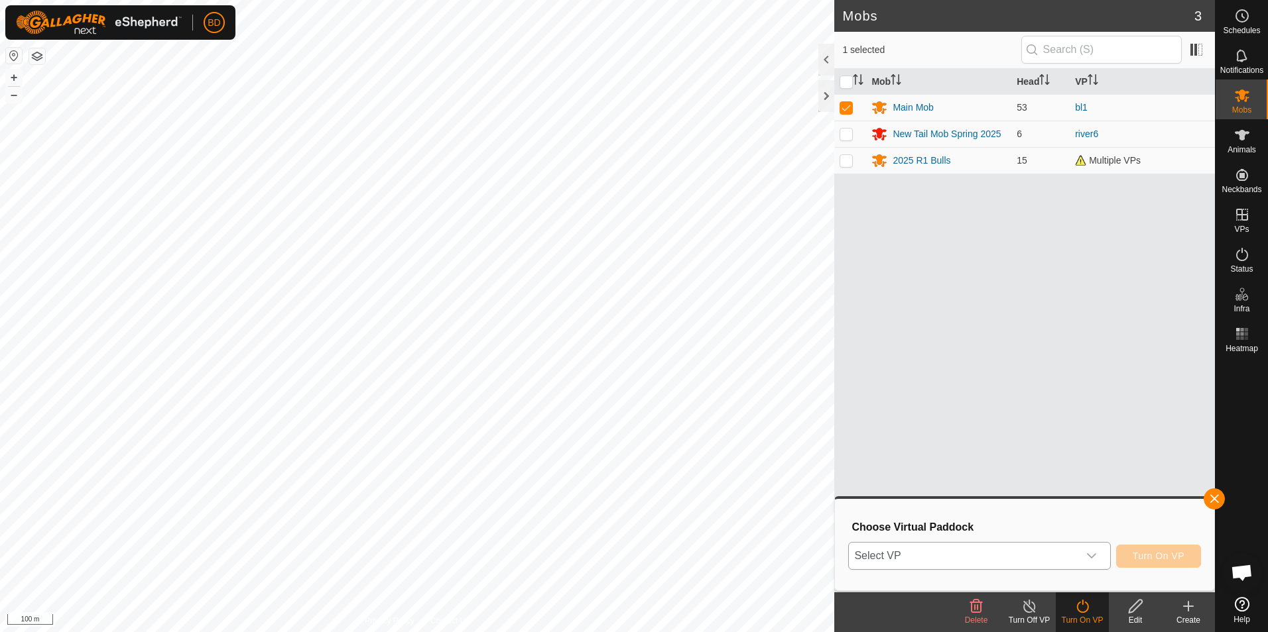
click at [1094, 557] on icon "dropdown trigger" at bounding box center [1091, 556] width 11 height 11
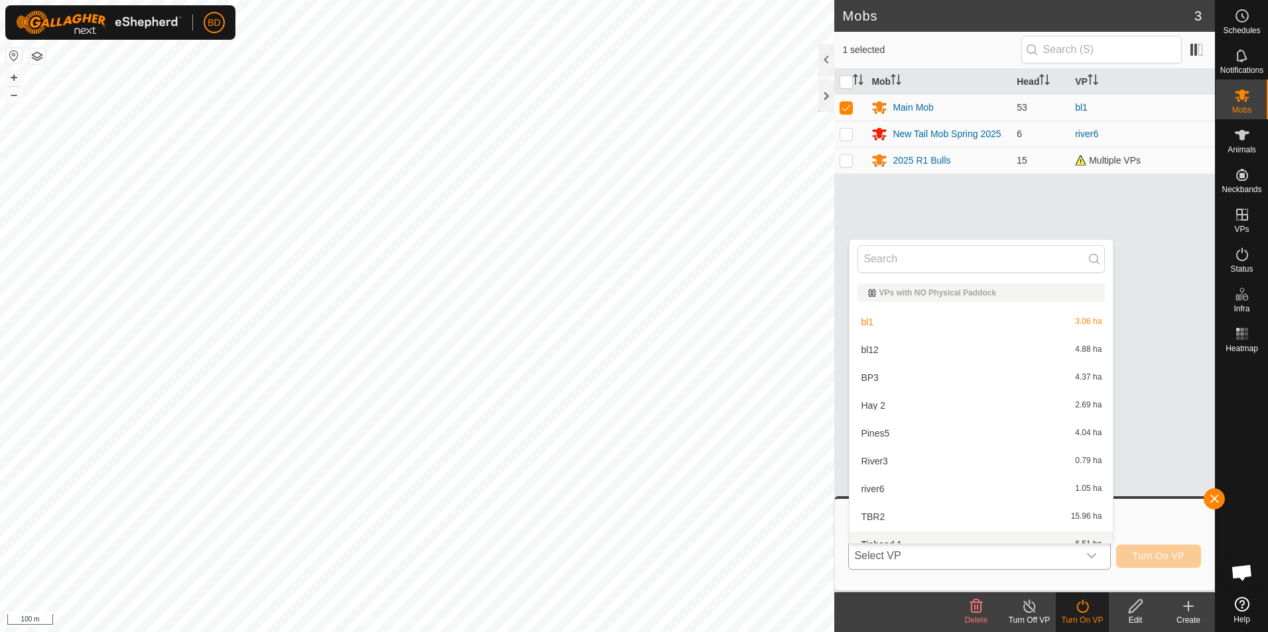
scroll to position [15, 0]
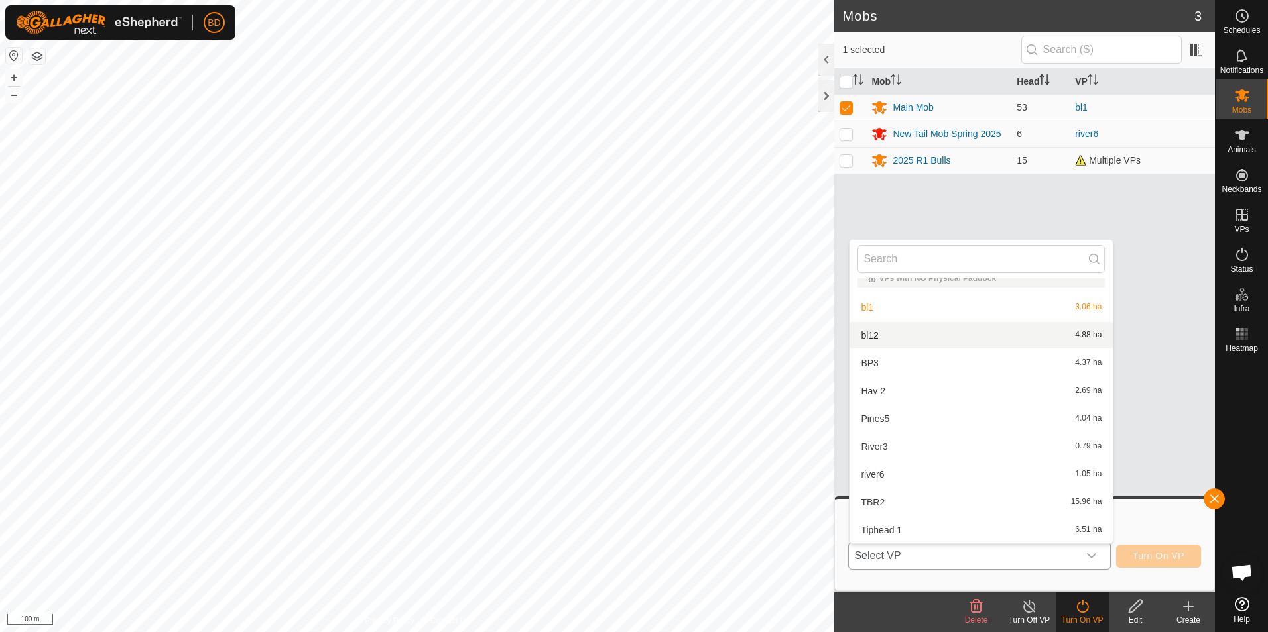
click at [894, 335] on li "bl12 4.88 ha" at bounding box center [980, 335] width 263 height 27
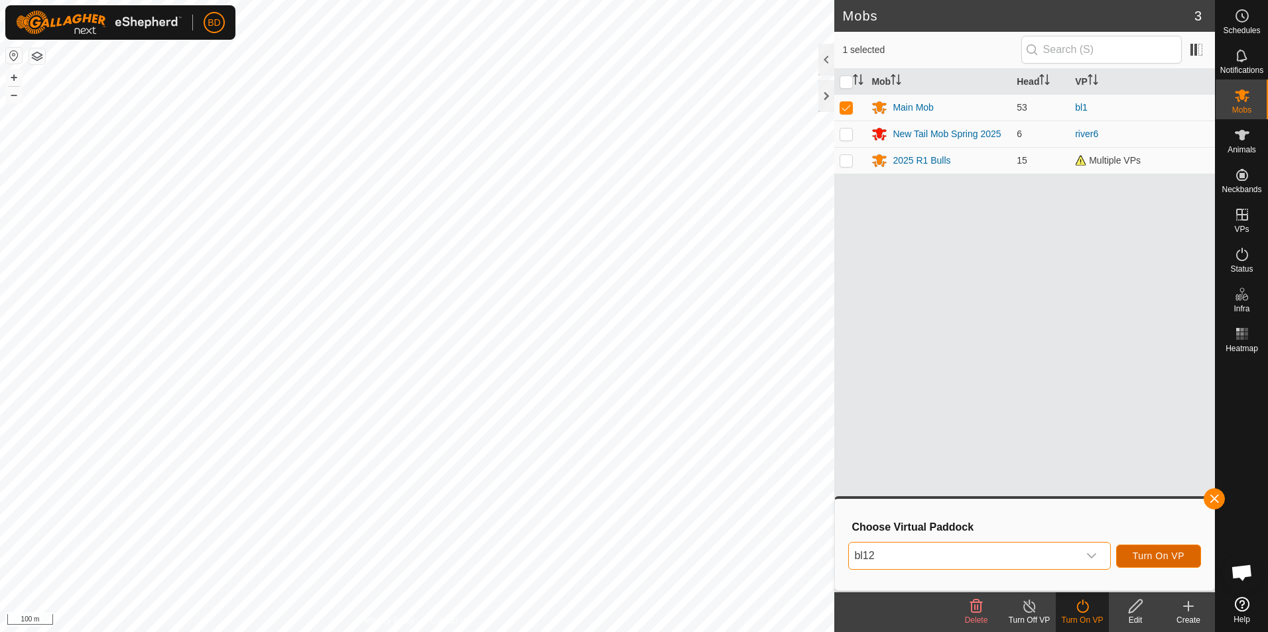
click at [1171, 560] on span "Turn On VP" at bounding box center [1158, 556] width 52 height 11
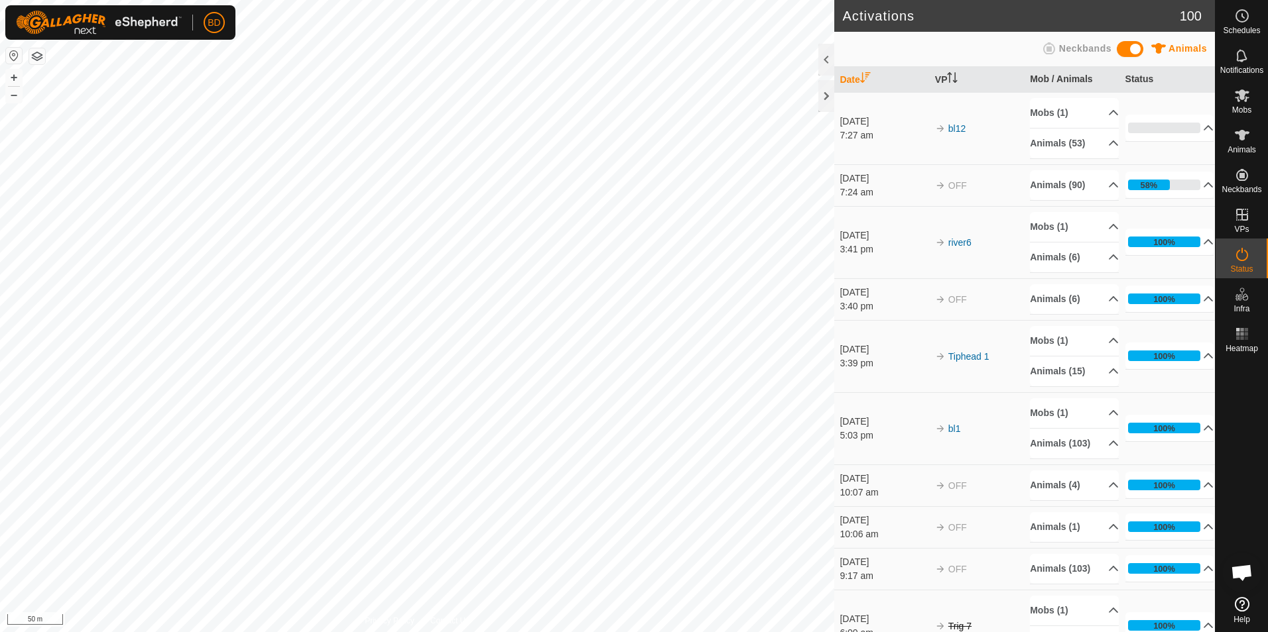
click at [37, 56] on button "button" at bounding box center [37, 56] width 16 height 16
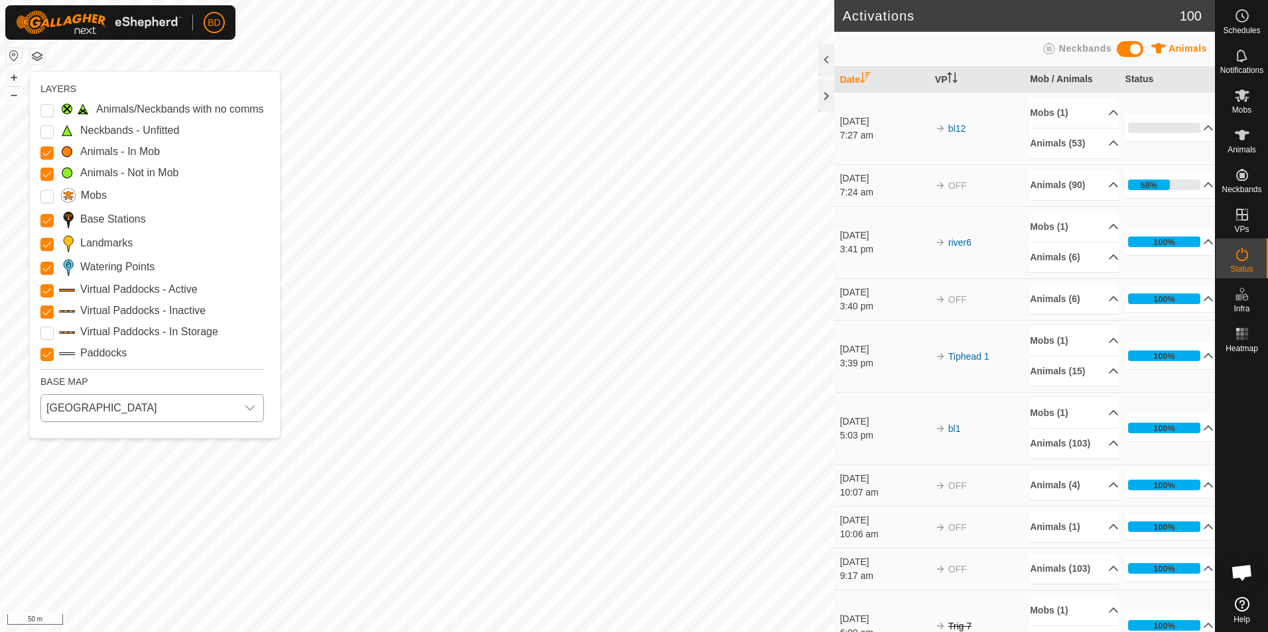
click at [225, 407] on span "[GEOGRAPHIC_DATA]" at bounding box center [139, 408] width 196 height 27
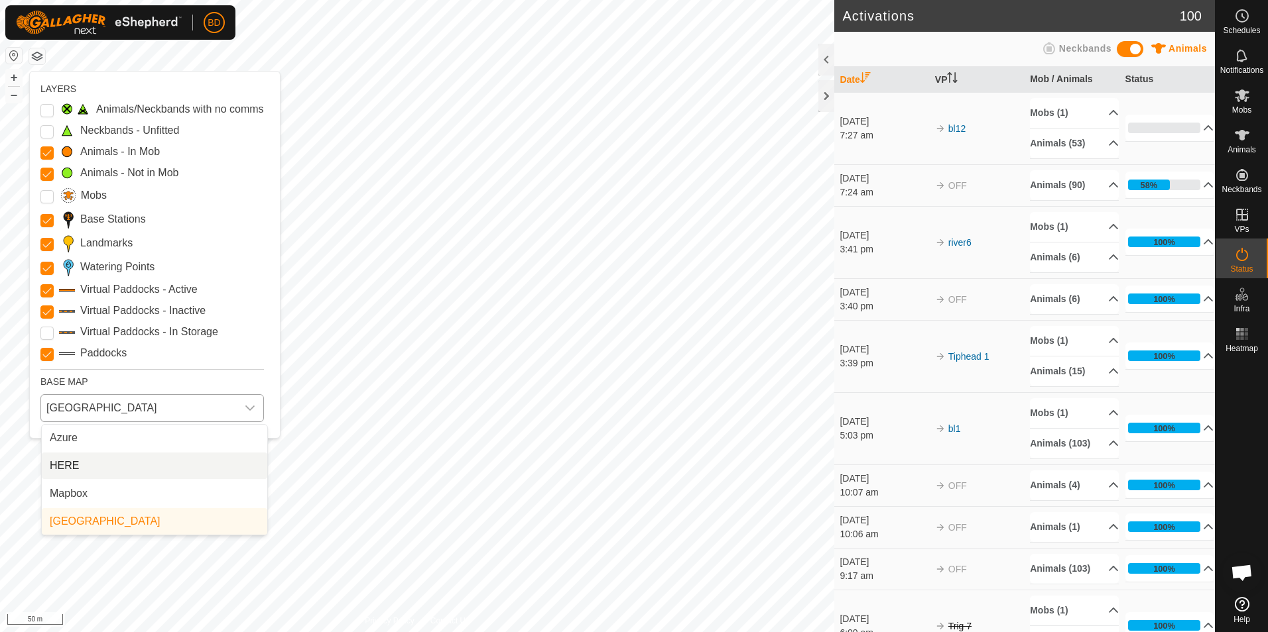
click at [63, 463] on li "HERE" at bounding box center [154, 466] width 225 height 27
